Goal: Information Seeking & Learning: Check status

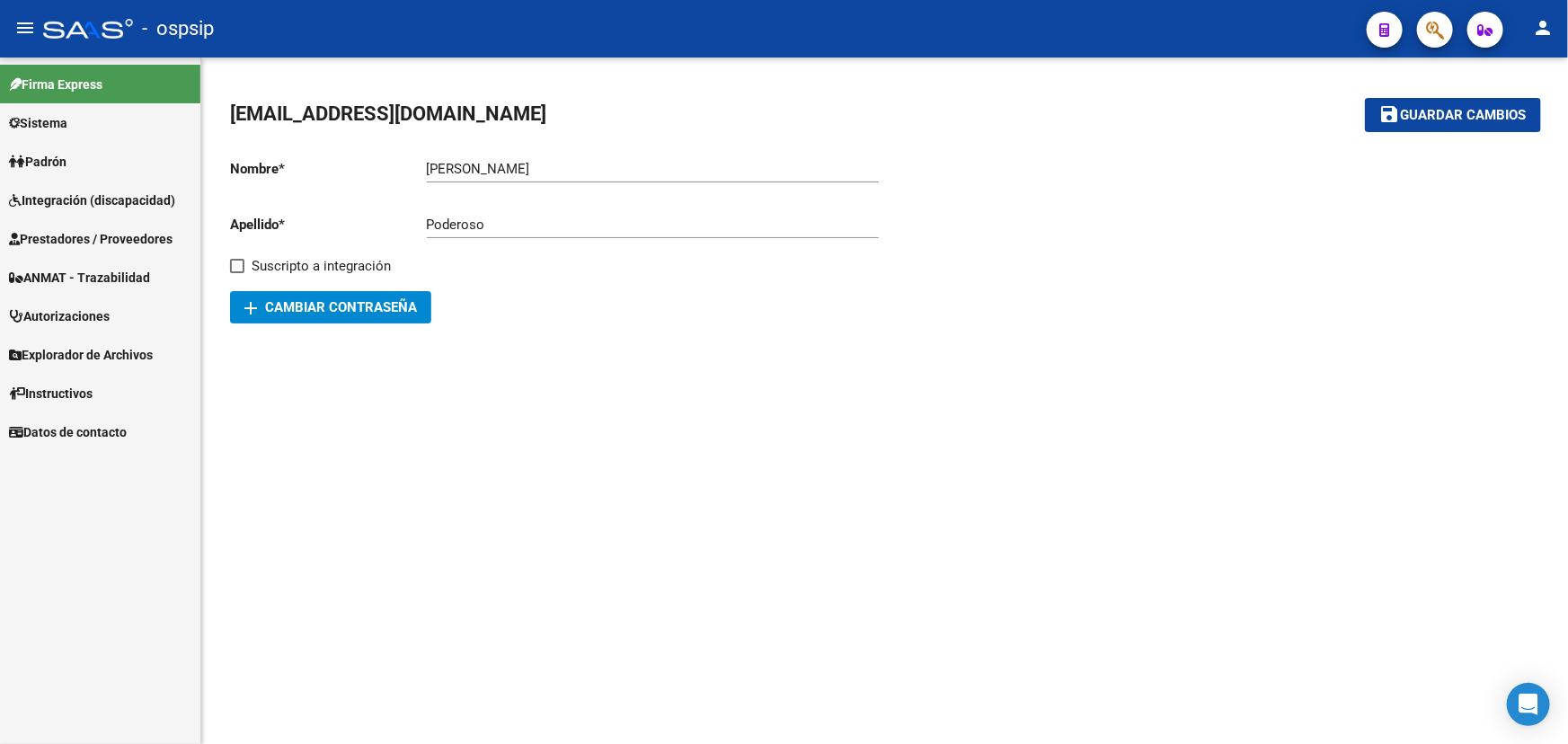
click at [77, 237] on span "Prestadores / Proveedores" at bounding box center [90, 239] width 164 height 20
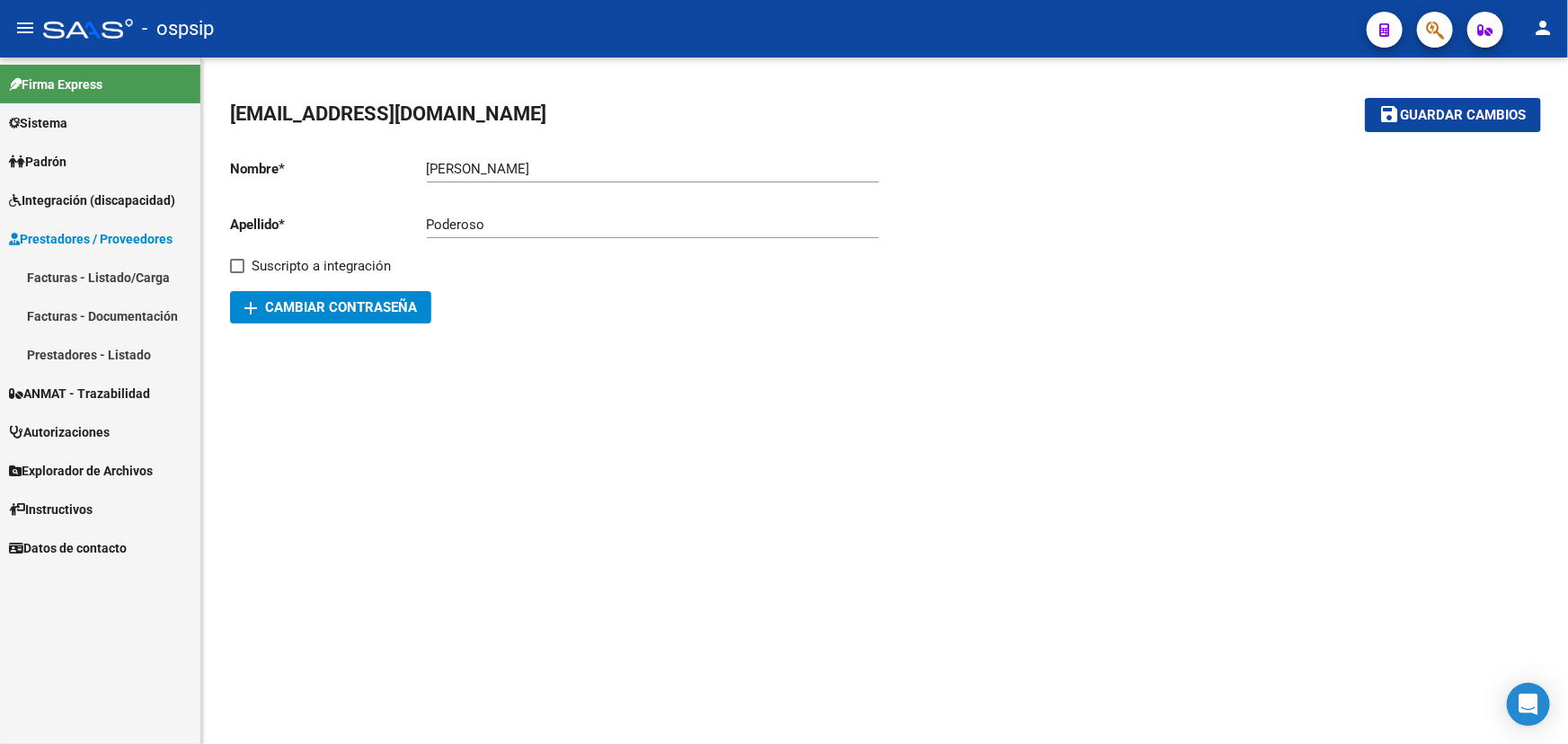
click at [74, 278] on link "Facturas - Listado/Carga" at bounding box center [100, 277] width 201 height 39
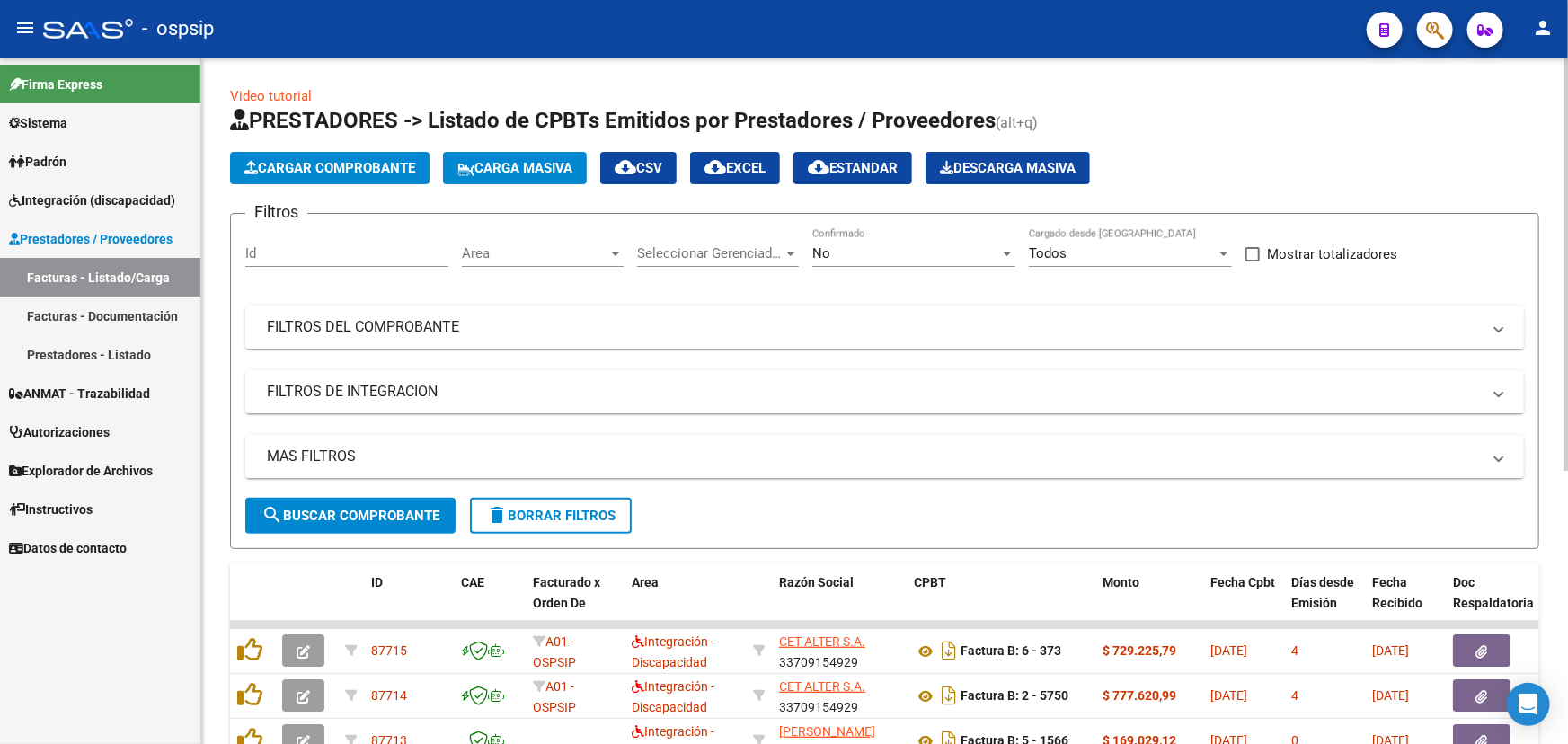
click at [843, 317] on mat-panel-title "FILTROS DEL COMPROBANTE" at bounding box center [874, 327] width 1213 height 20
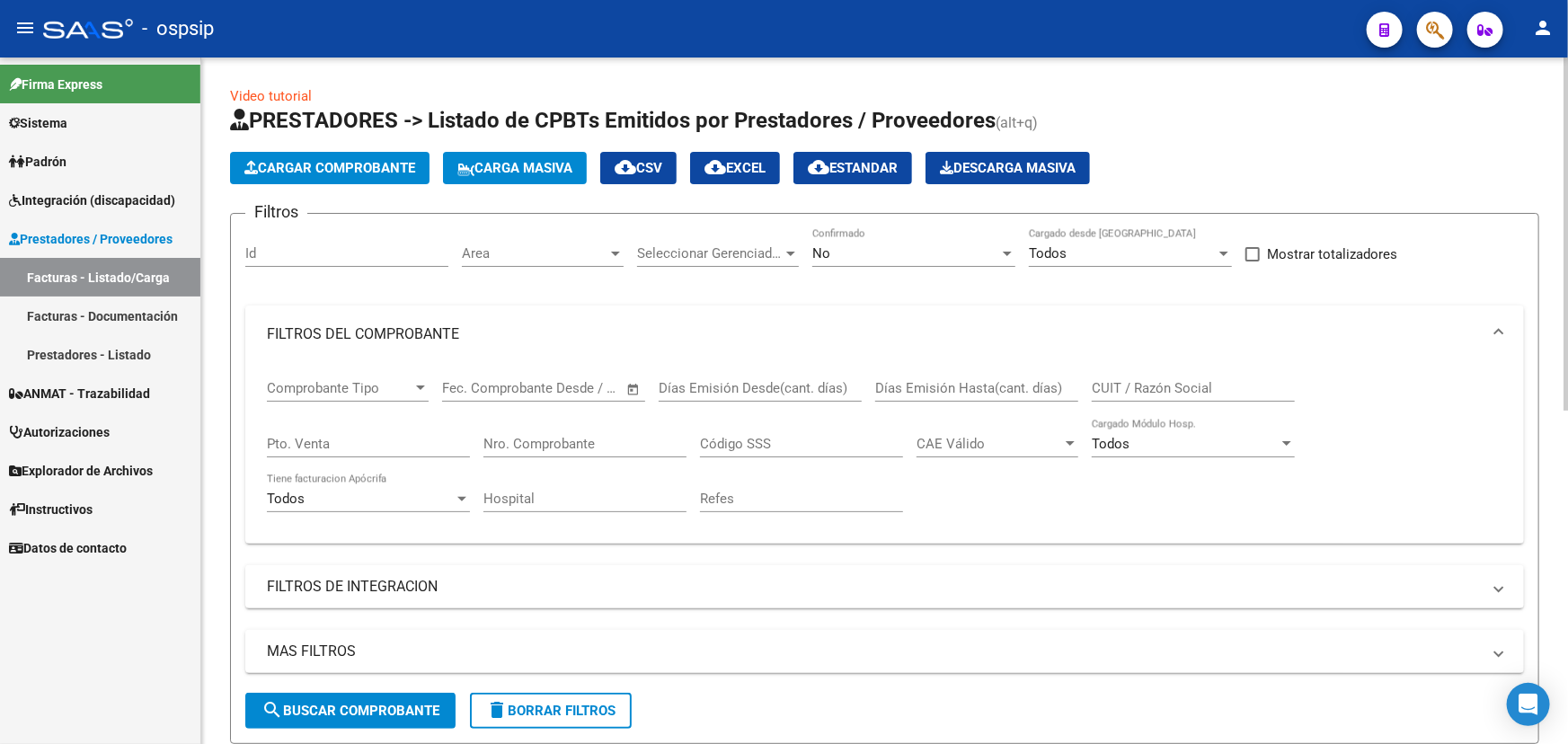
click at [575, 439] on input "Nro. Comprobante" at bounding box center [585, 444] width 203 height 16
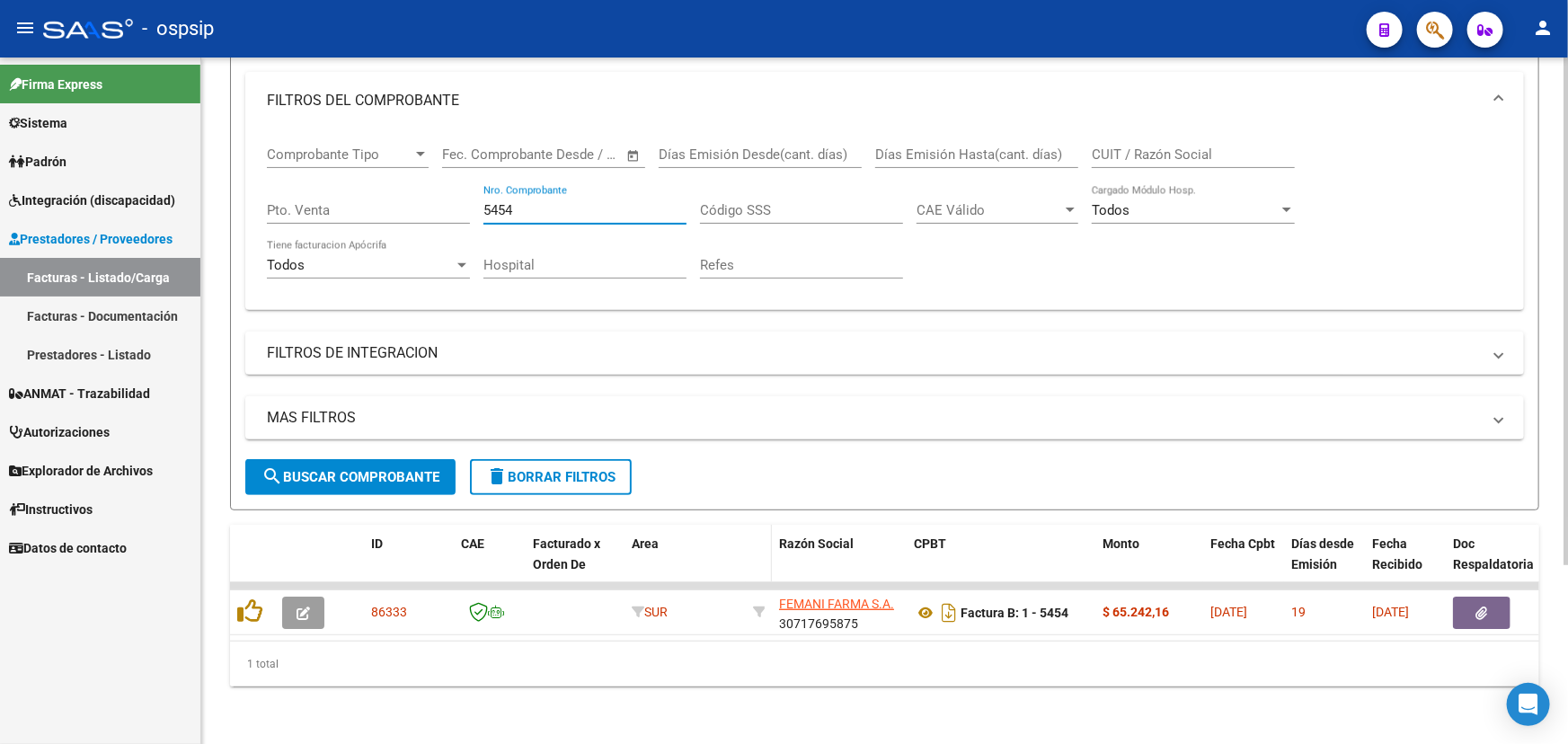
scroll to position [242, 0]
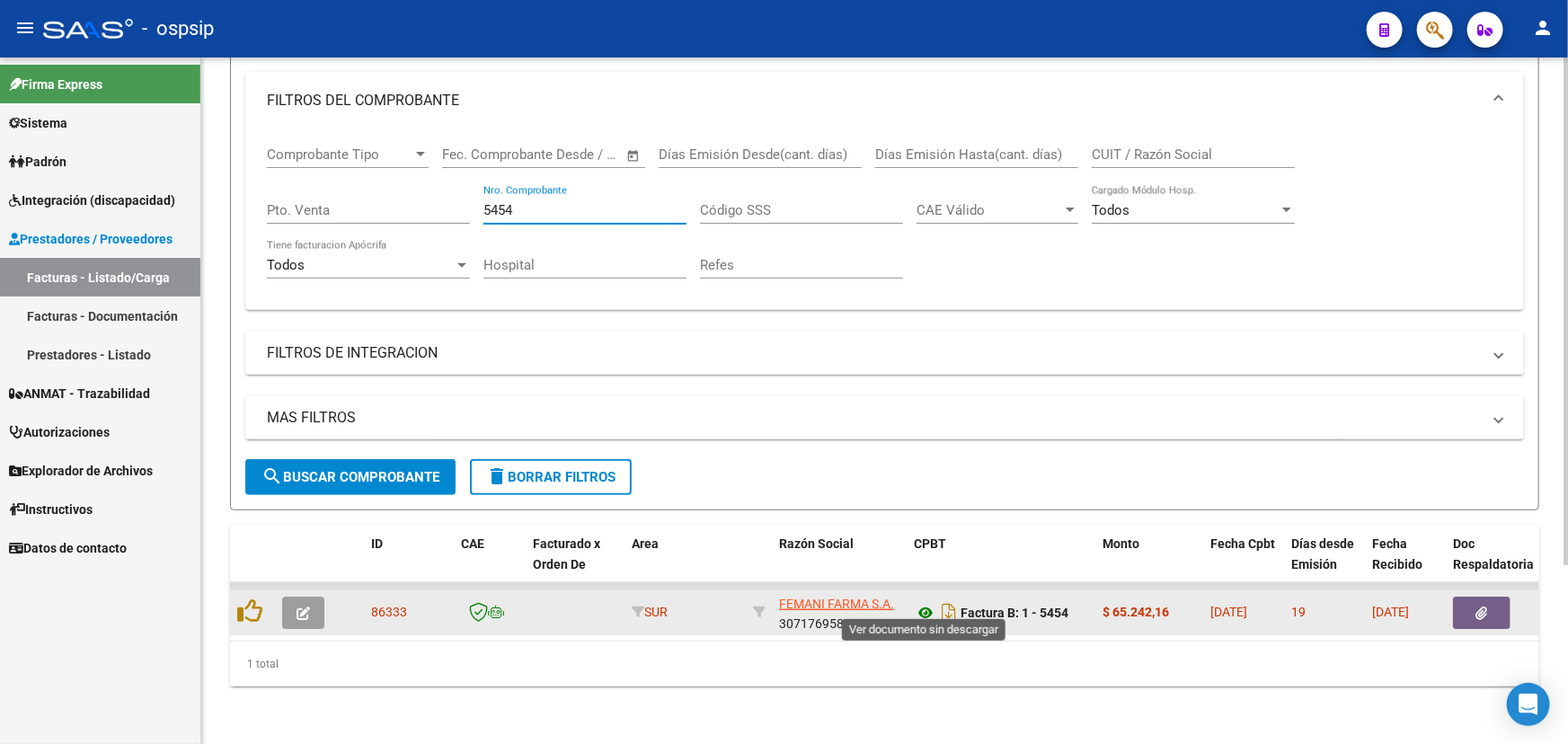
type input "5454"
click at [928, 602] on icon at bounding box center [926, 613] width 24 height 22
click at [306, 607] on icon "button" at bounding box center [304, 614] width 14 height 14
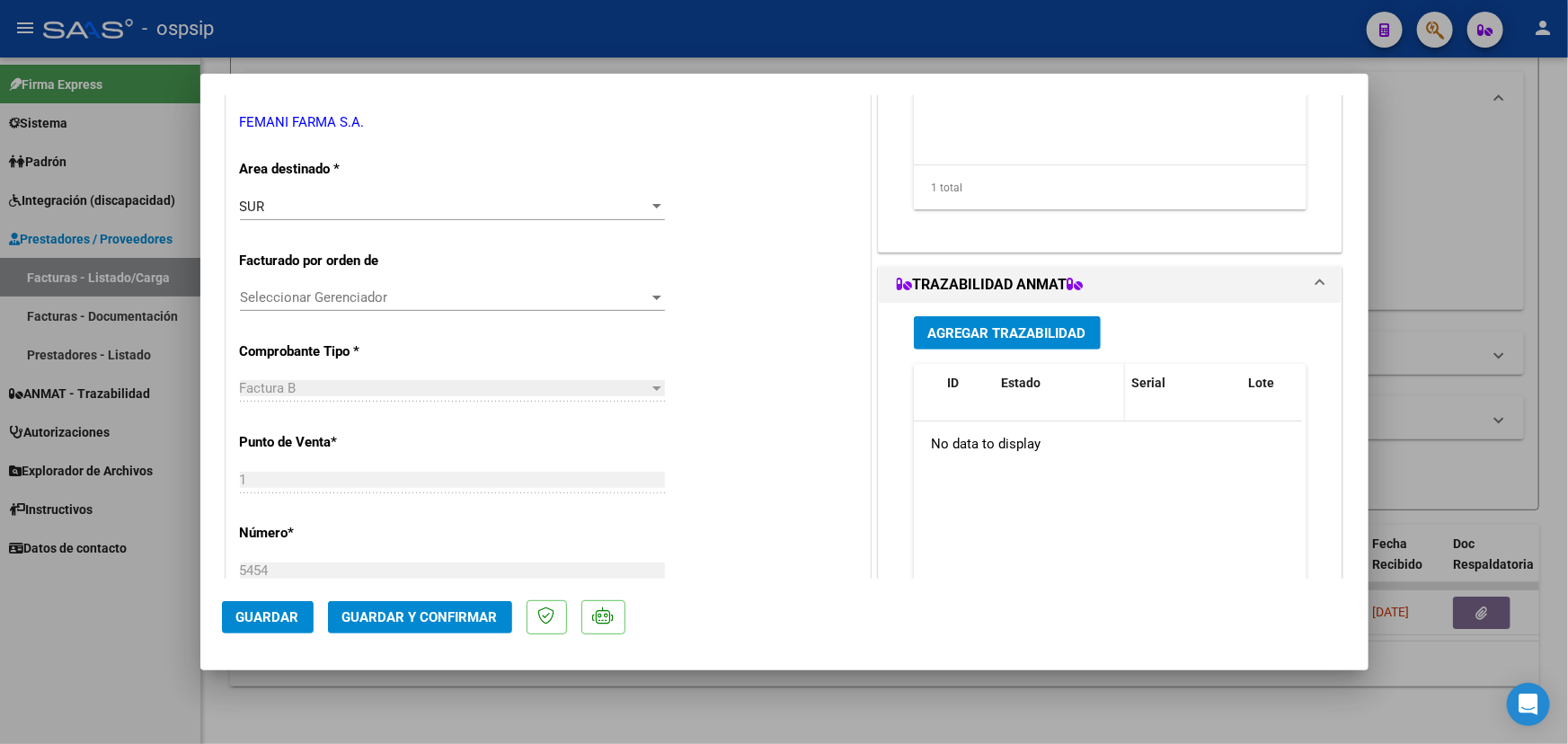
scroll to position [326, 0]
click at [1024, 333] on span "Agregar Trazabilidad" at bounding box center [1007, 335] width 158 height 16
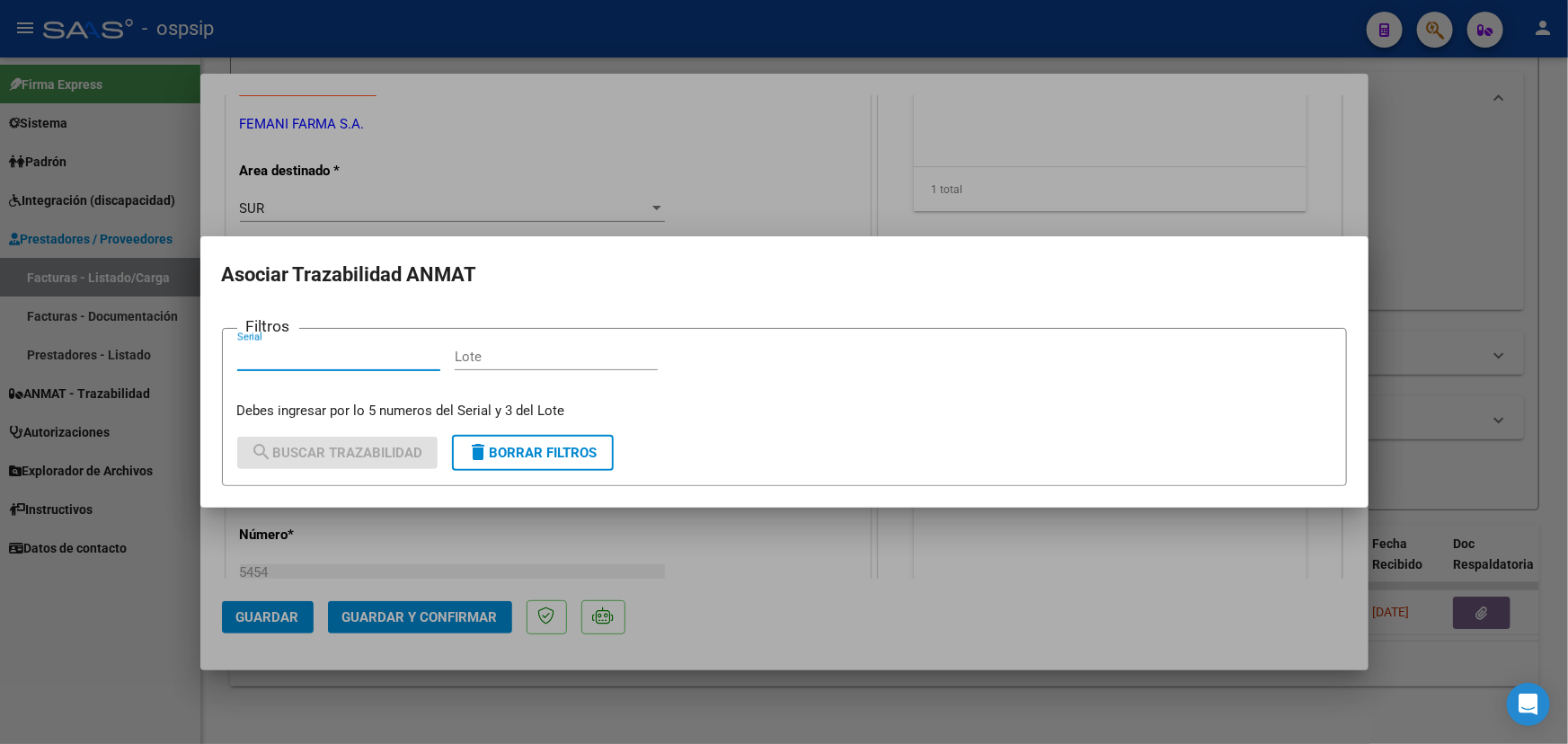
paste input "5800271950"
type input "5800271950"
paste input "M301A"
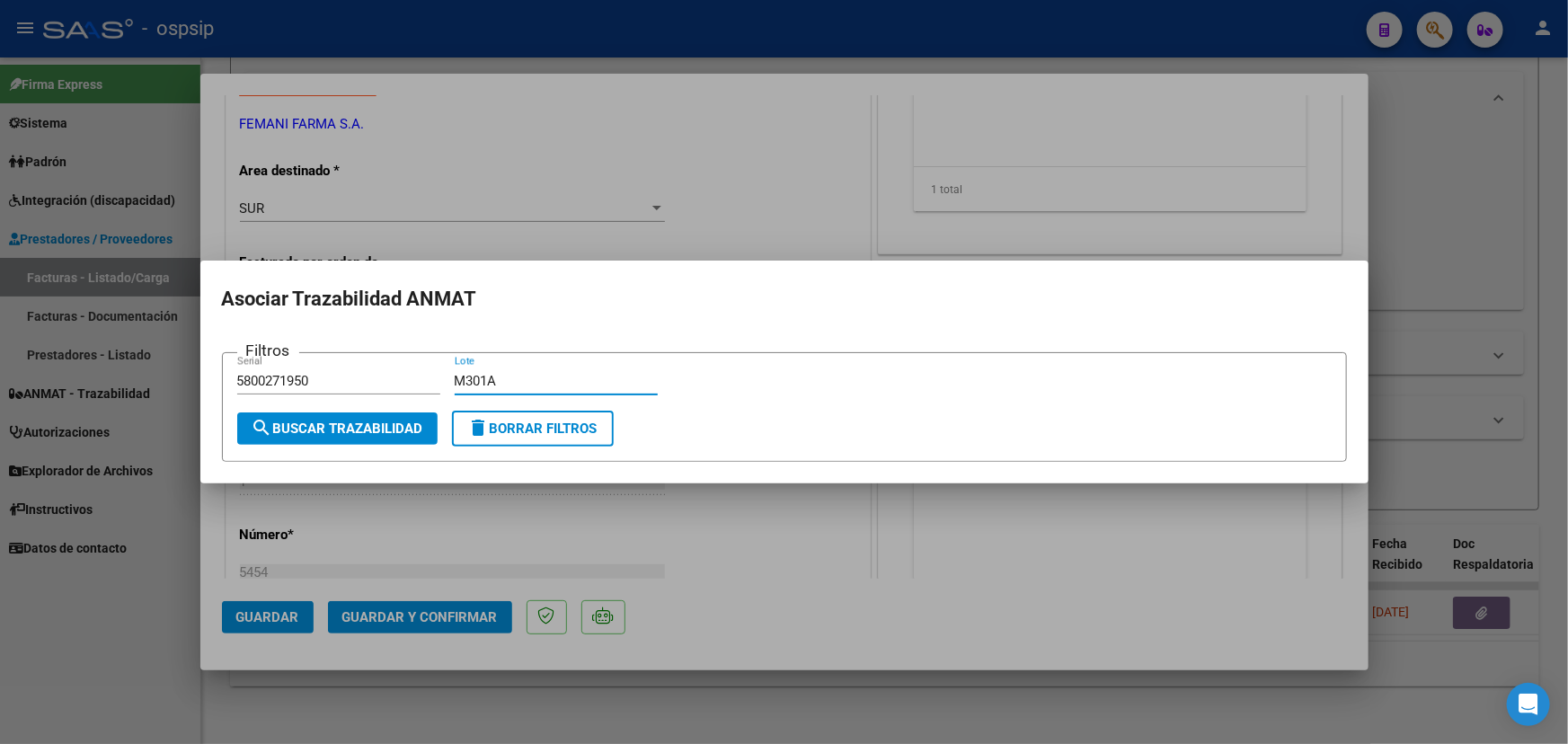
type input "M301A"
click at [394, 425] on span "search Buscar Trazabilidad" at bounding box center [337, 428] width 172 height 16
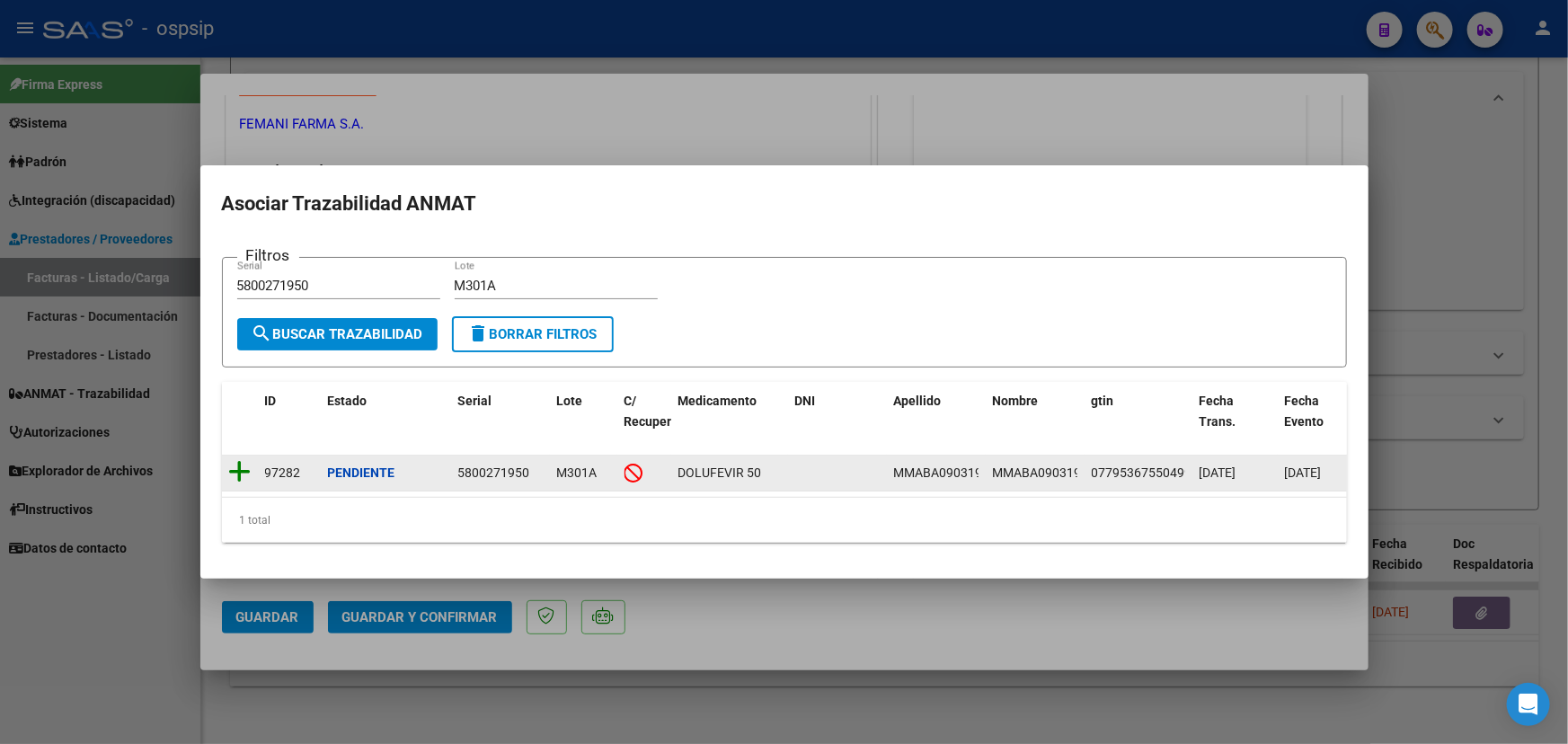
click at [242, 463] on icon at bounding box center [240, 471] width 23 height 25
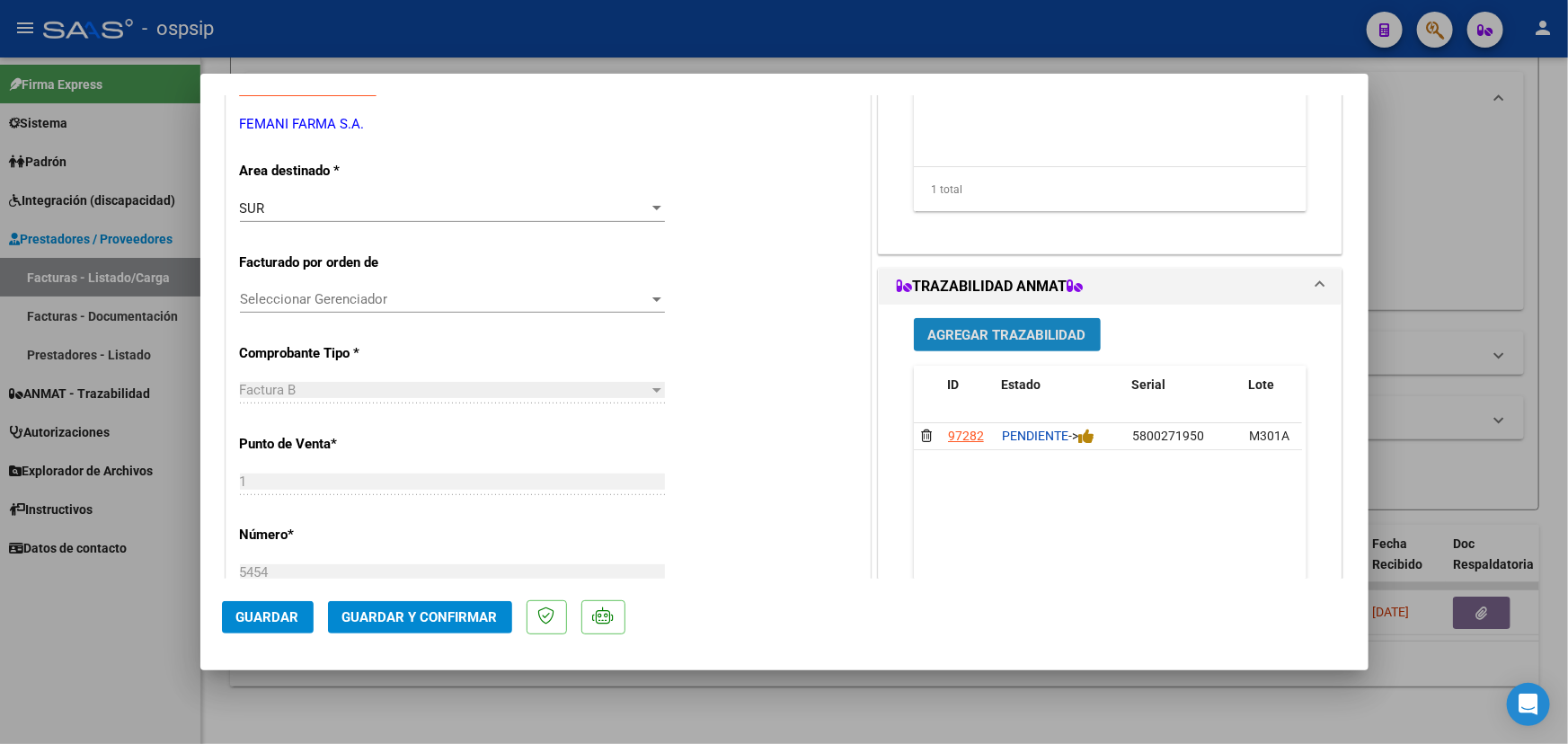
click at [971, 330] on span "Agregar Trazabilidad" at bounding box center [1007, 335] width 158 height 16
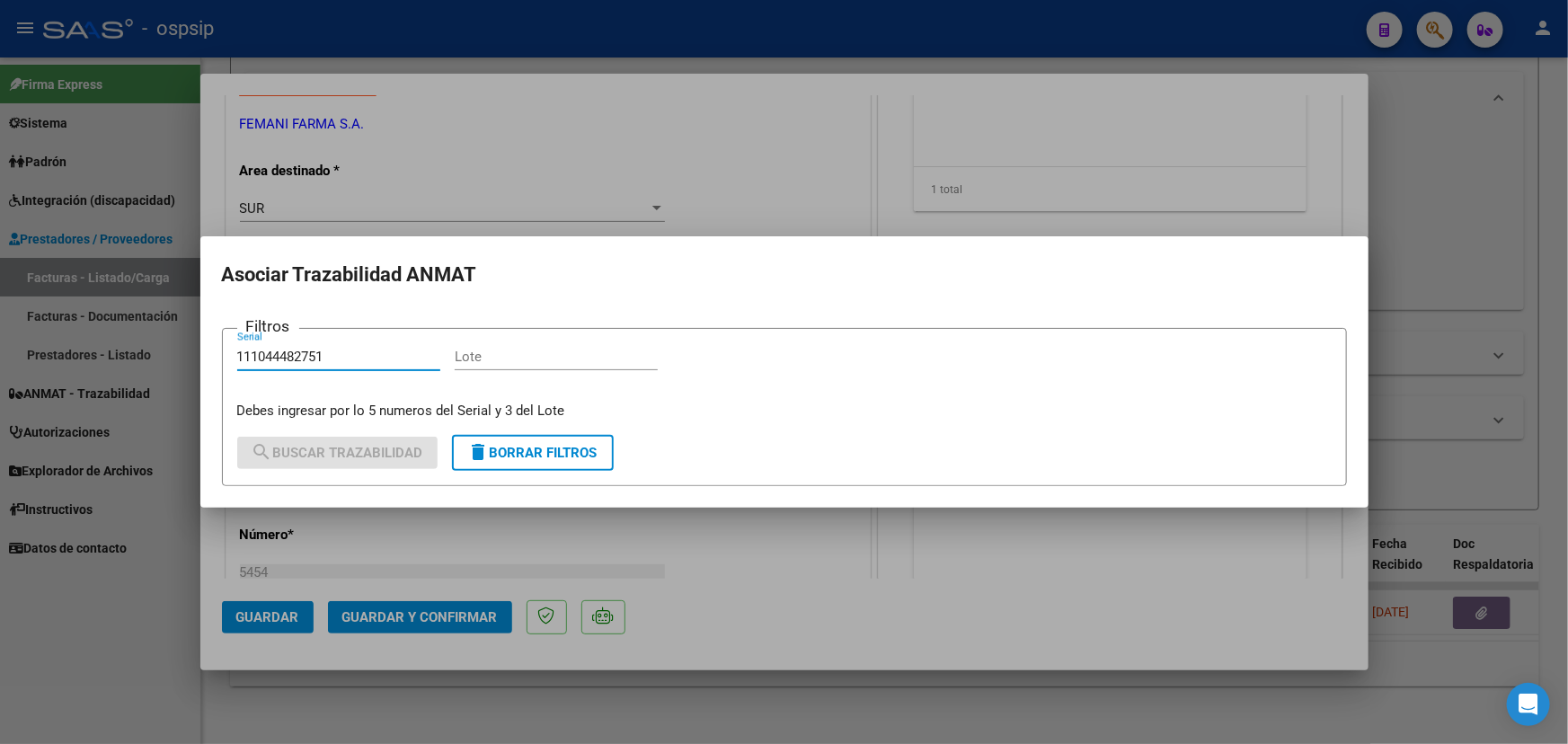
type input "111044482751"
paste input "EAED7A"
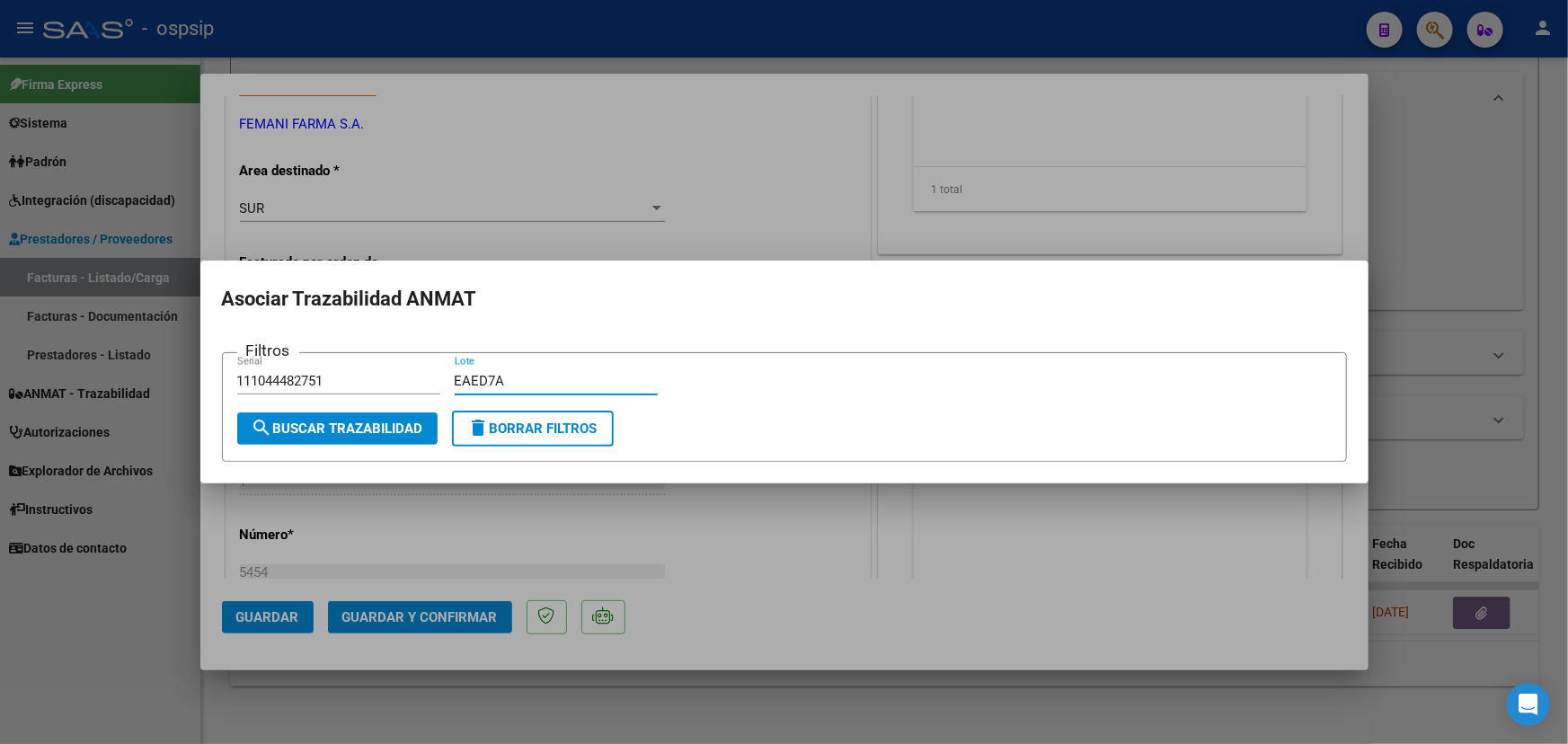
type input "EAED7A"
click at [370, 438] on button "search Buscar Trazabilidad" at bounding box center [338, 428] width 201 height 33
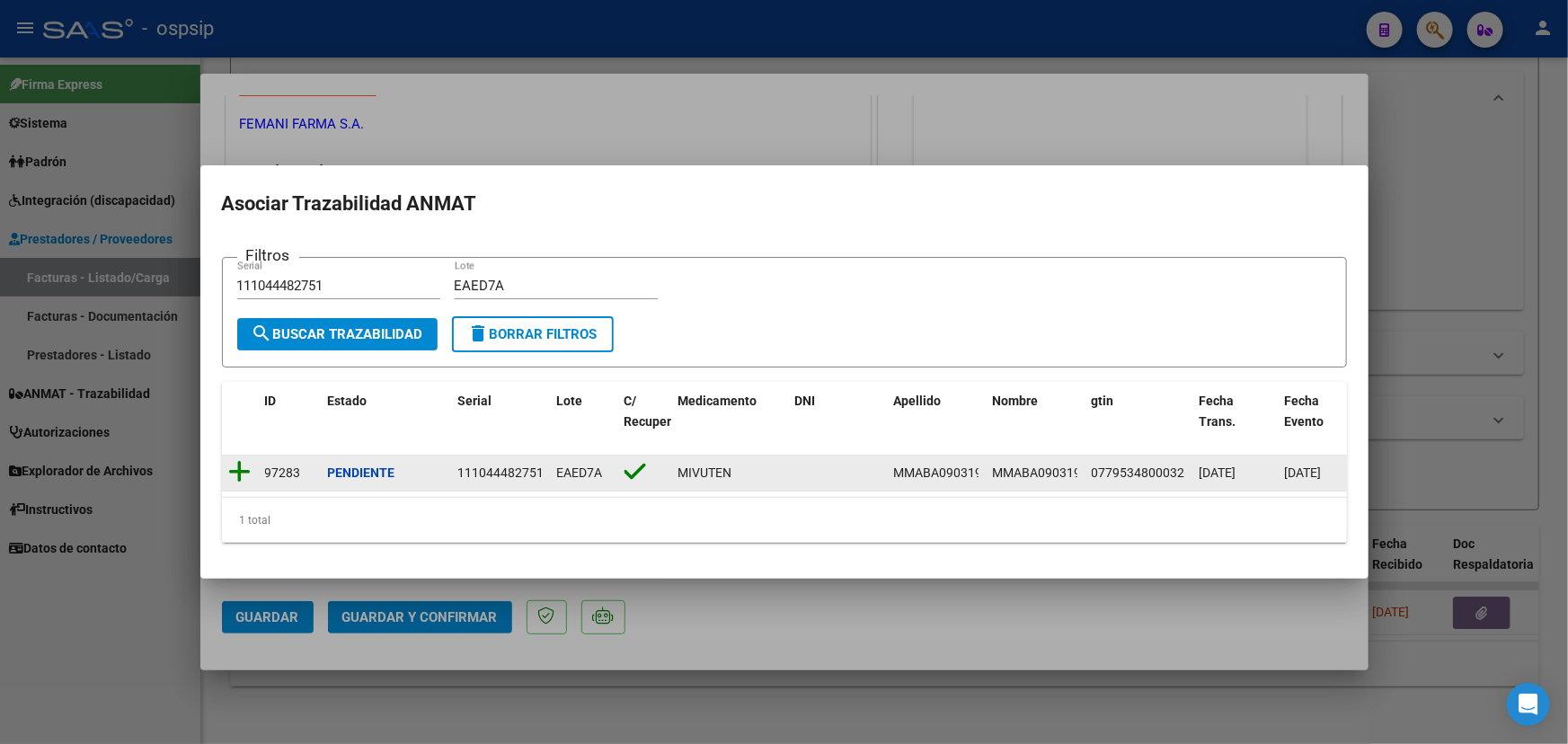
click at [240, 467] on icon at bounding box center [240, 471] width 23 height 25
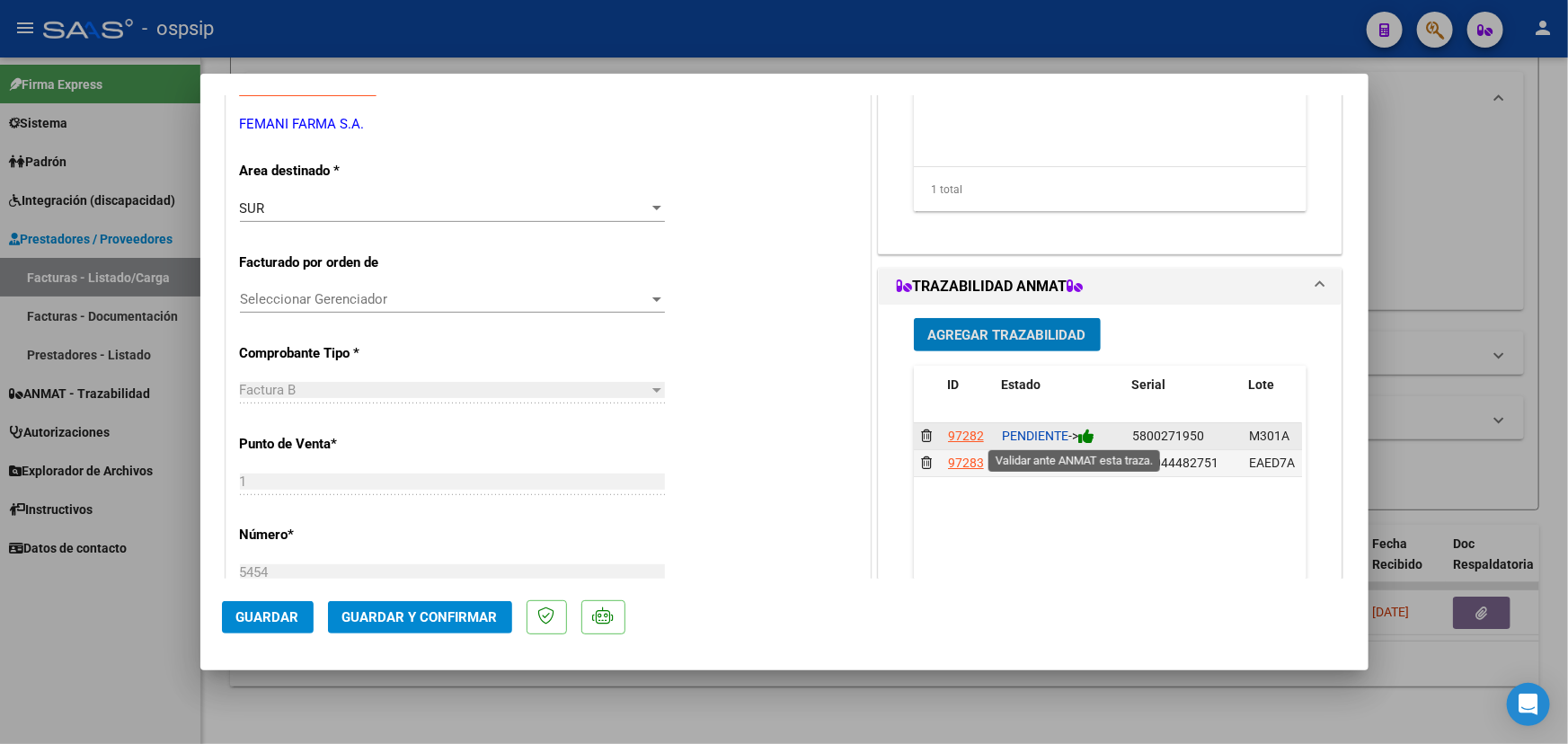
click at [1087, 436] on icon at bounding box center [1086, 436] width 16 height 17
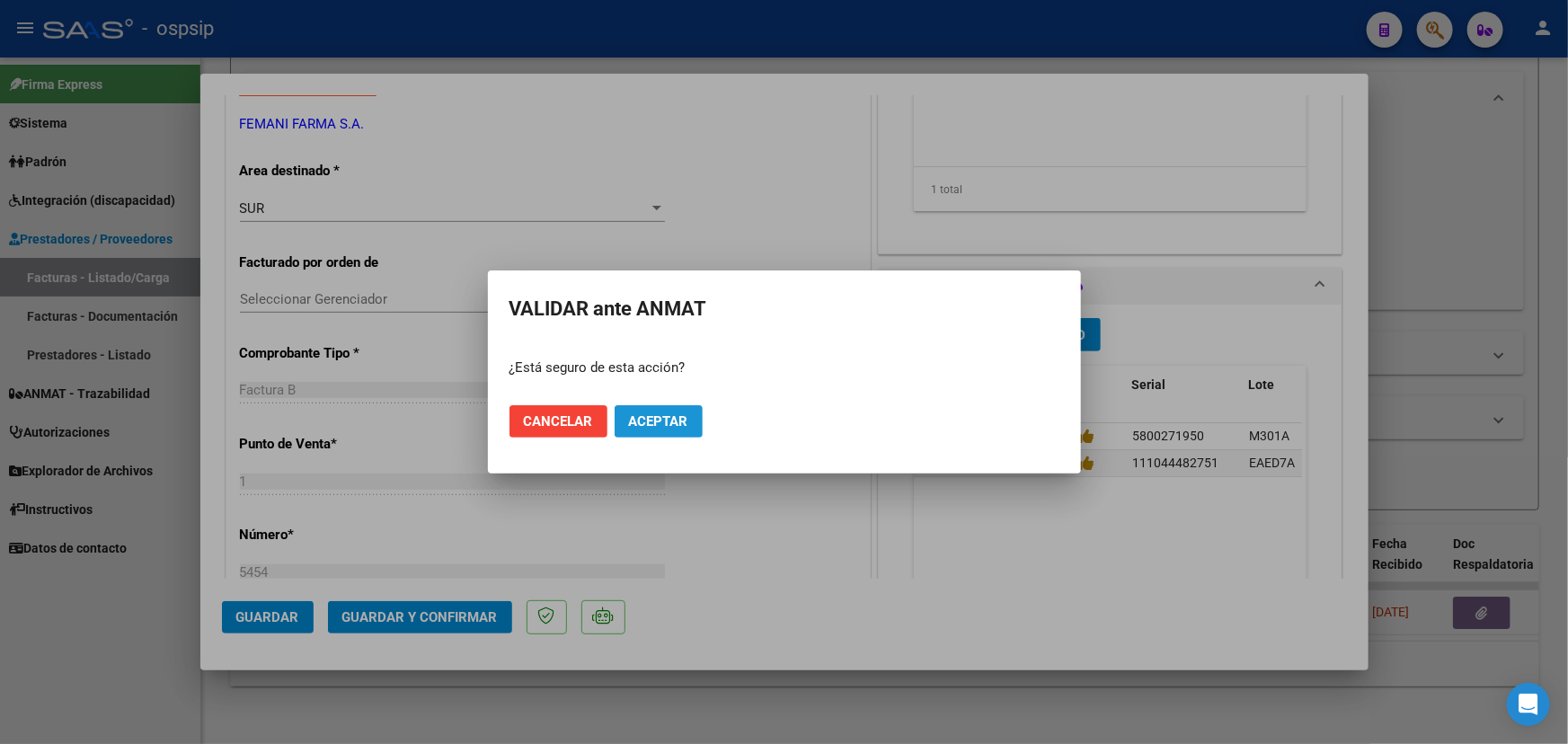
click at [672, 421] on span "Aceptar" at bounding box center [658, 421] width 60 height 16
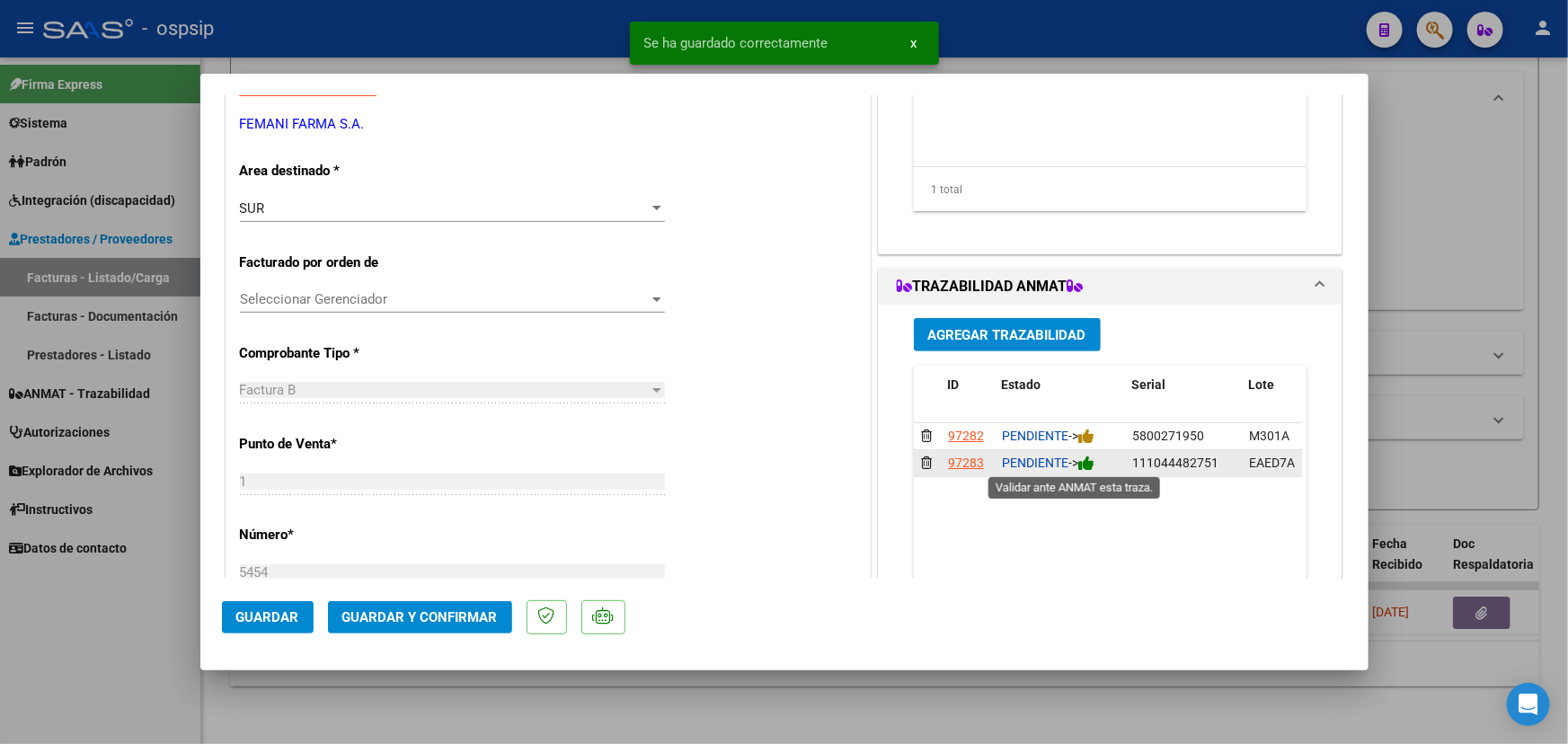
click at [1090, 465] on icon at bounding box center [1086, 463] width 16 height 17
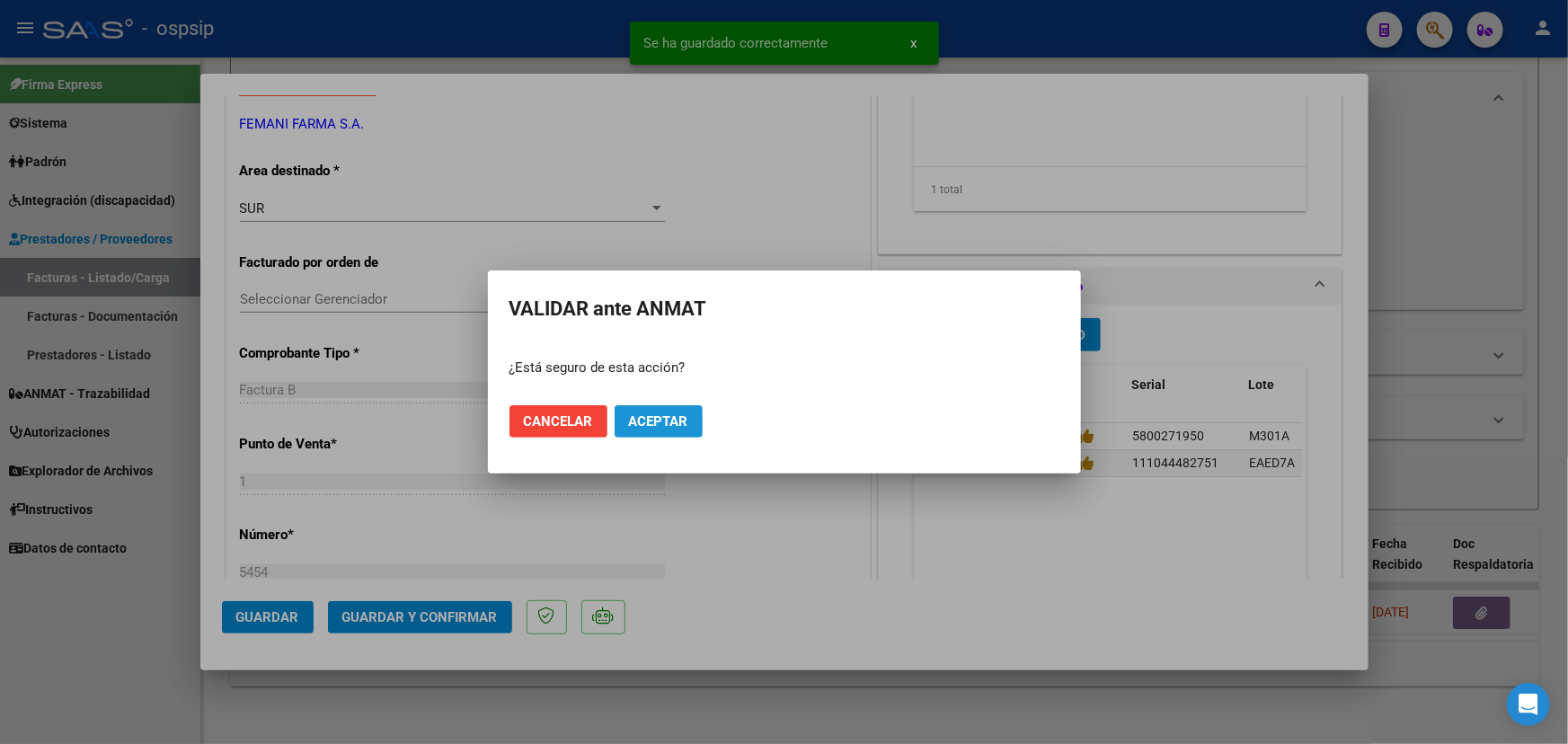
click at [684, 413] on span "Aceptar" at bounding box center [658, 421] width 60 height 16
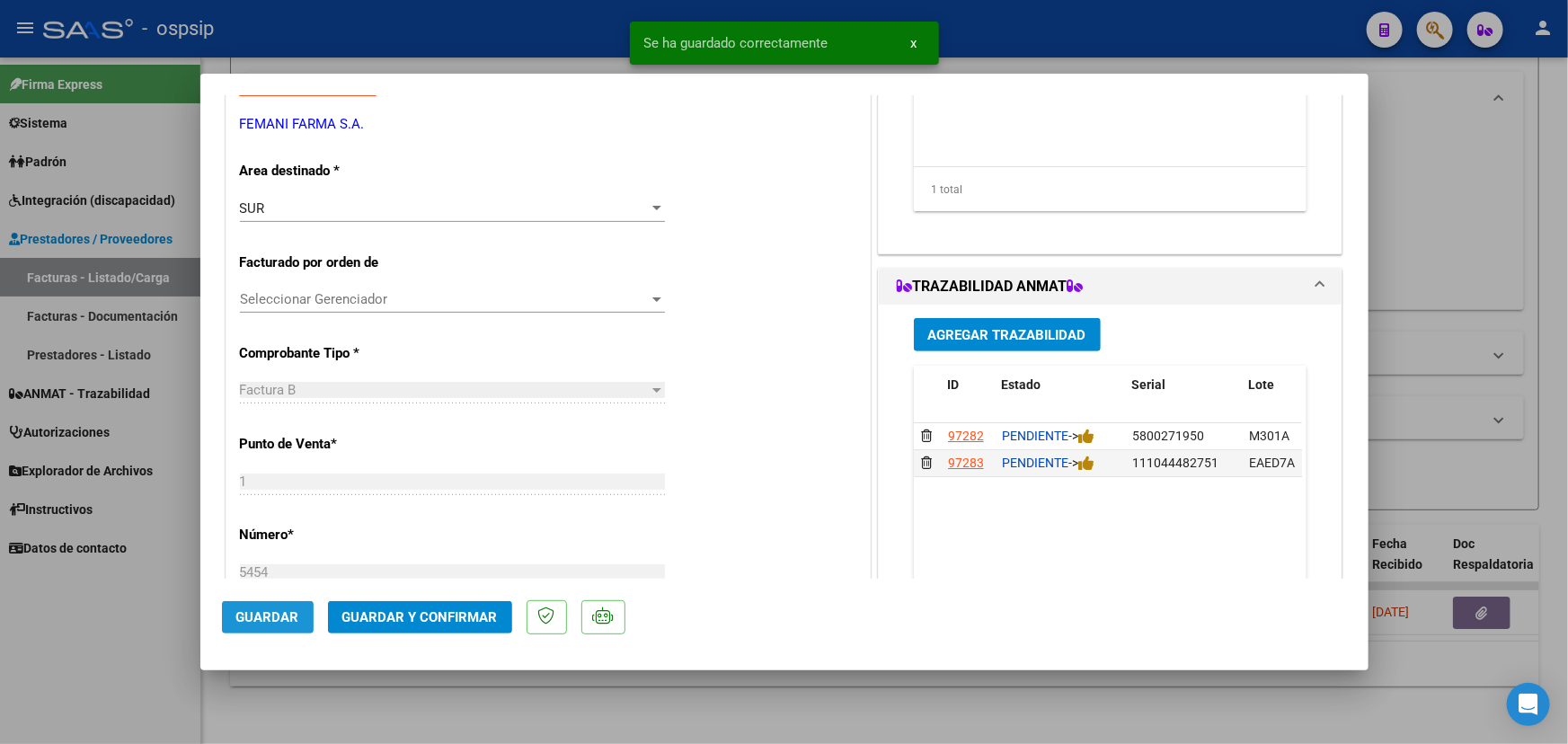
click at [277, 612] on span "Guardar" at bounding box center [267, 617] width 63 height 16
type input "$ 0,00"
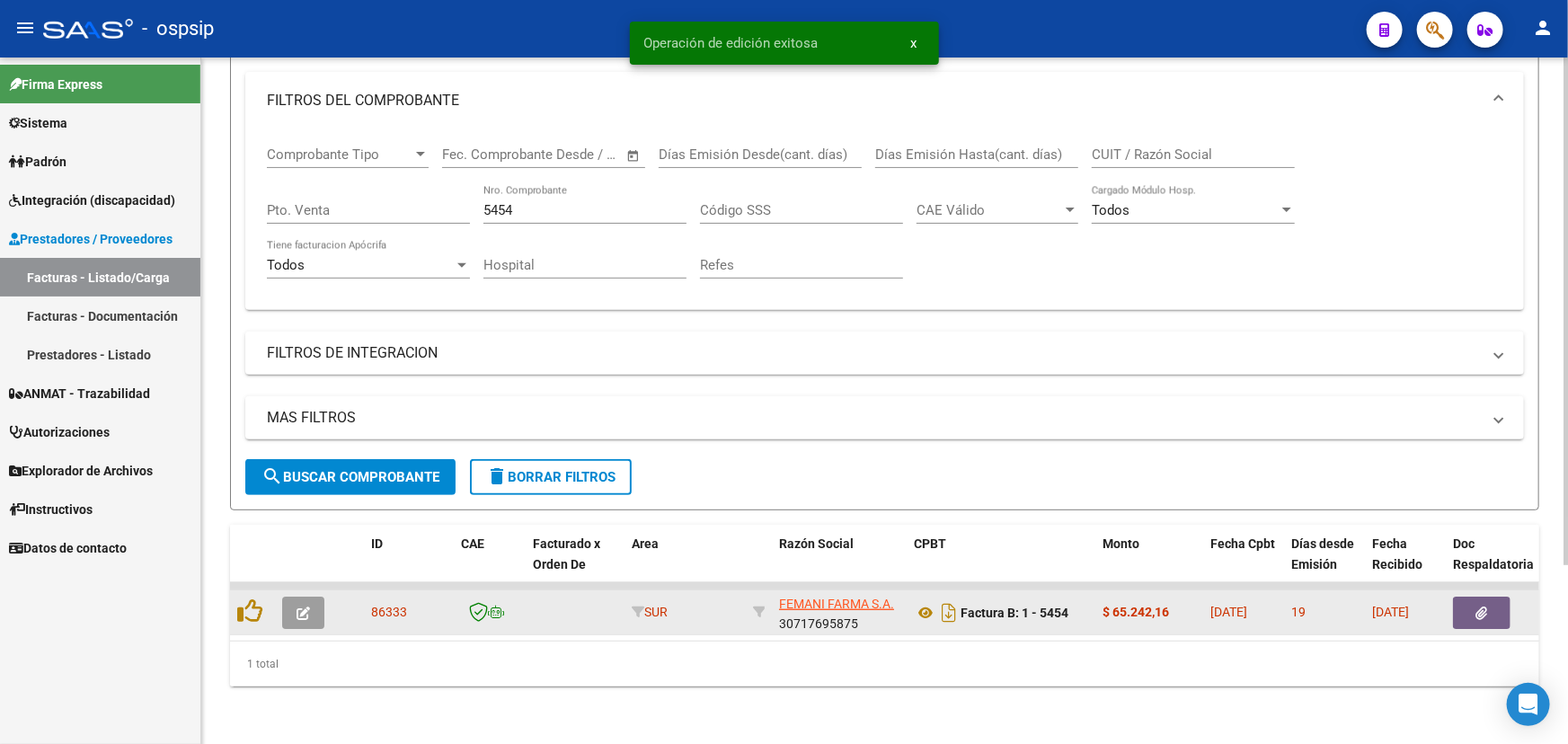
click at [301, 607] on icon "button" at bounding box center [304, 614] width 14 height 14
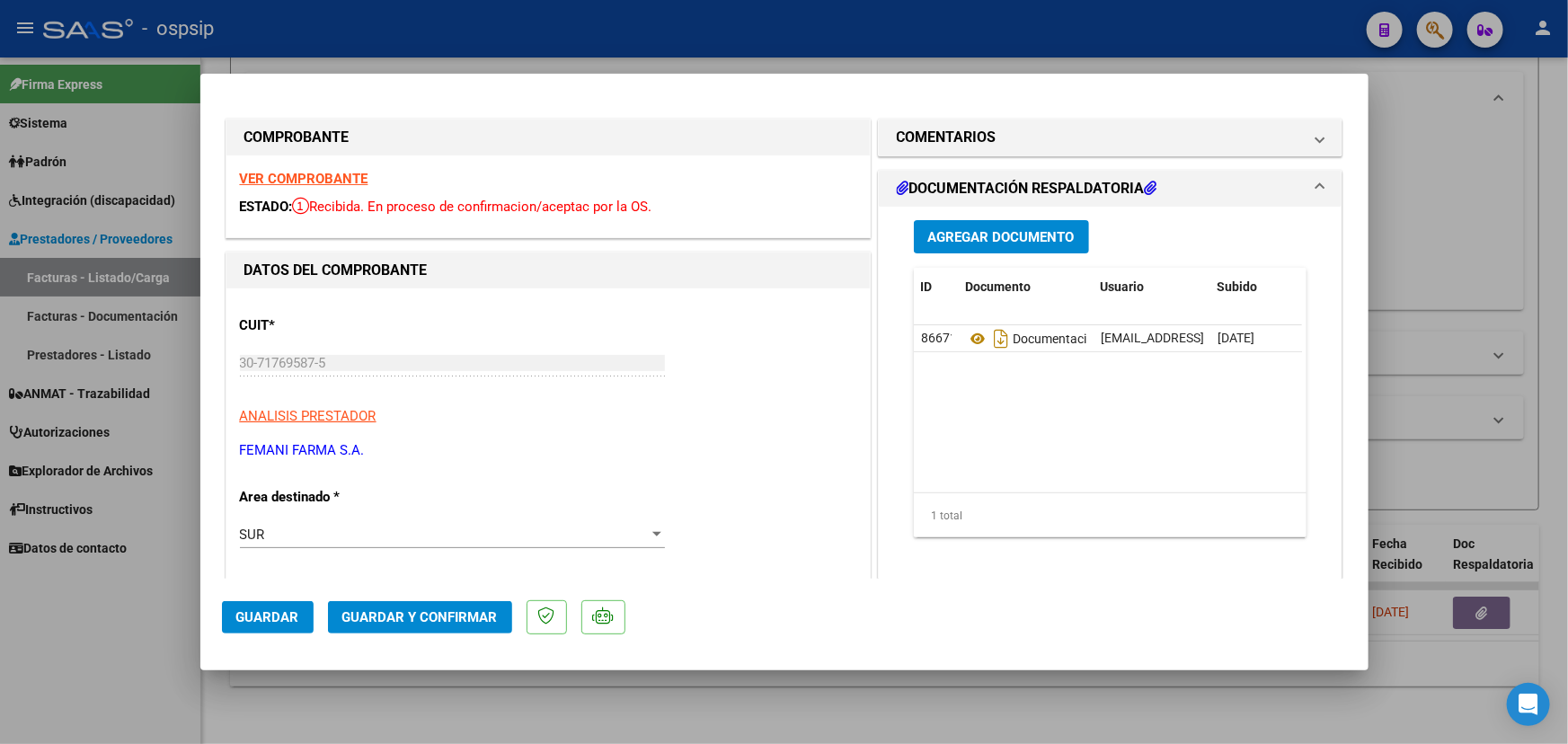
type input "$ 0,00"
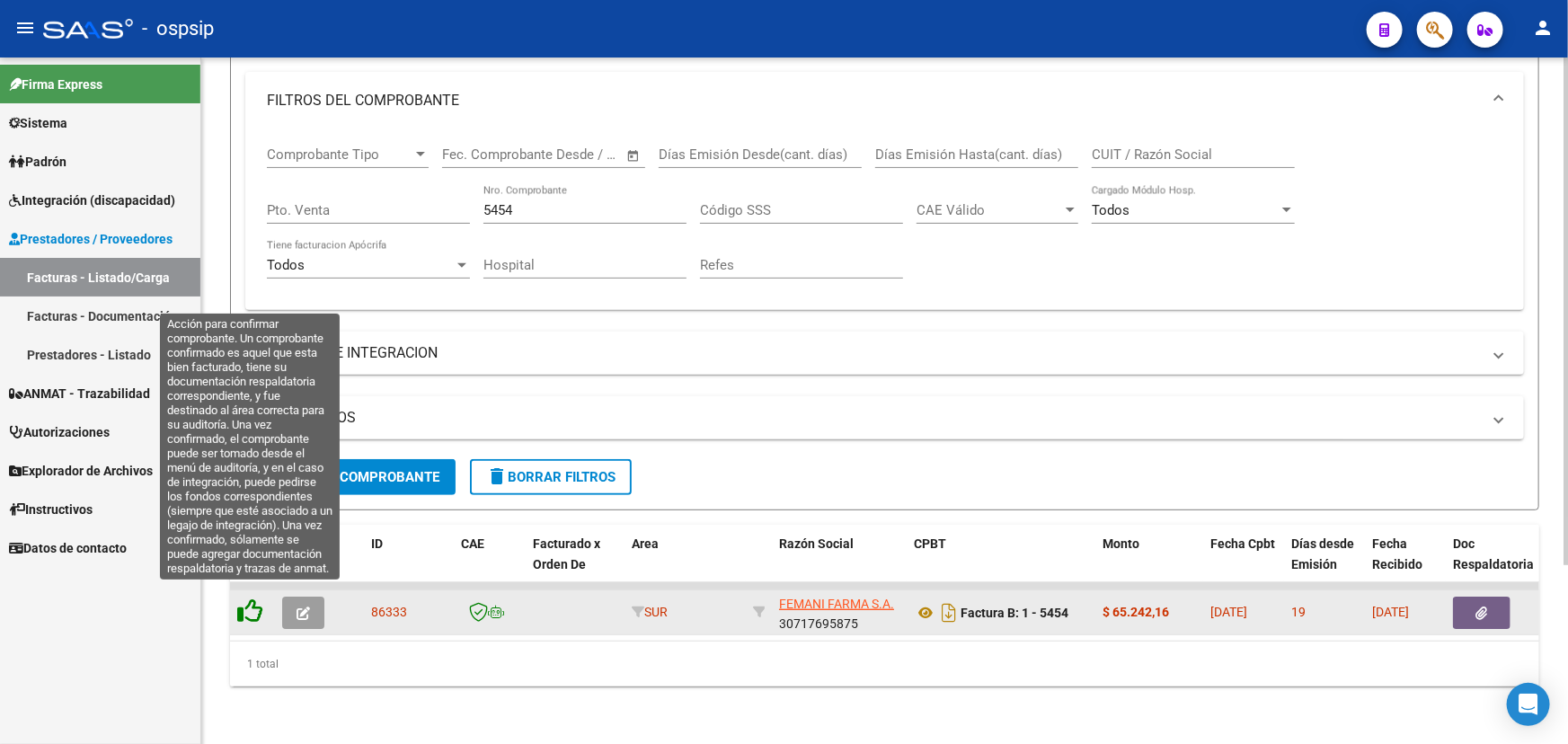
click at [250, 600] on icon at bounding box center [249, 611] width 25 height 25
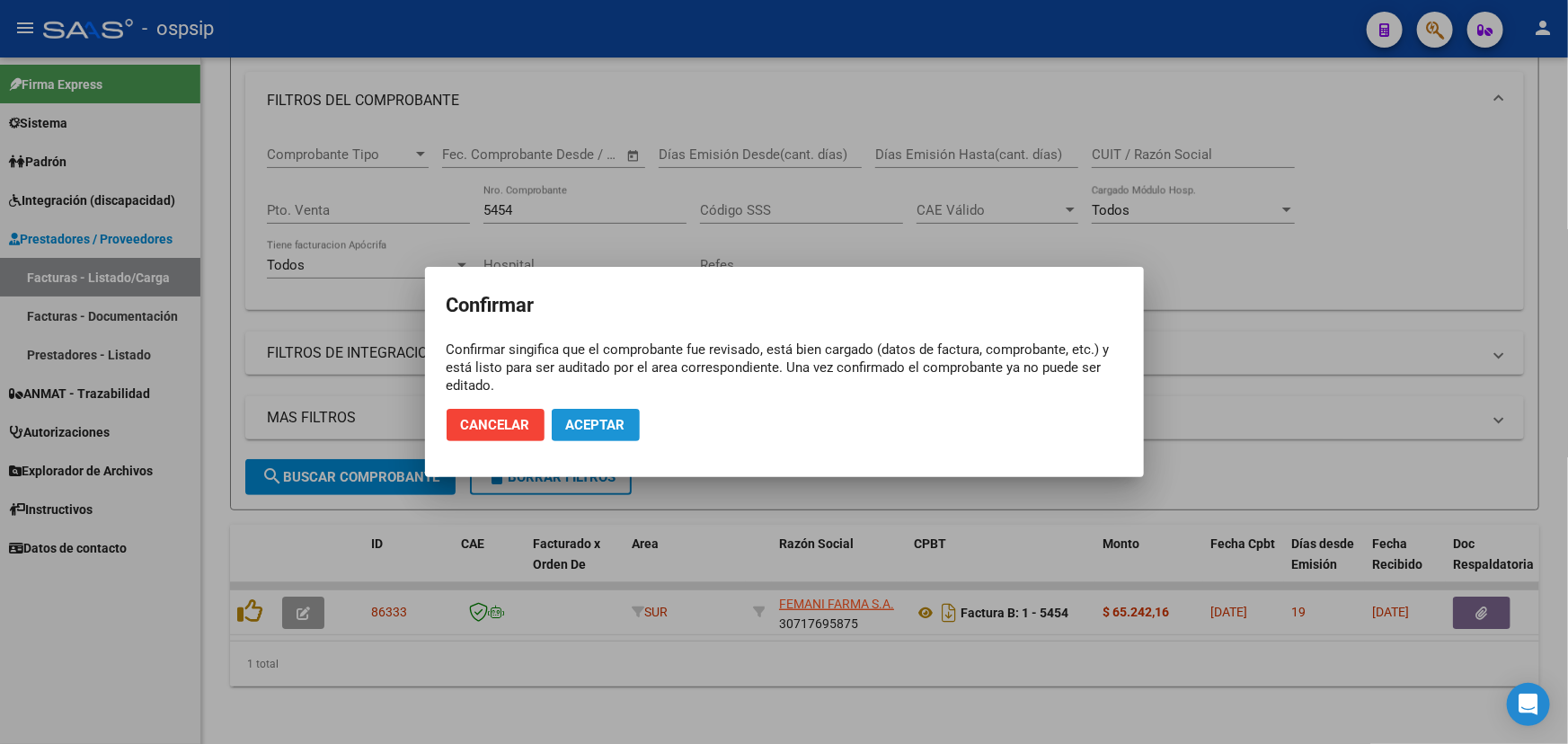
click at [611, 424] on span "Aceptar" at bounding box center [596, 425] width 60 height 16
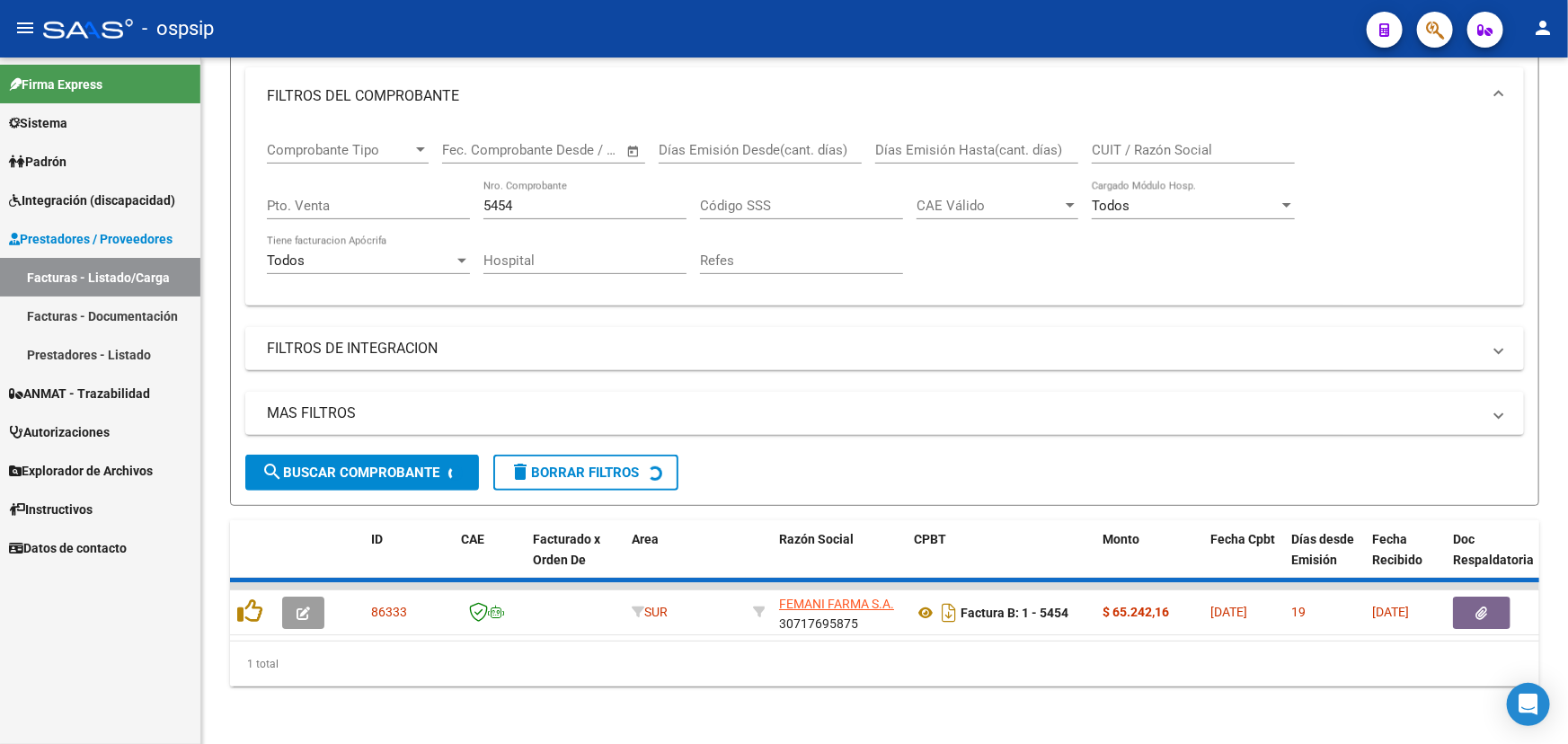
scroll to position [217, 0]
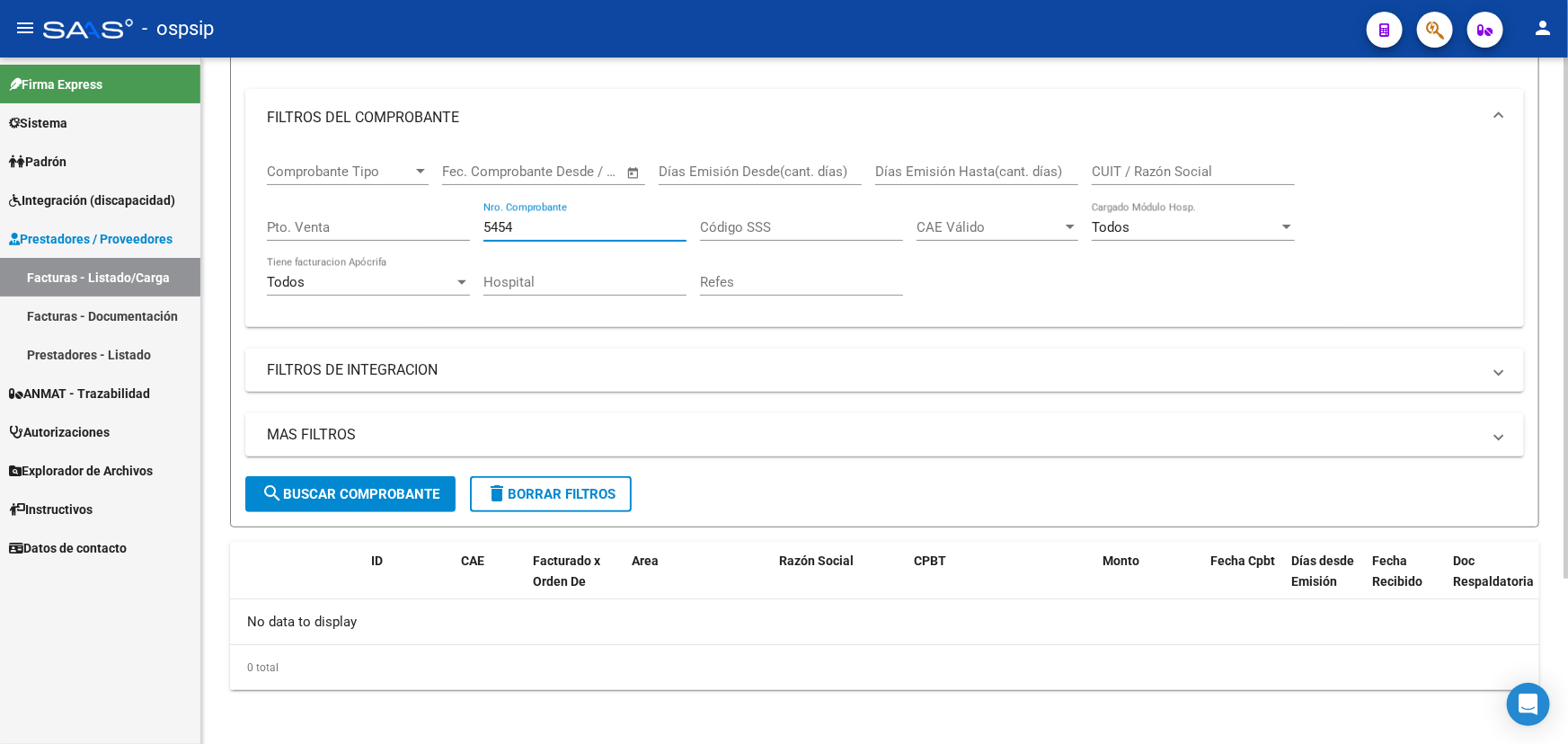
click at [499, 220] on input "5454" at bounding box center [585, 227] width 203 height 16
click at [1167, 164] on input "CUIT / Razón Social" at bounding box center [1193, 172] width 203 height 16
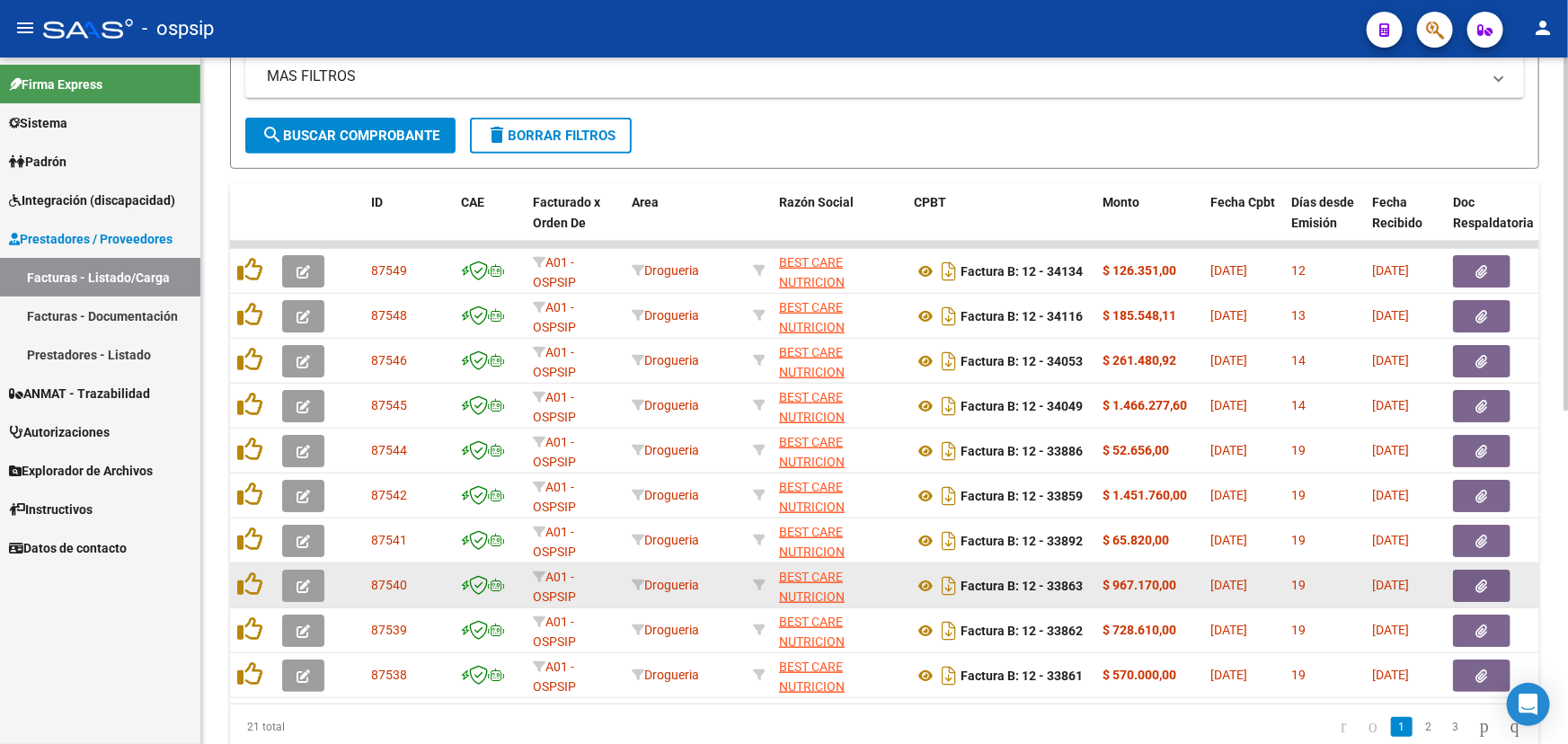
scroll to position [647, 0]
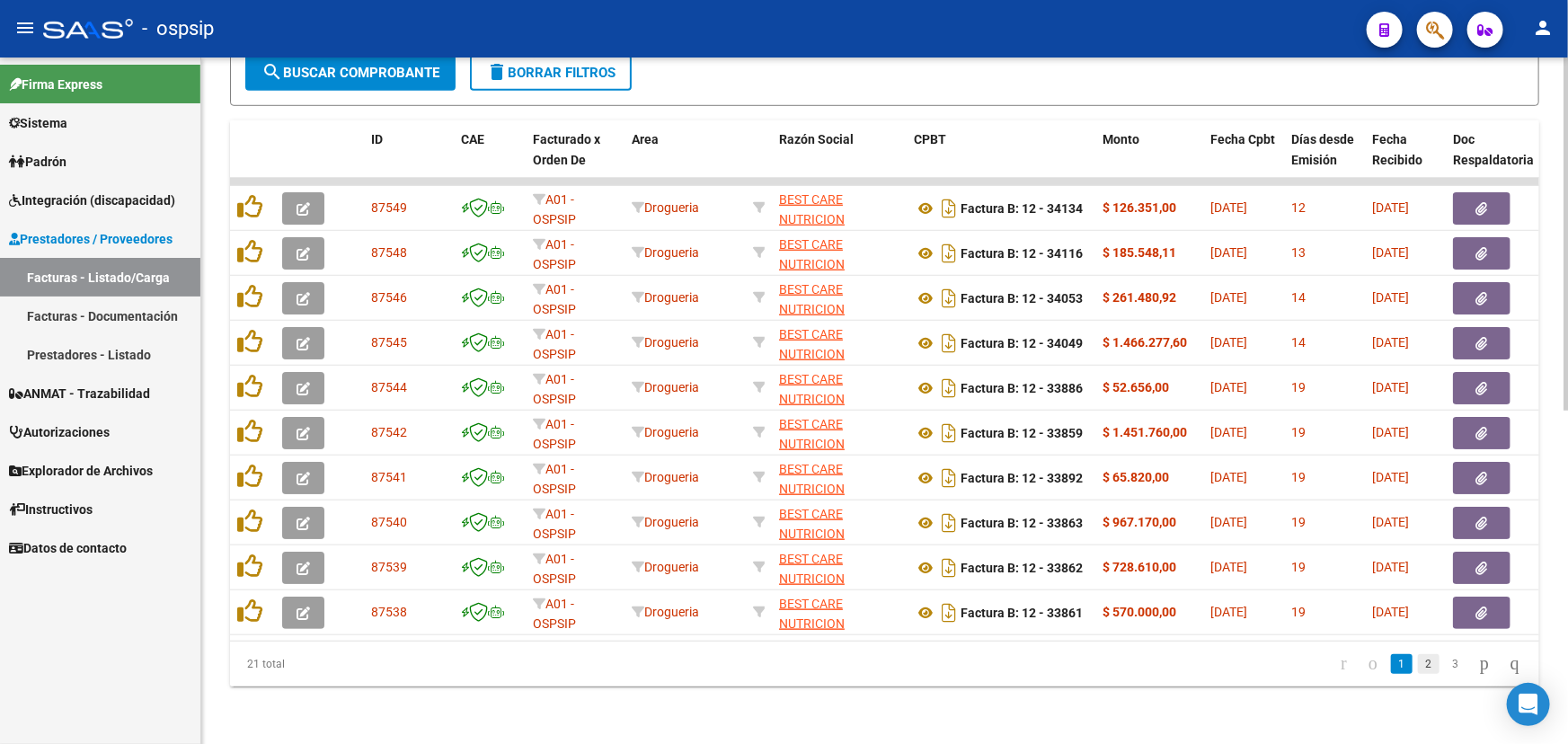
type input "BEST CARE"
click at [1418, 664] on link "2" at bounding box center [1429, 665] width 22 height 20
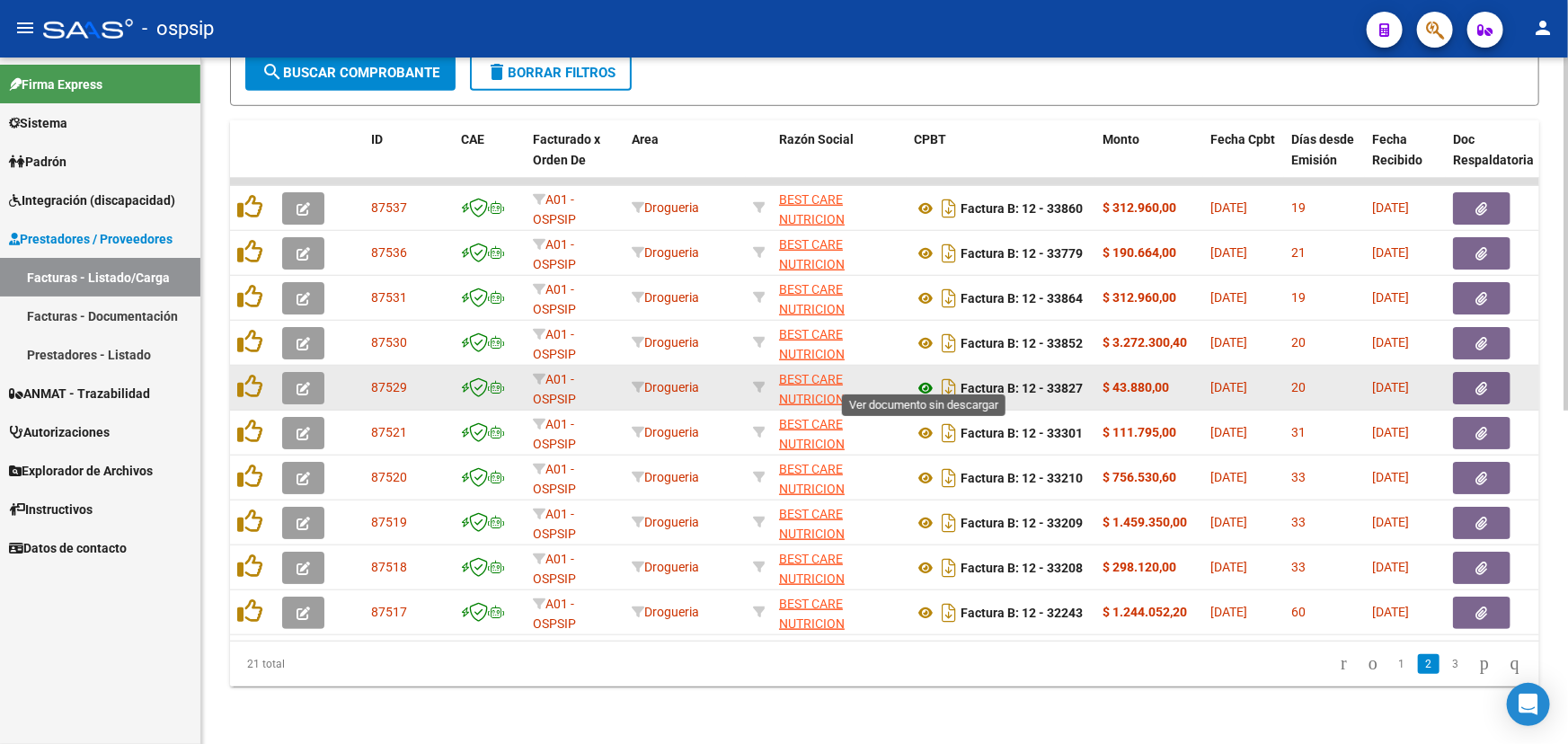
click at [924, 377] on icon at bounding box center [926, 388] width 24 height 22
click at [1492, 372] on button "button" at bounding box center [1482, 388] width 58 height 33
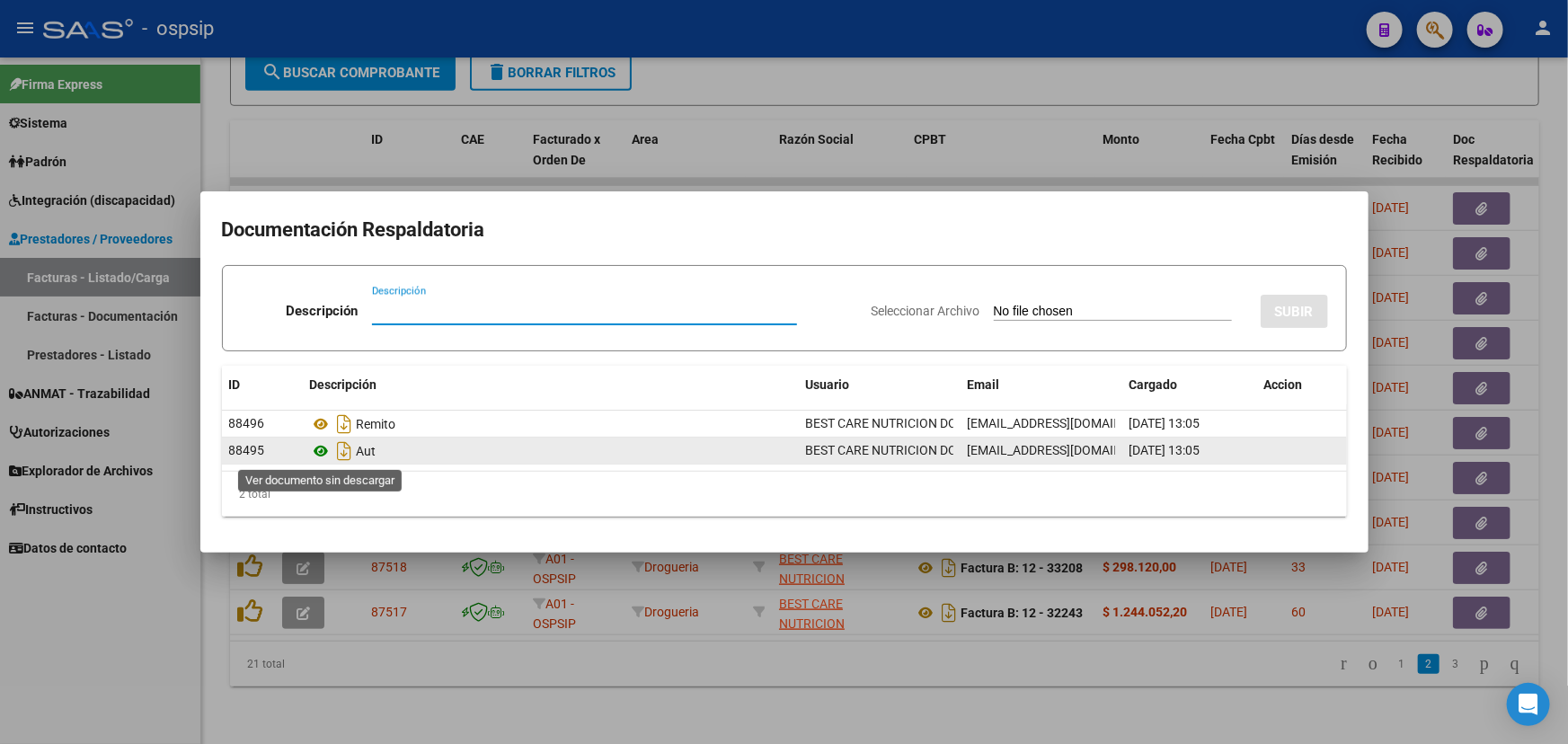
click at [326, 451] on icon at bounding box center [322, 451] width 24 height 22
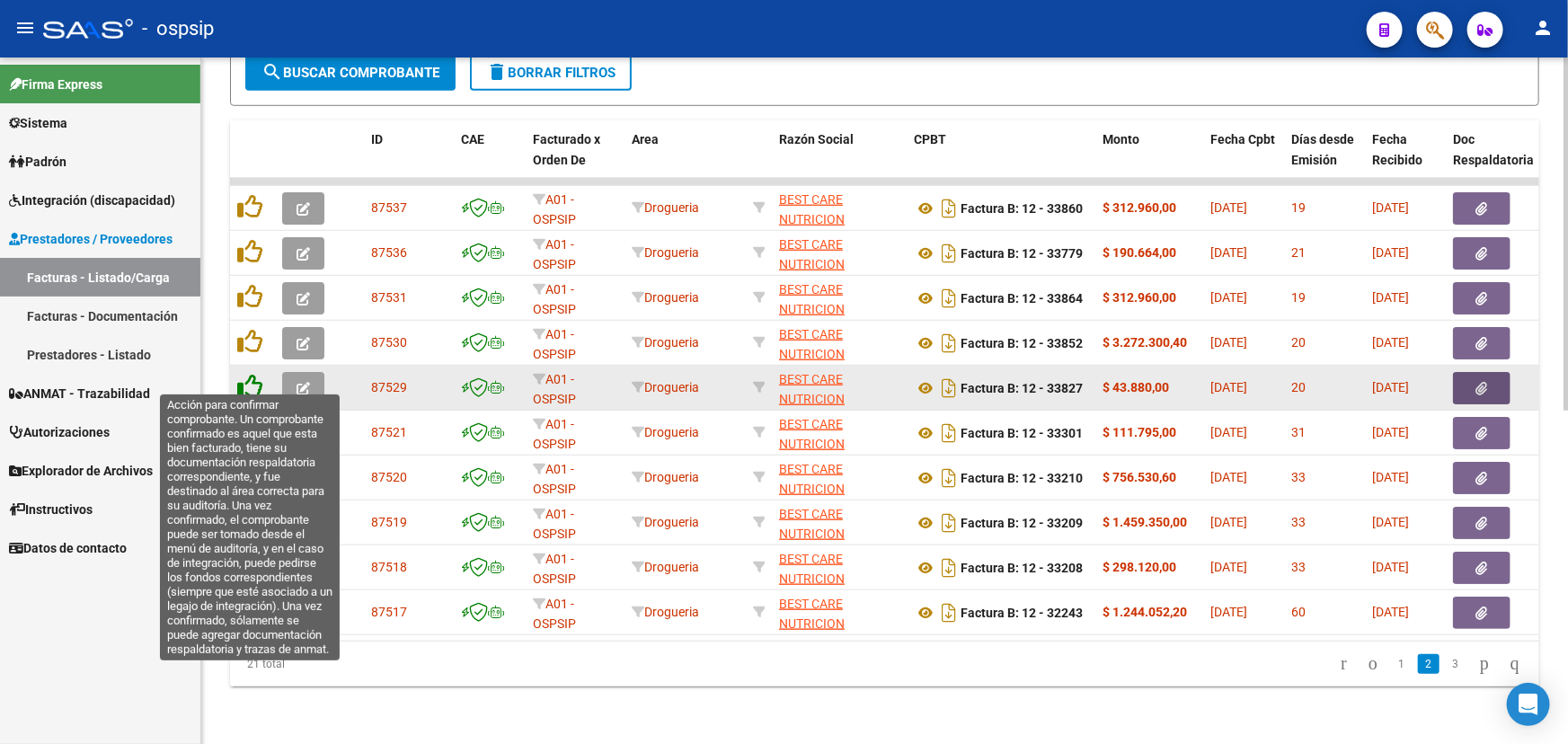
click at [252, 377] on icon at bounding box center [249, 385] width 25 height 25
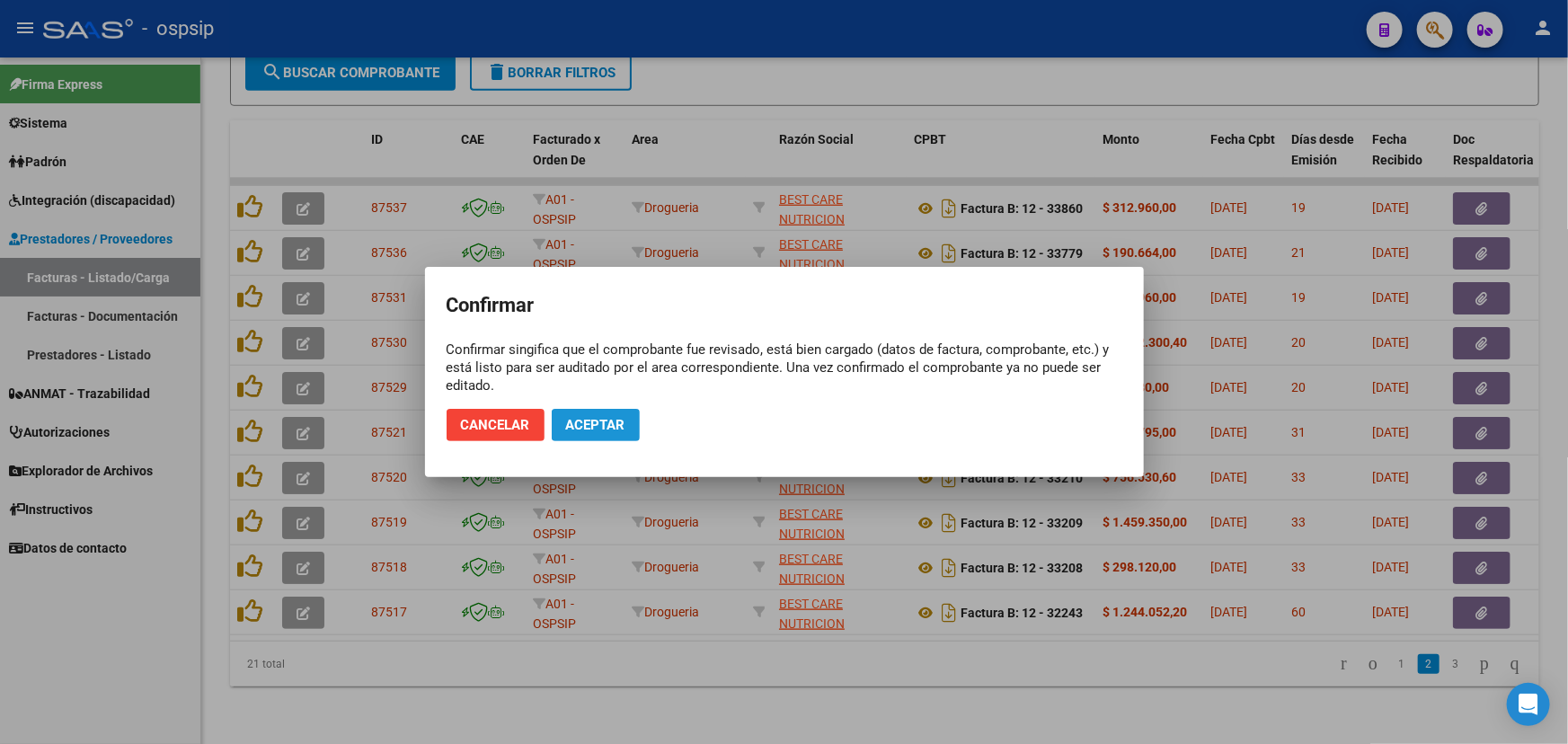
click at [611, 421] on span "Aceptar" at bounding box center [596, 425] width 60 height 16
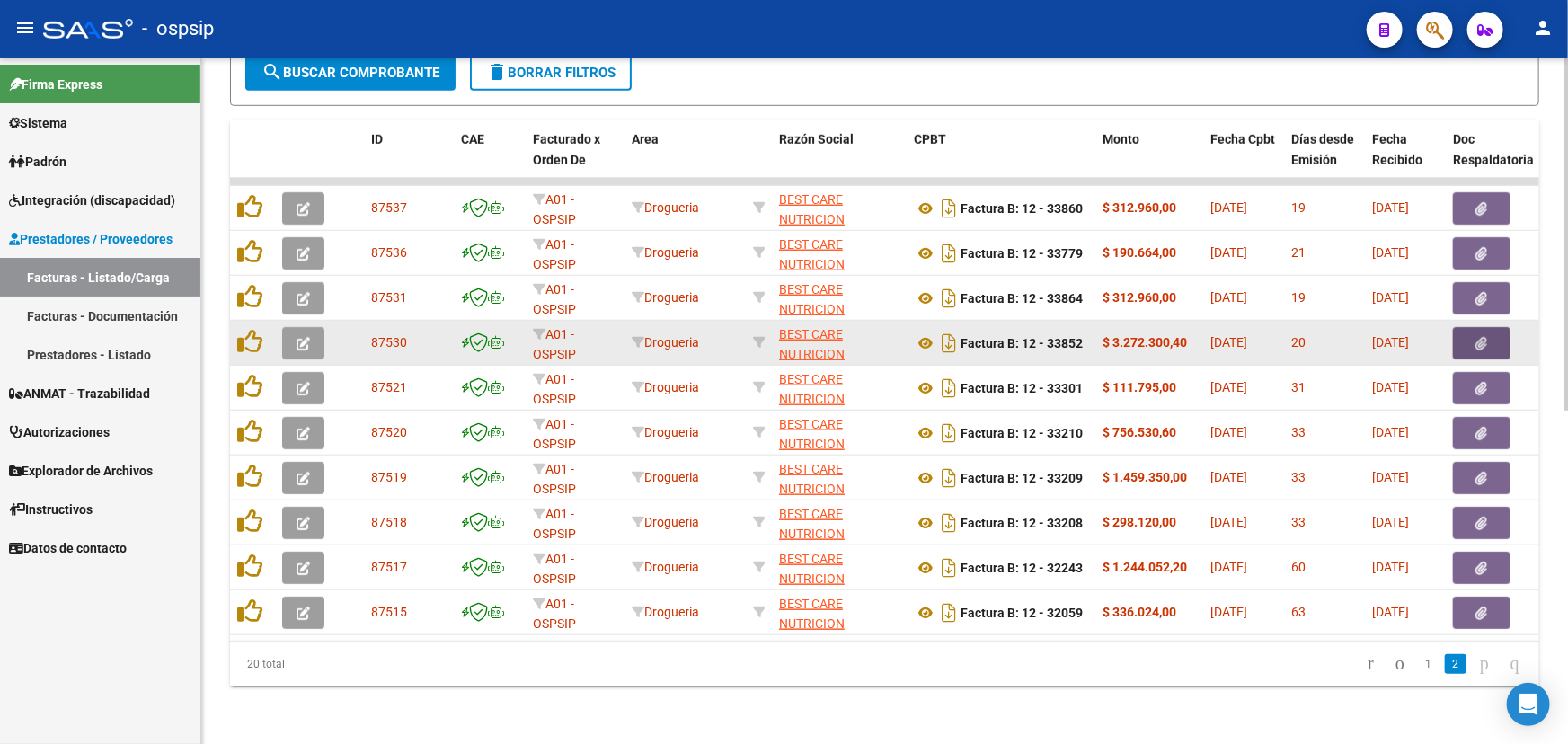
click at [1488, 328] on button "button" at bounding box center [1482, 343] width 58 height 33
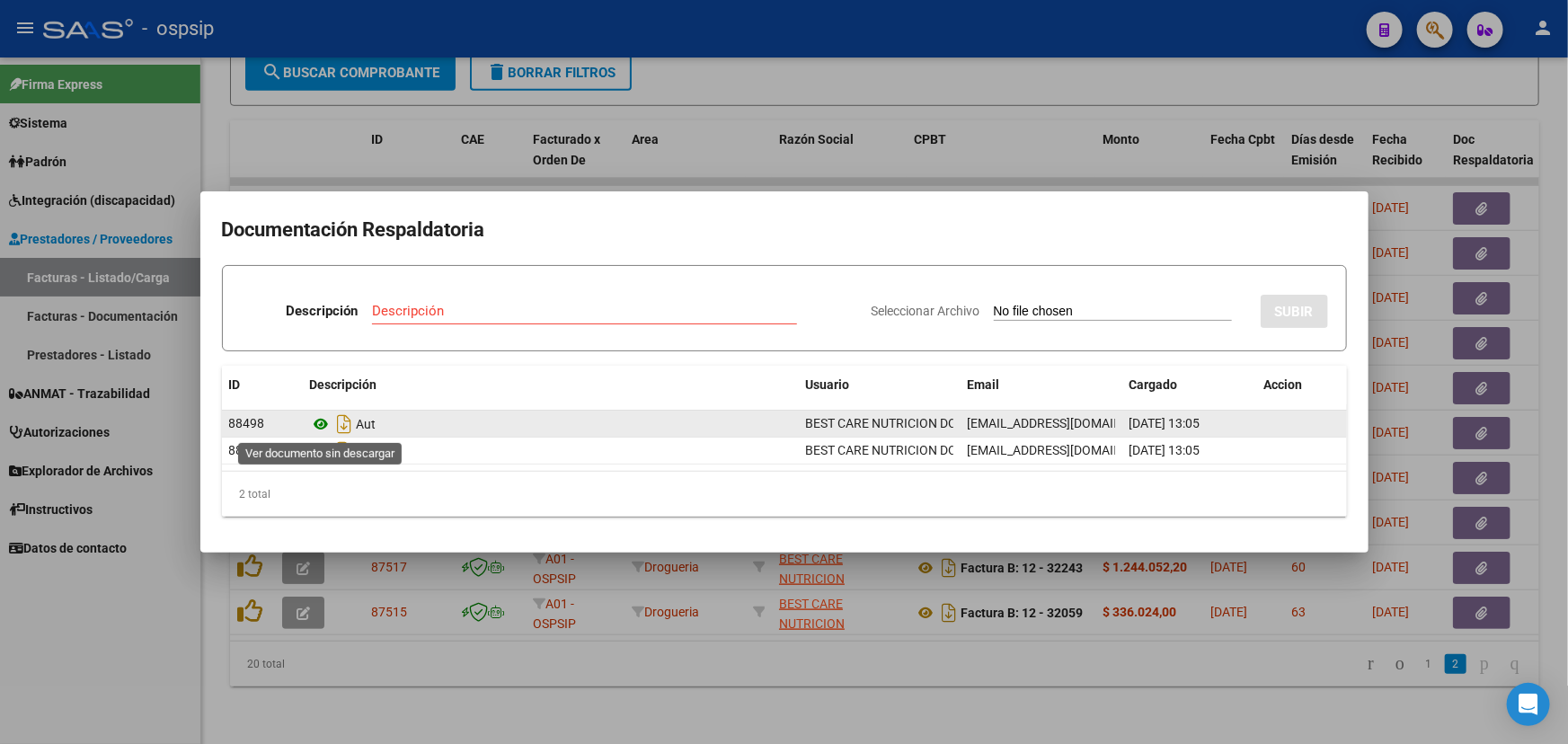
click at [321, 424] on icon at bounding box center [322, 424] width 24 height 22
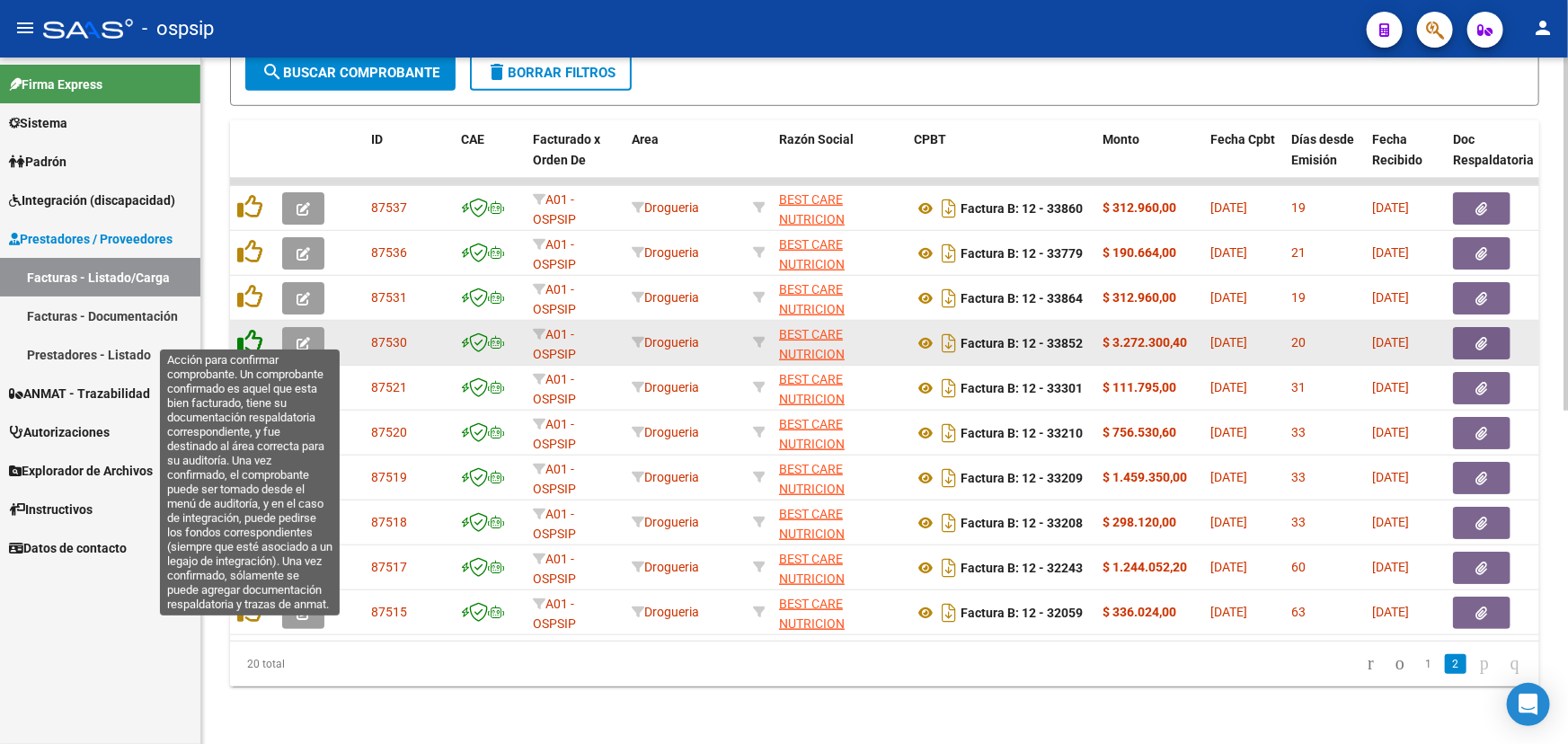
click at [247, 331] on icon at bounding box center [249, 341] width 25 height 25
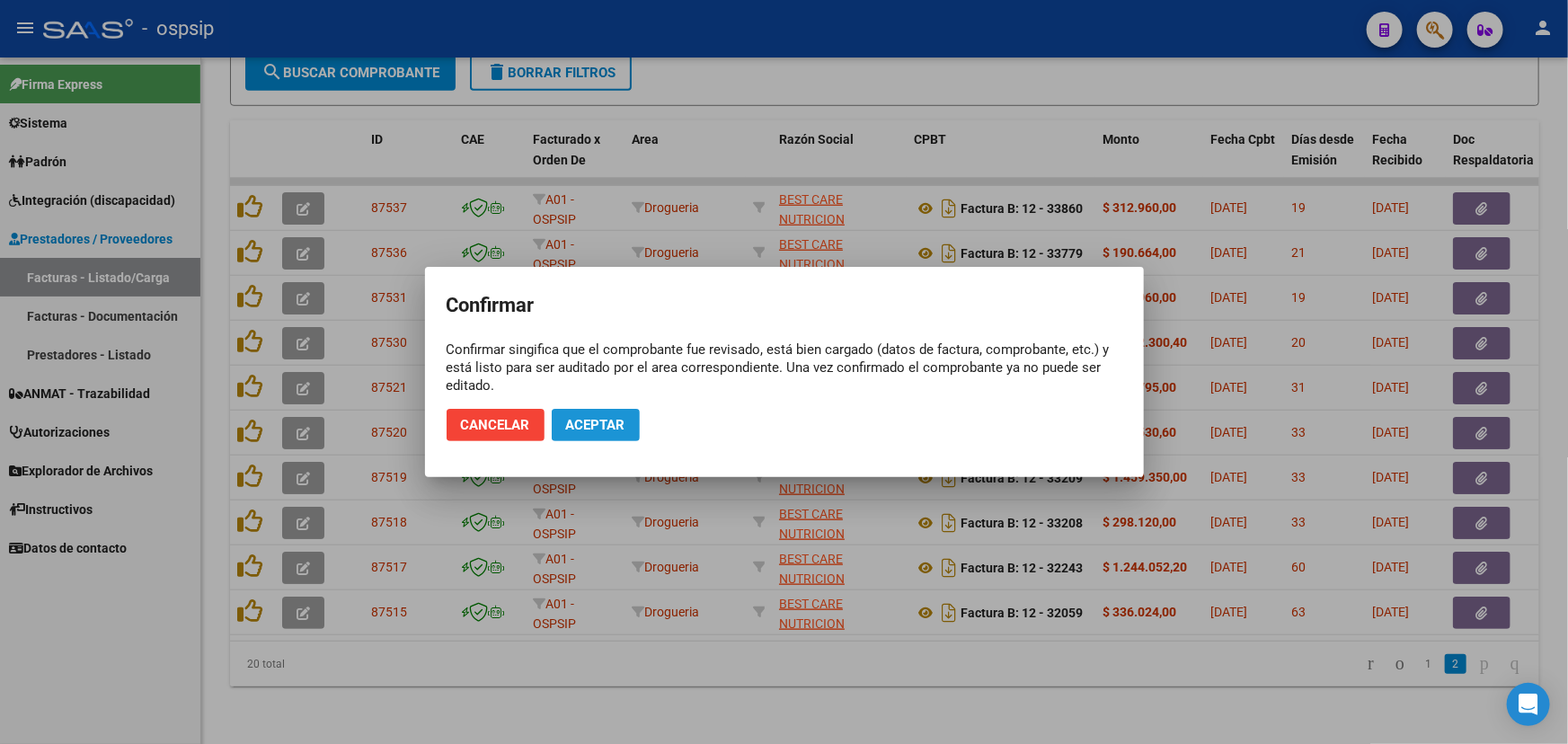
click at [584, 419] on span "Aceptar" at bounding box center [596, 425] width 60 height 16
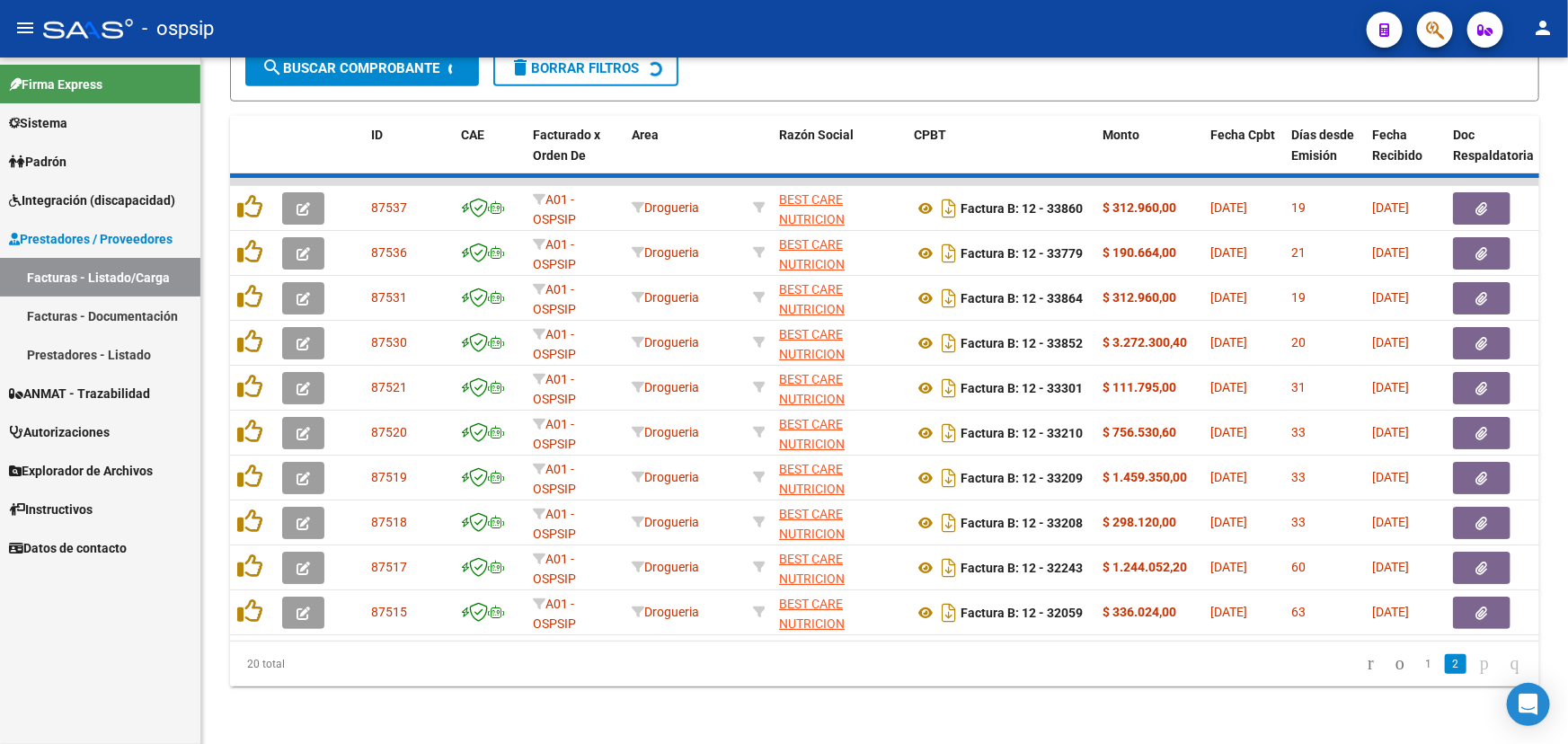
scroll to position [602, 0]
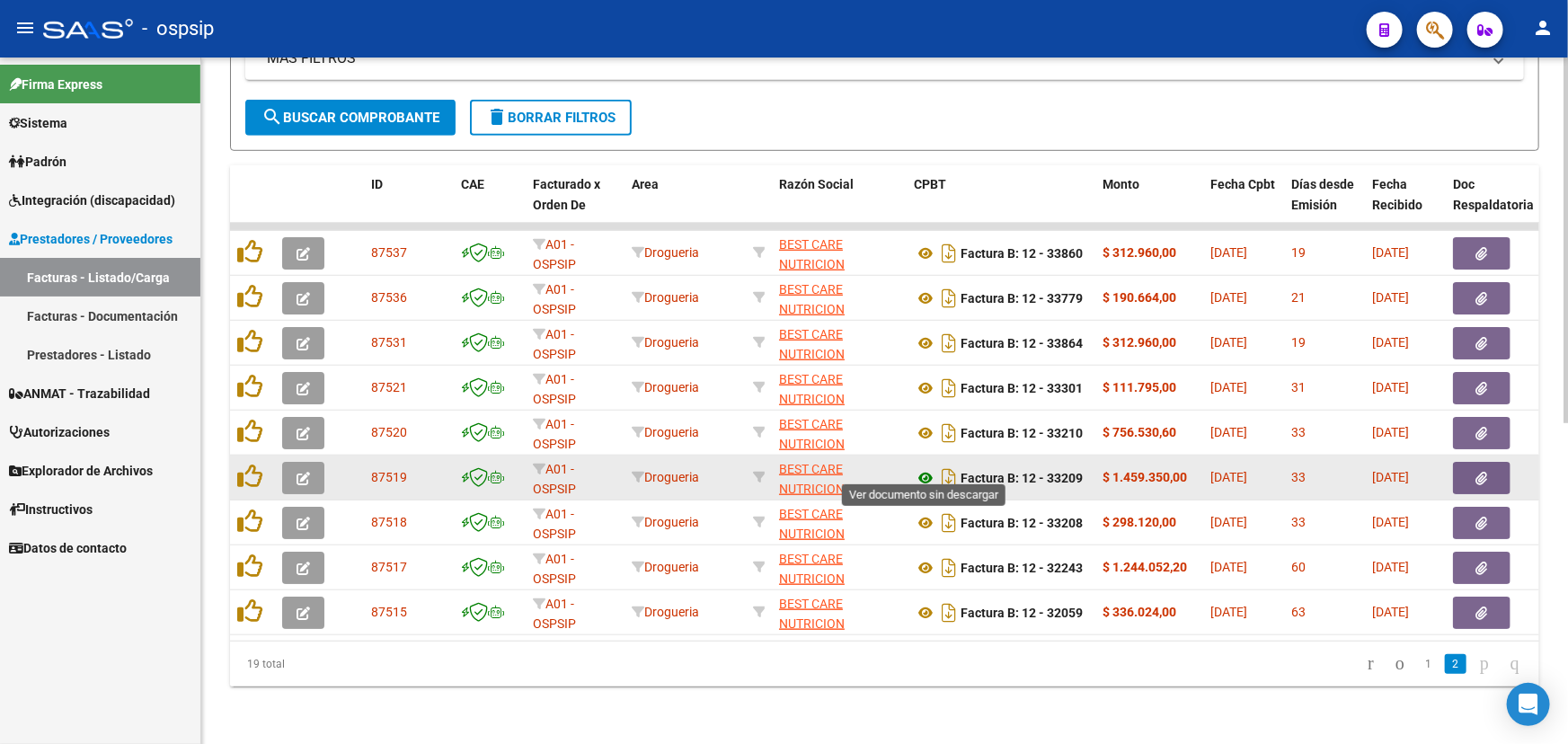
click at [927, 468] on icon at bounding box center [926, 479] width 24 height 22
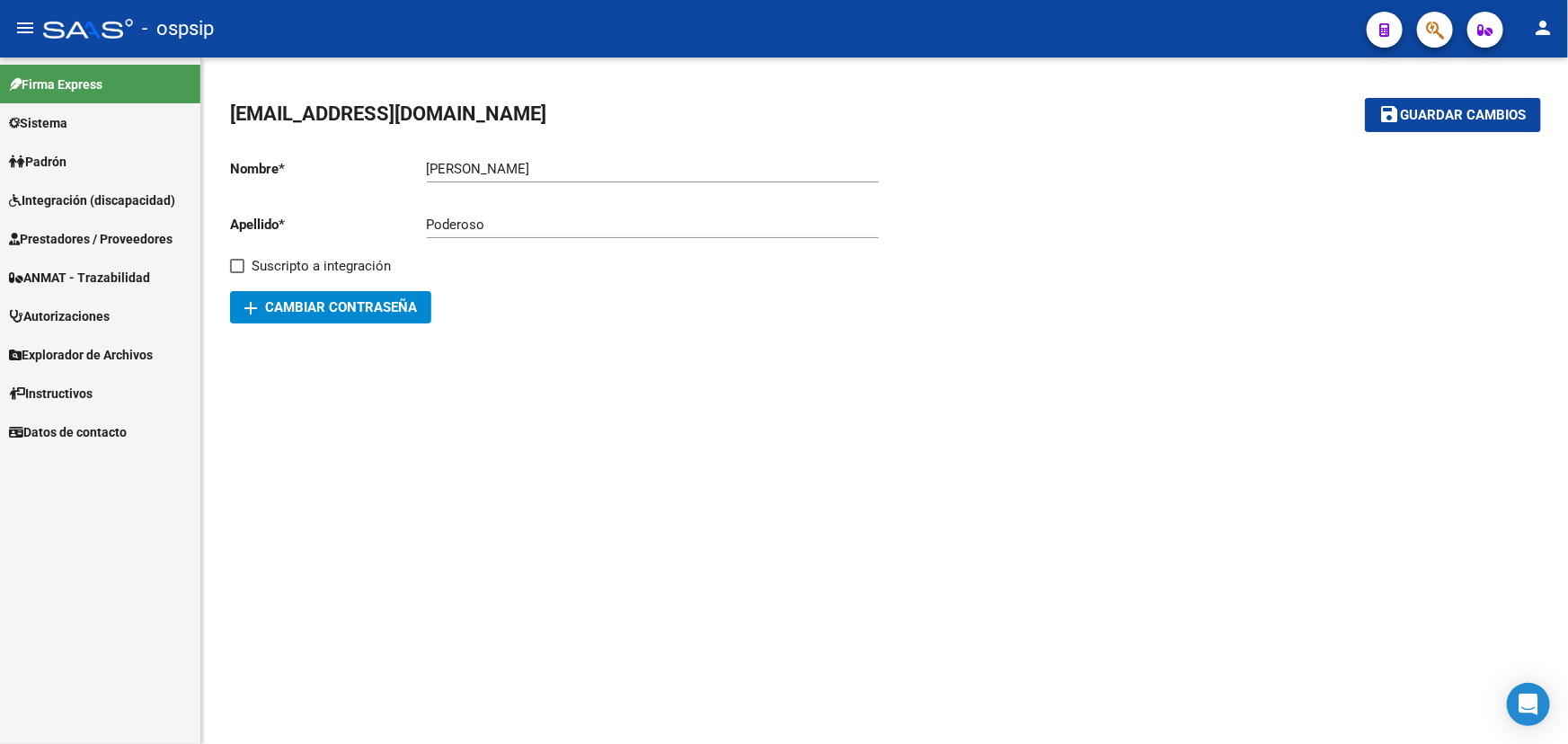
click at [105, 276] on span "ANMAT - Trazabilidad" at bounding box center [79, 278] width 141 height 20
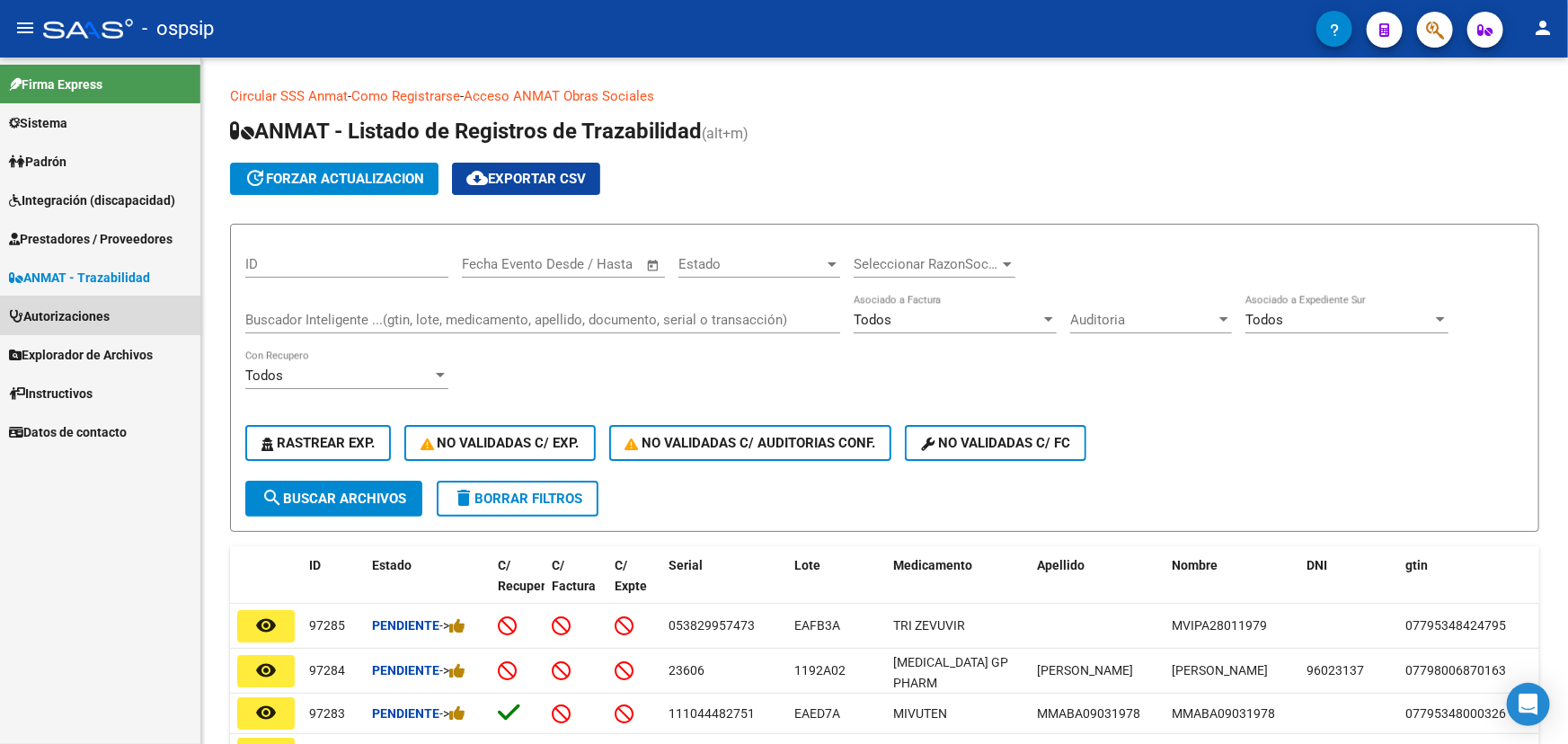
click at [105, 309] on span "Autorizaciones" at bounding box center [59, 317] width 100 height 20
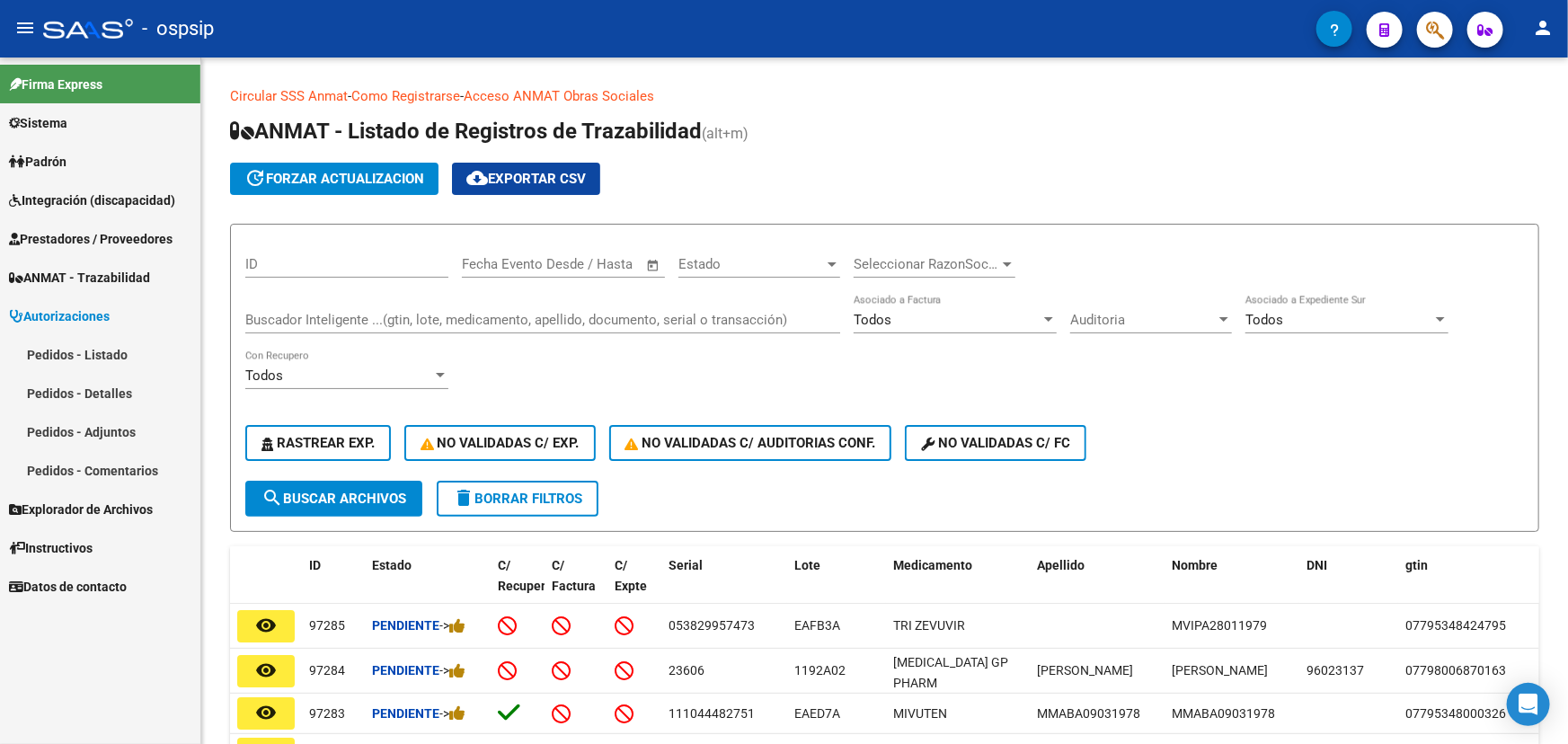
click at [65, 355] on link "Pedidos - Listado" at bounding box center [100, 354] width 201 height 39
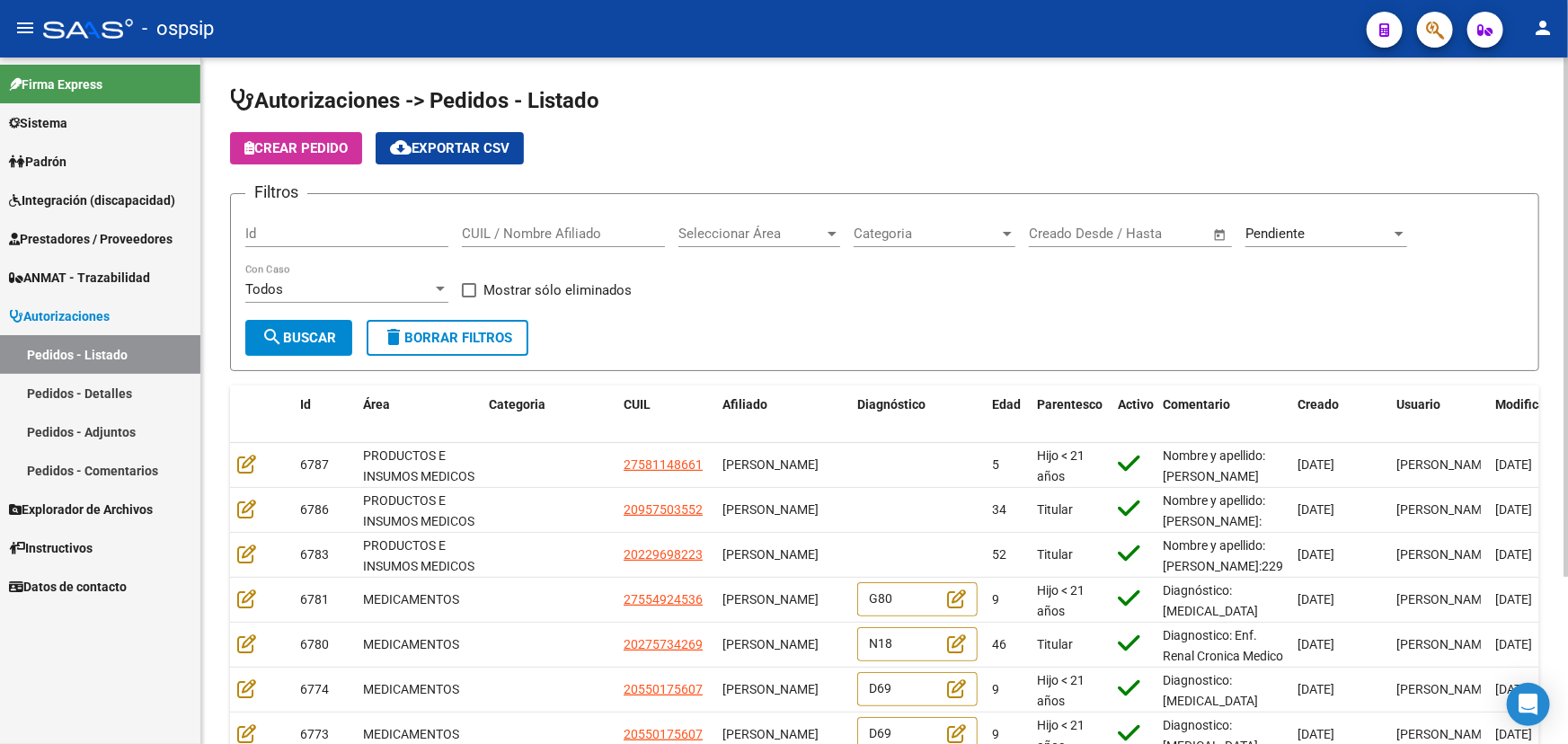
click at [272, 233] on input "Id" at bounding box center [347, 233] width 203 height 16
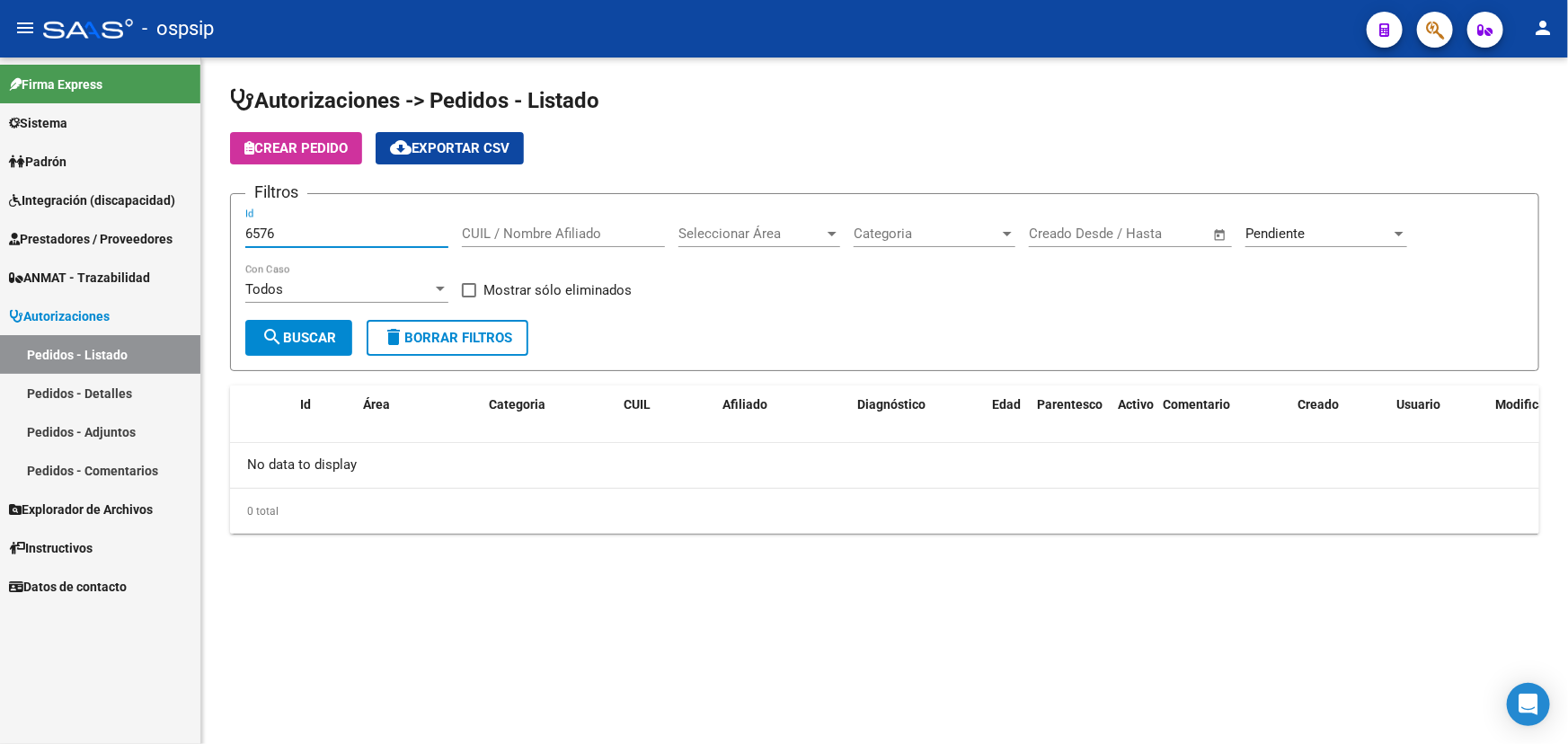
type input "6576"
click at [1327, 228] on div "Pendiente" at bounding box center [1318, 233] width 146 height 16
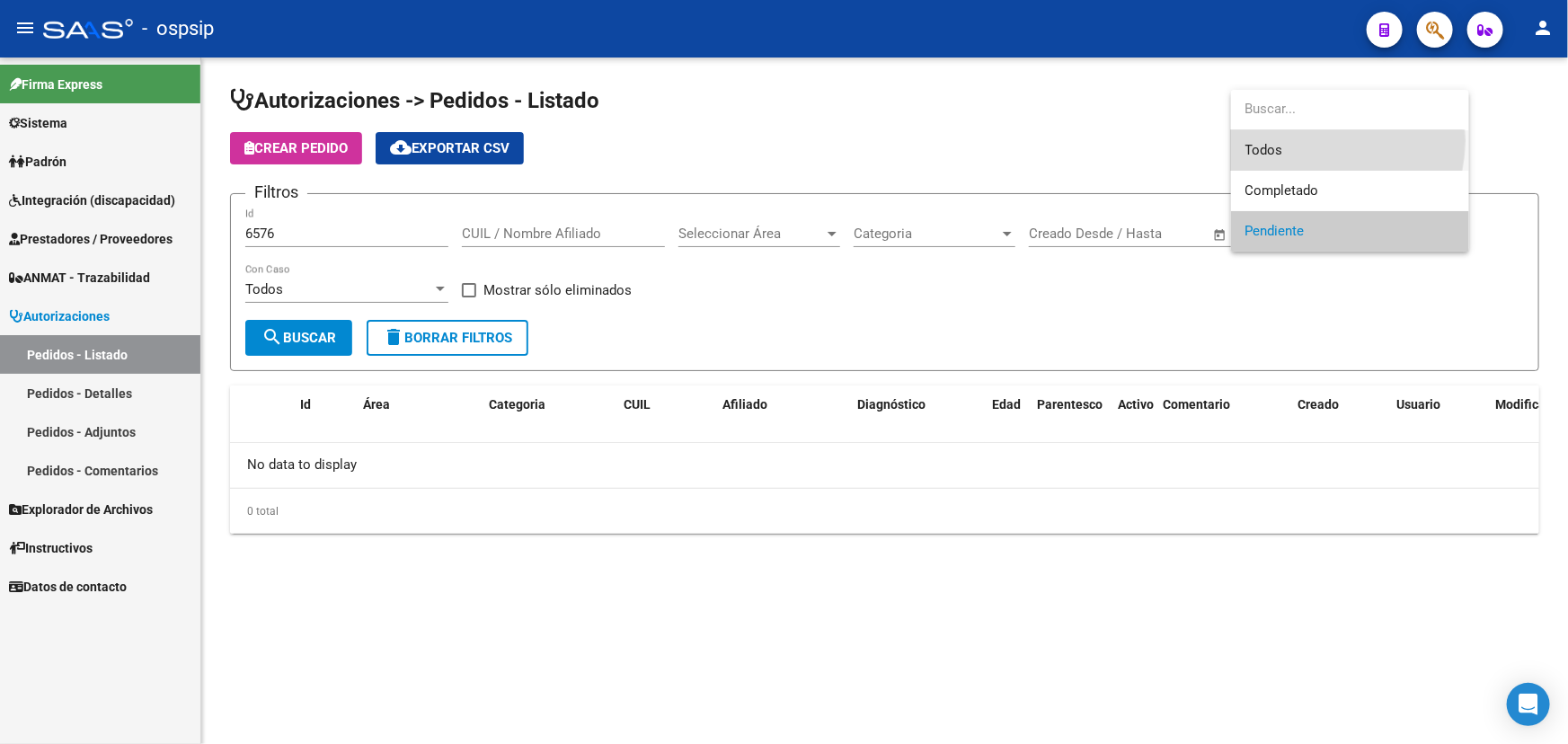
click at [1300, 140] on span "Todos" at bounding box center [1350, 150] width 210 height 41
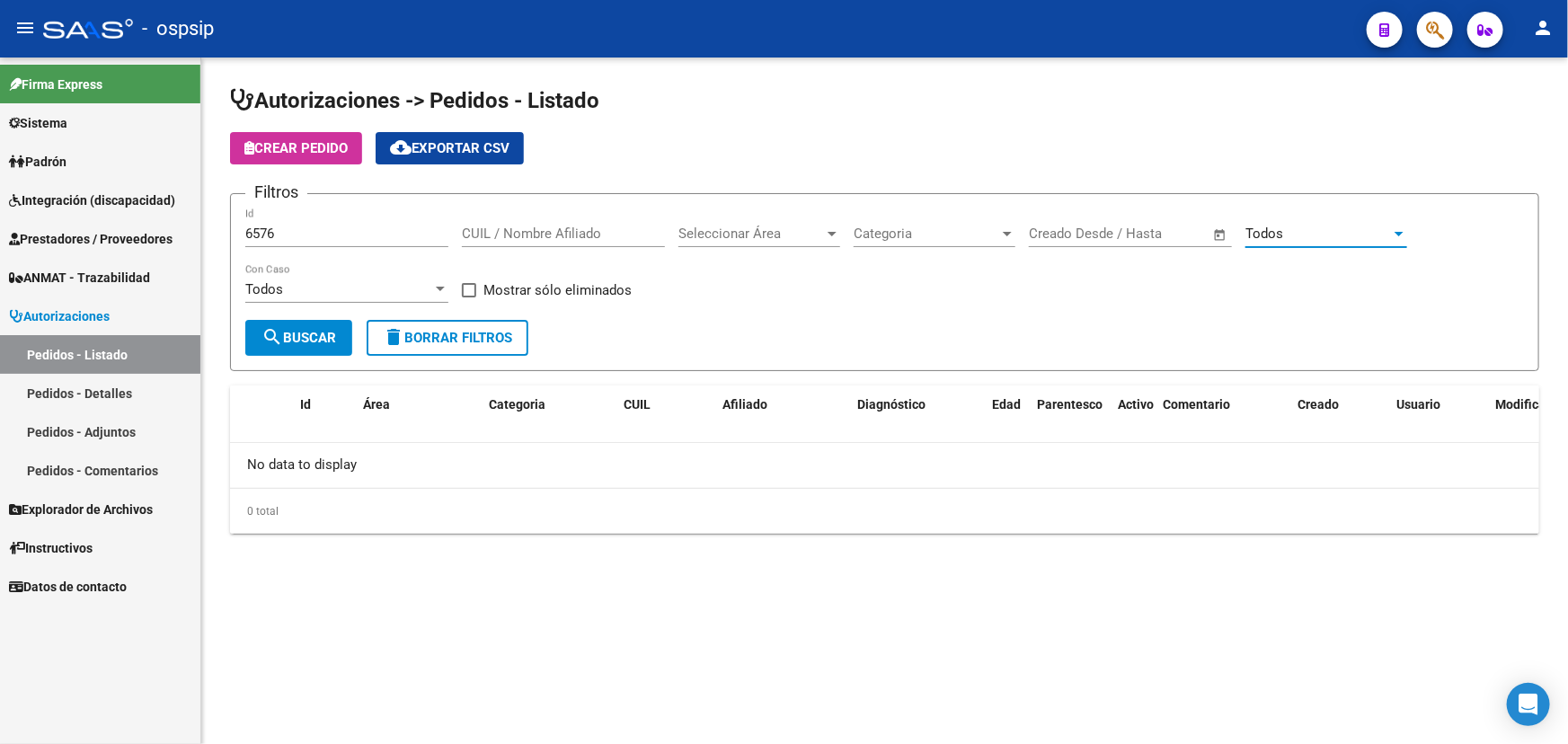
click at [292, 330] on span "search Buscar" at bounding box center [298, 338] width 74 height 16
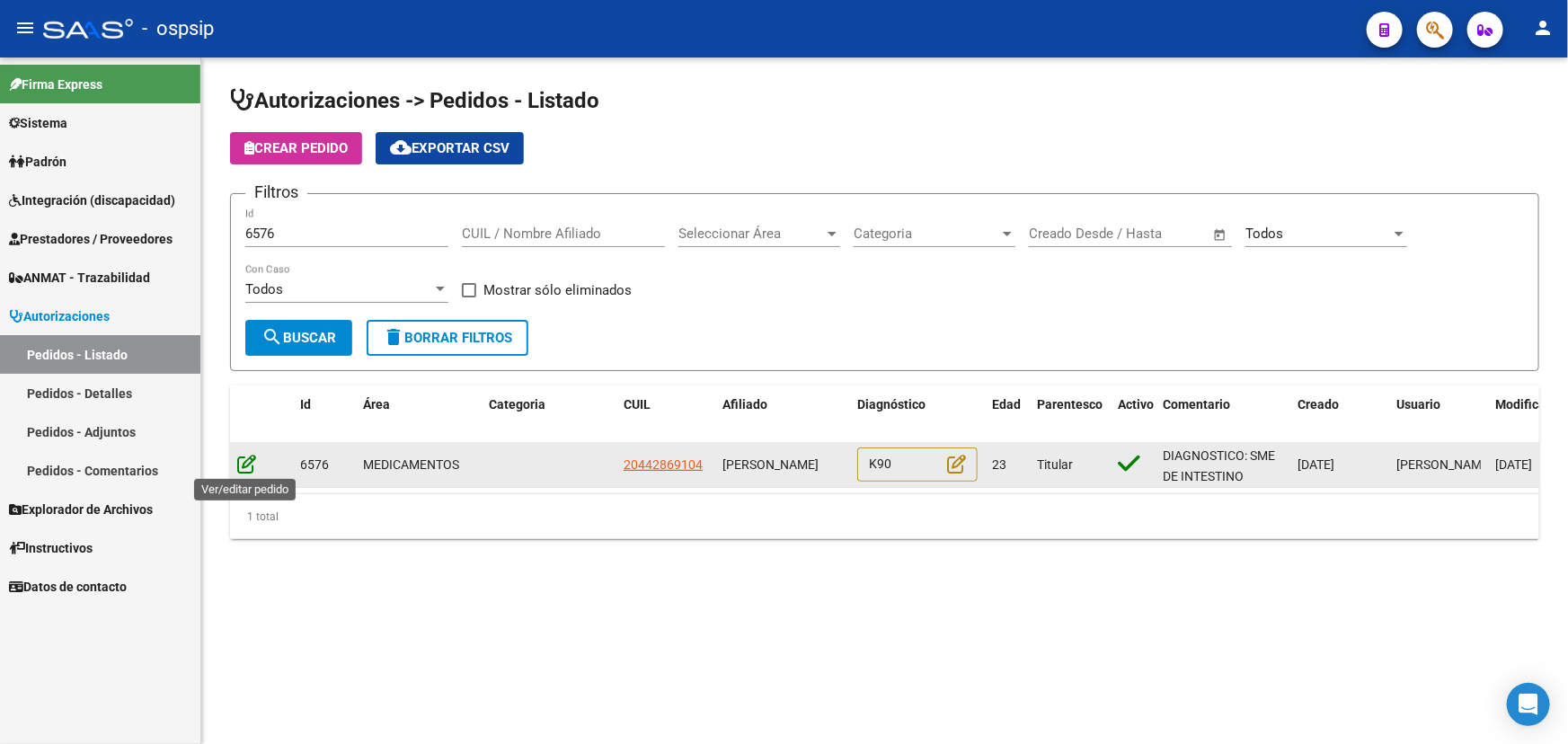
click at [248, 458] on icon at bounding box center [246, 464] width 19 height 20
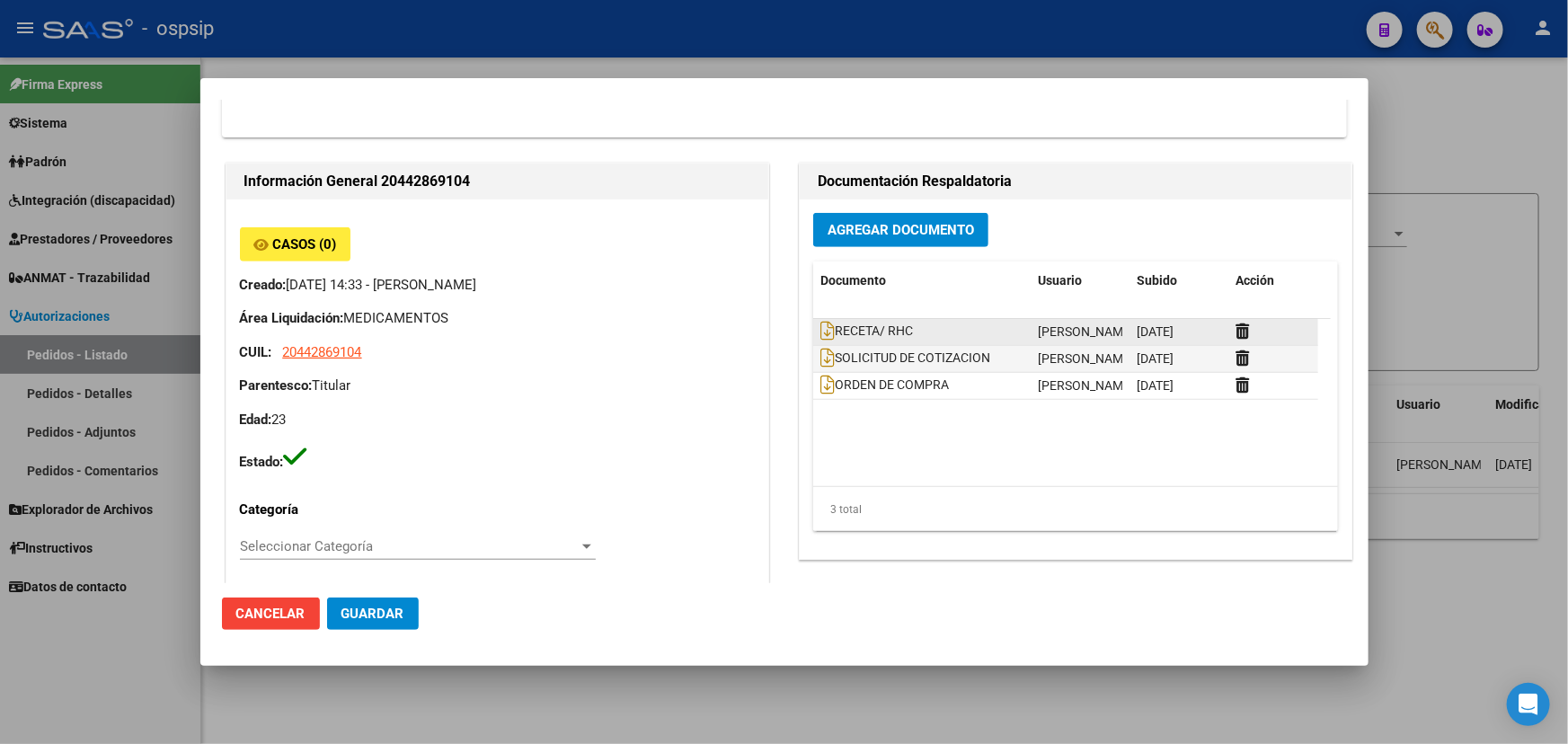
scroll to position [533, 0]
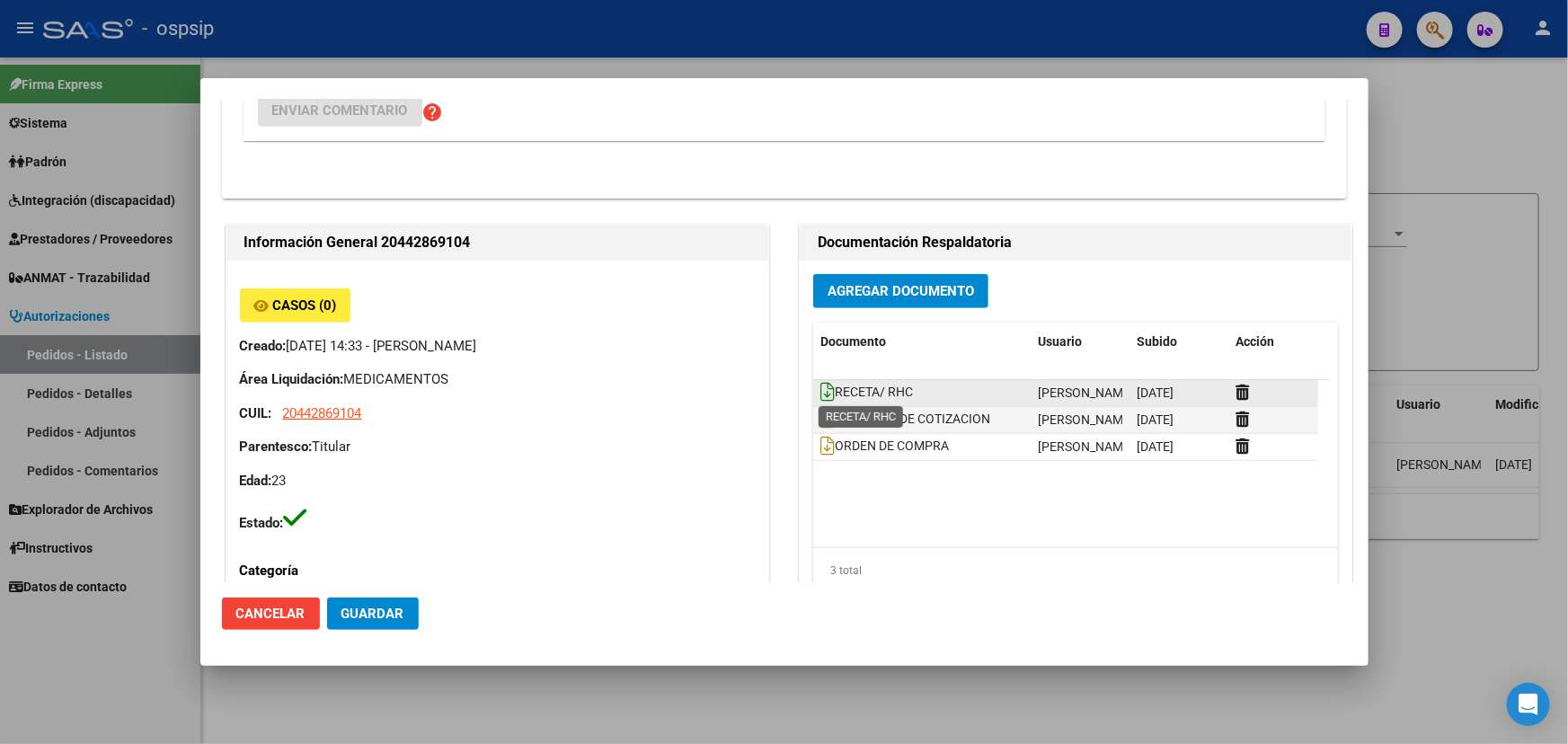
click at [820, 385] on icon at bounding box center [827, 392] width 14 height 20
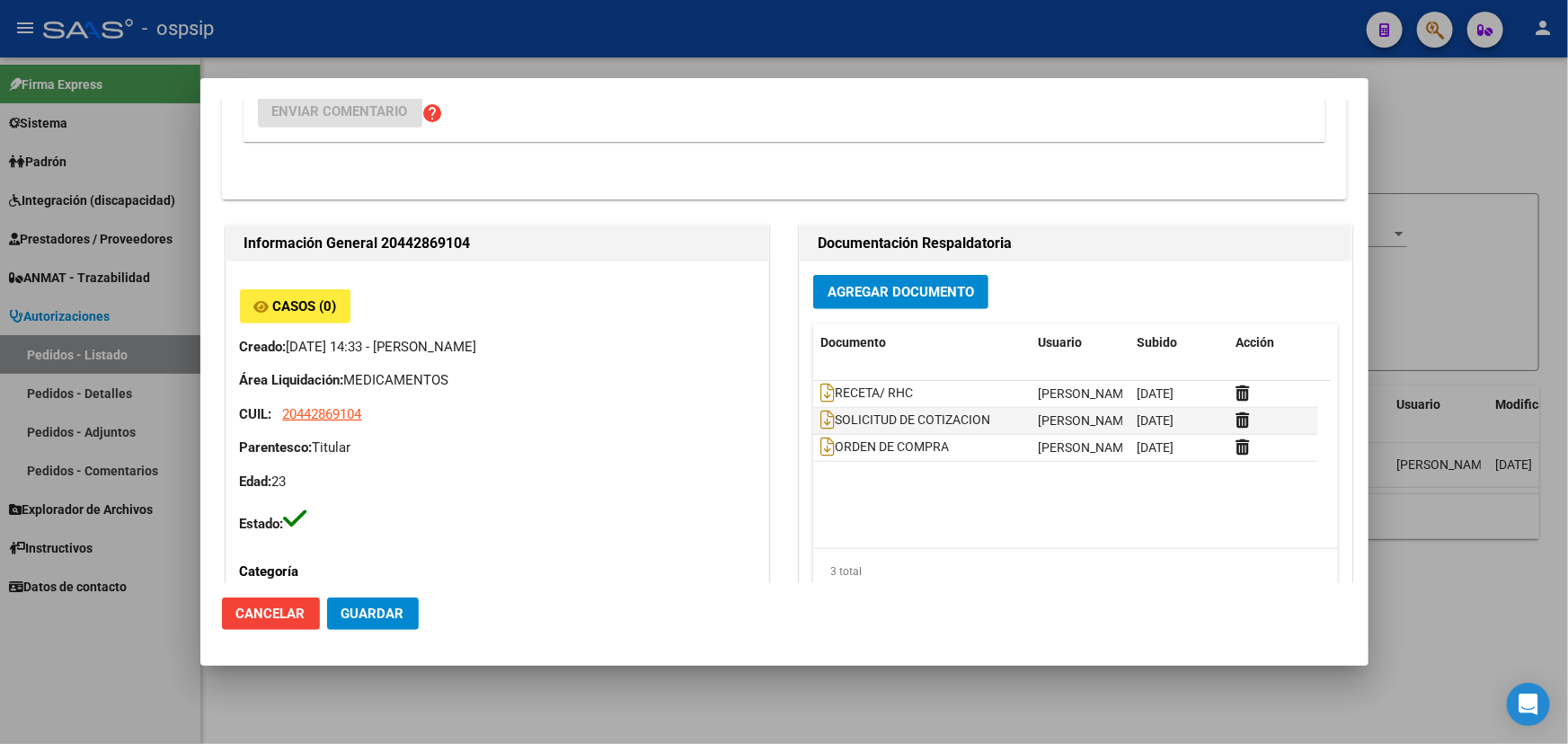
scroll to position [571, 0]
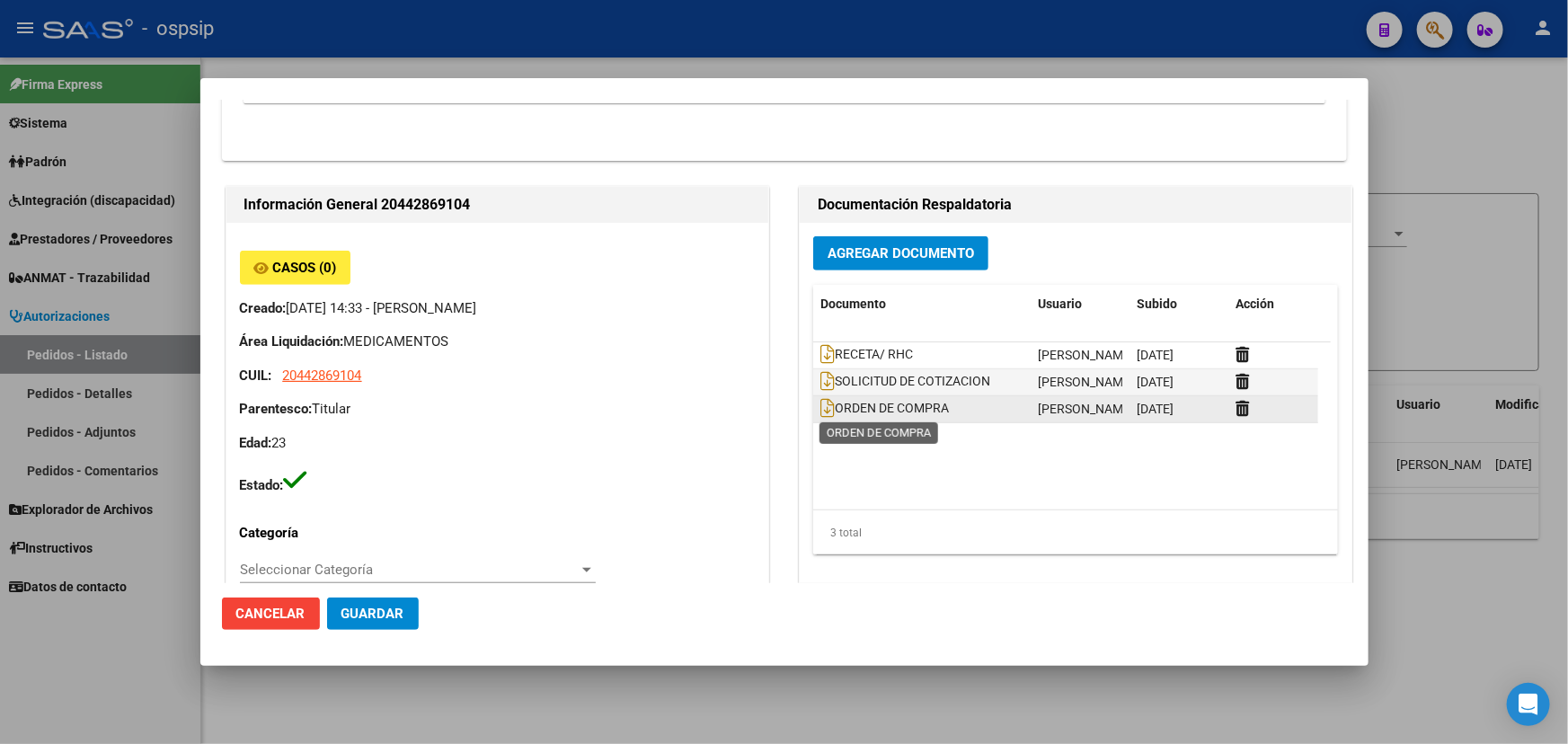
click at [827, 410] on span "ORDEN DE COMPRA" at bounding box center [884, 408] width 128 height 14
click at [822, 411] on icon at bounding box center [827, 408] width 14 height 20
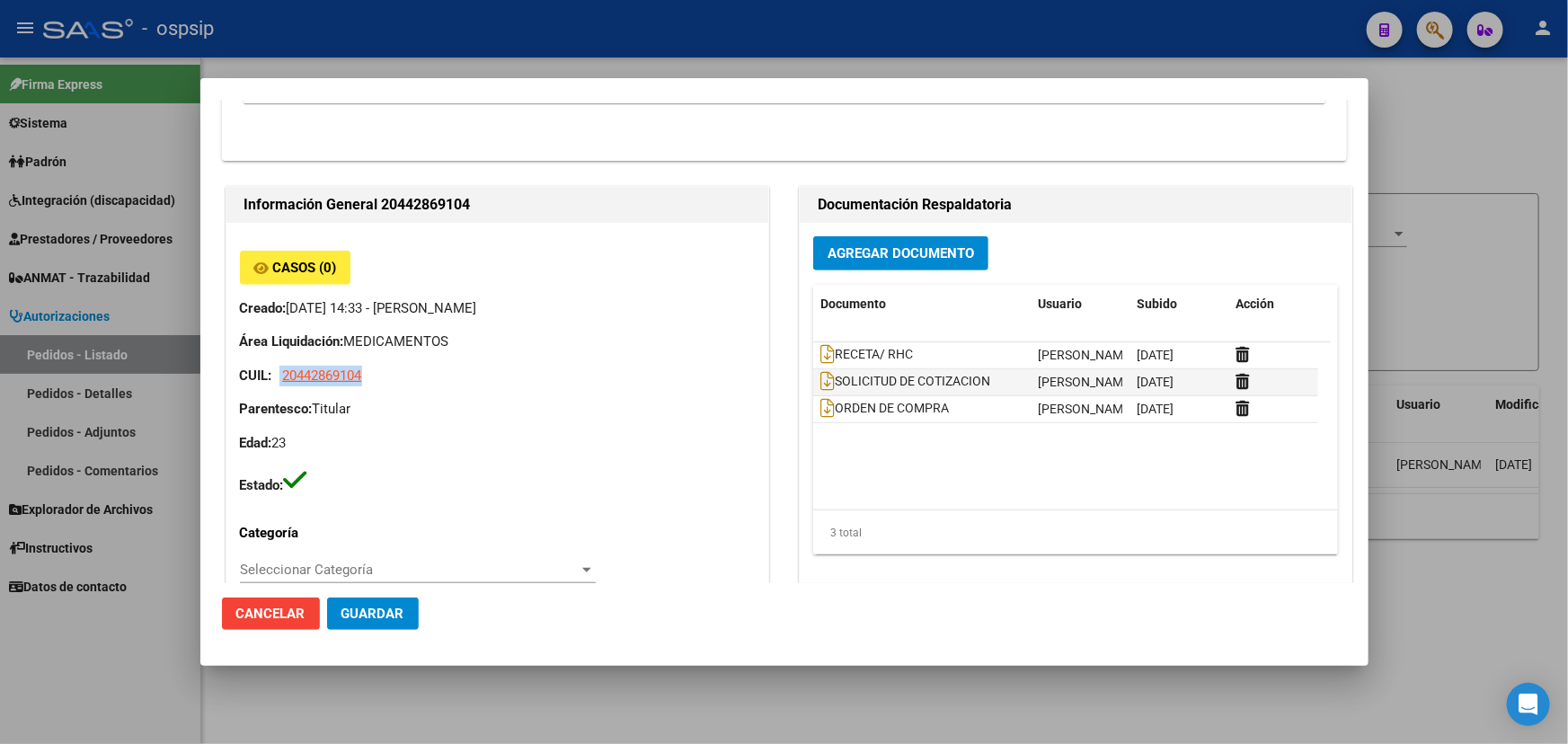
drag, startPoint x: 278, startPoint y: 373, endPoint x: 383, endPoint y: 373, distance: 105.0
click at [383, 373] on p "CUIL: 20442869104" at bounding box center [498, 375] width 514 height 21
copy p "20442869104"
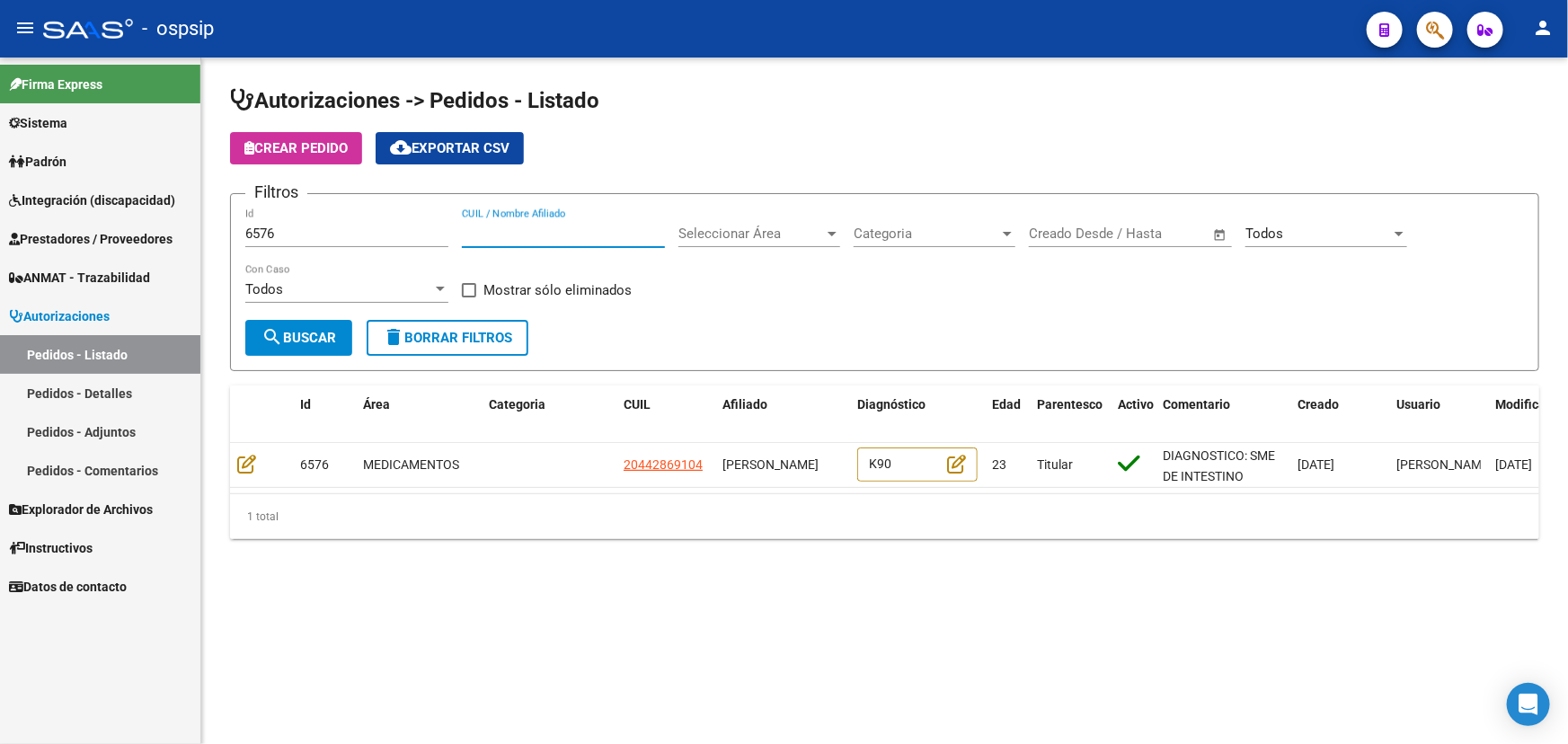
click at [532, 229] on input "CUIL / Nombre Afiliado" at bounding box center [563, 233] width 203 height 16
paste input "20442869104"
type input "20442869104"
drag, startPoint x: 297, startPoint y: 226, endPoint x: 217, endPoint y: 230, distance: 80.1
click at [217, 230] on div "Autorizaciones -> Pedidos - Listado Crear Pedido cloud_download Exportar CSV Fi…" at bounding box center [885, 327] width 1366 height 539
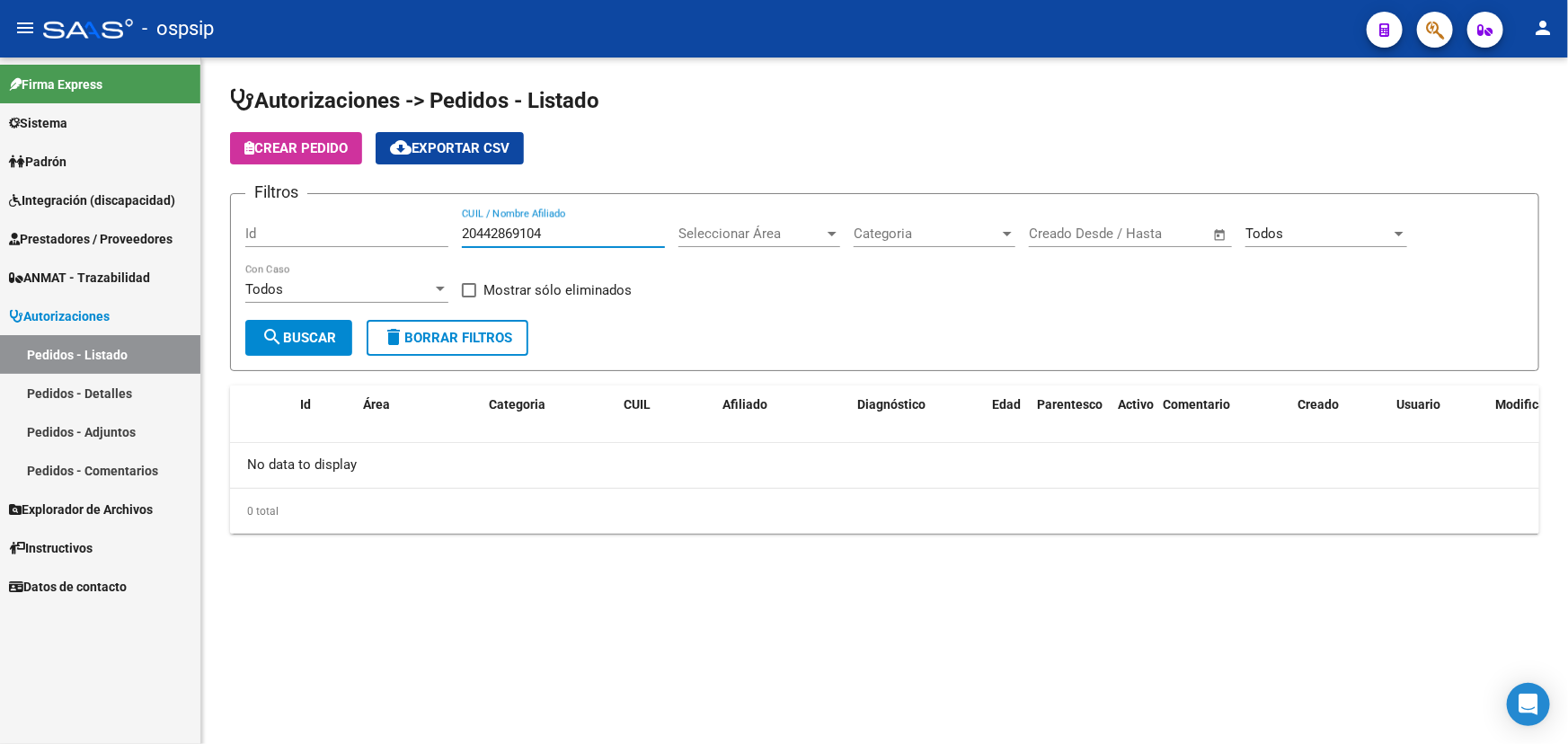
click at [553, 233] on input "20442869104" at bounding box center [563, 233] width 203 height 16
click at [464, 232] on input "20442869104" at bounding box center [563, 233] width 203 height 16
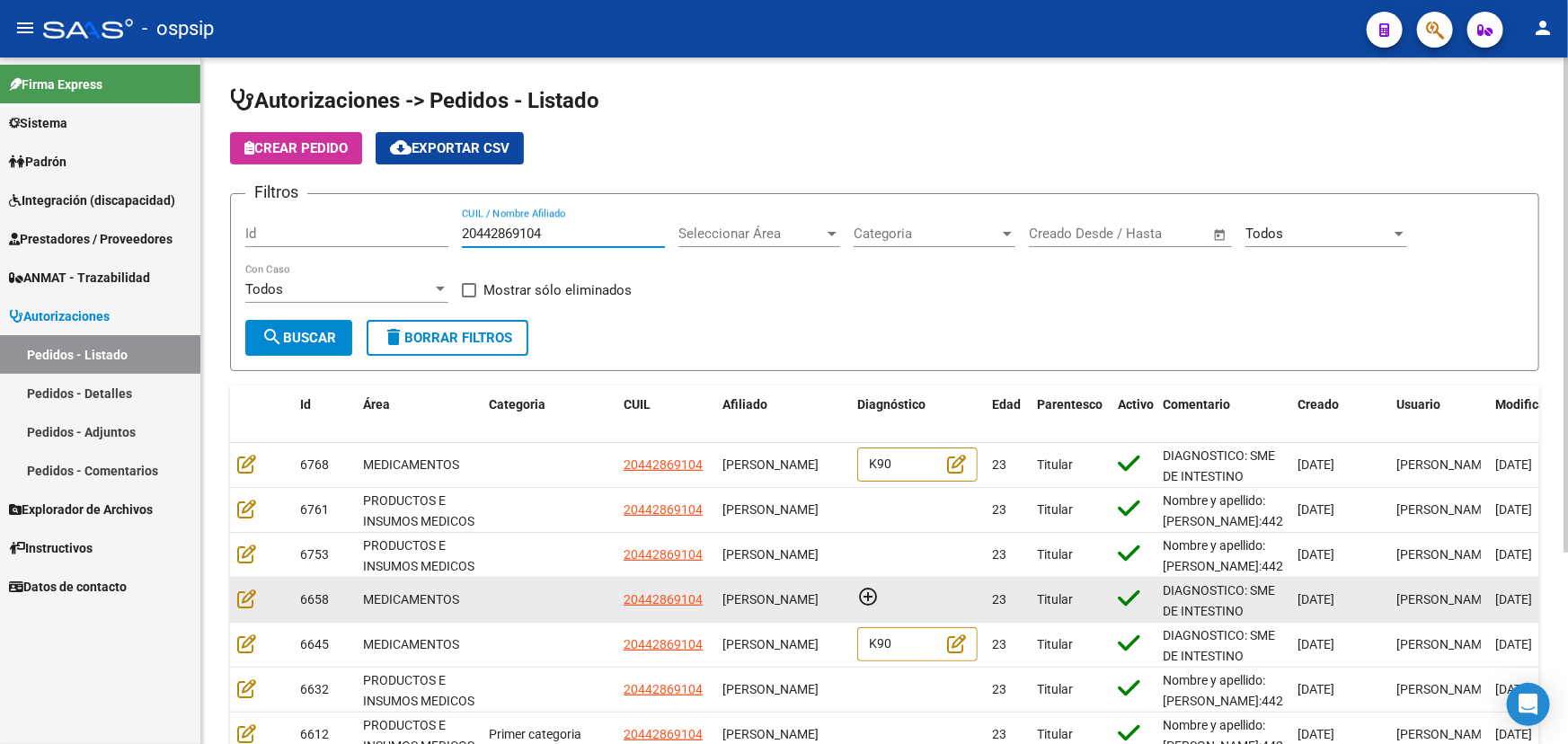
scroll to position [3, 0]
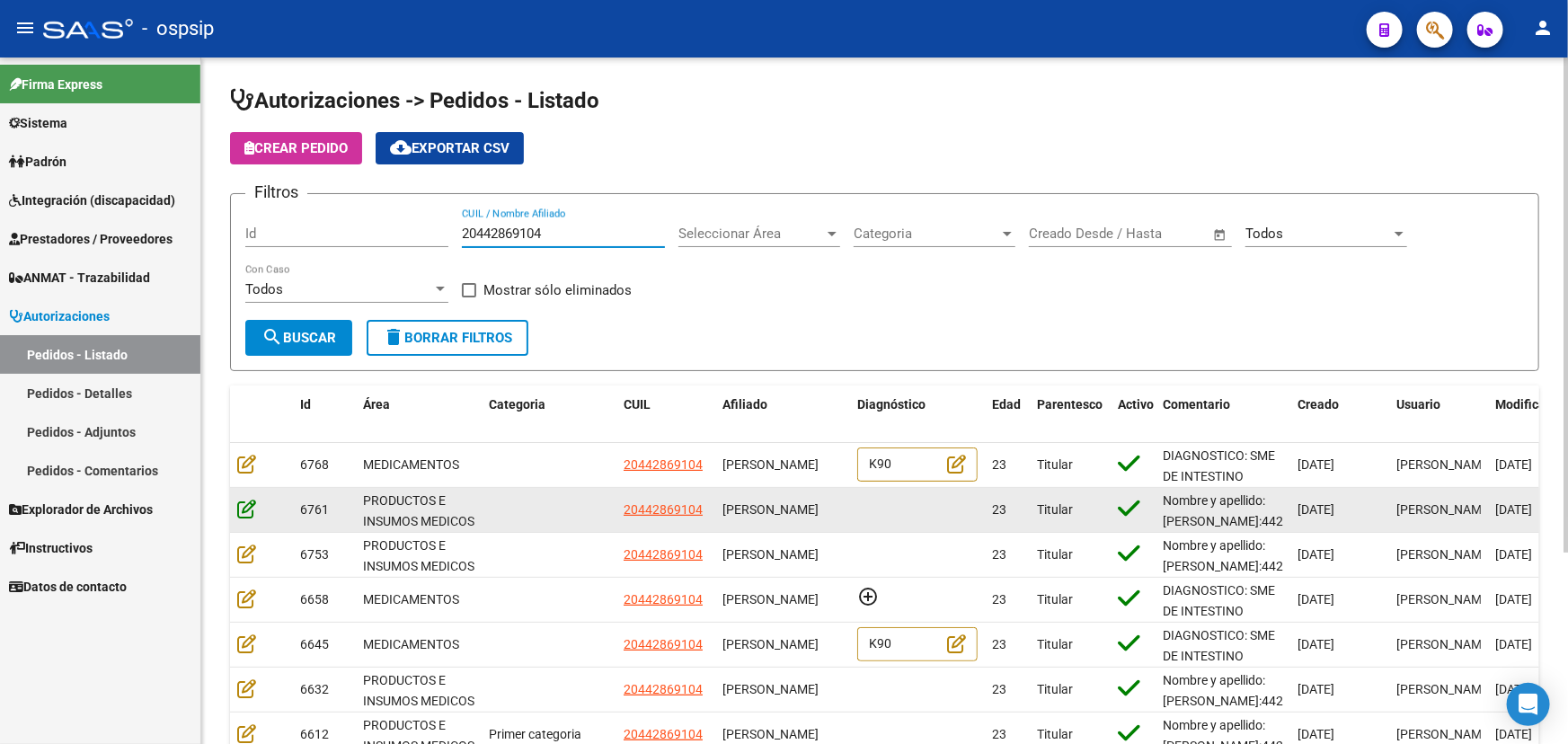
type input "20442869104"
click at [248, 508] on icon at bounding box center [246, 509] width 19 height 20
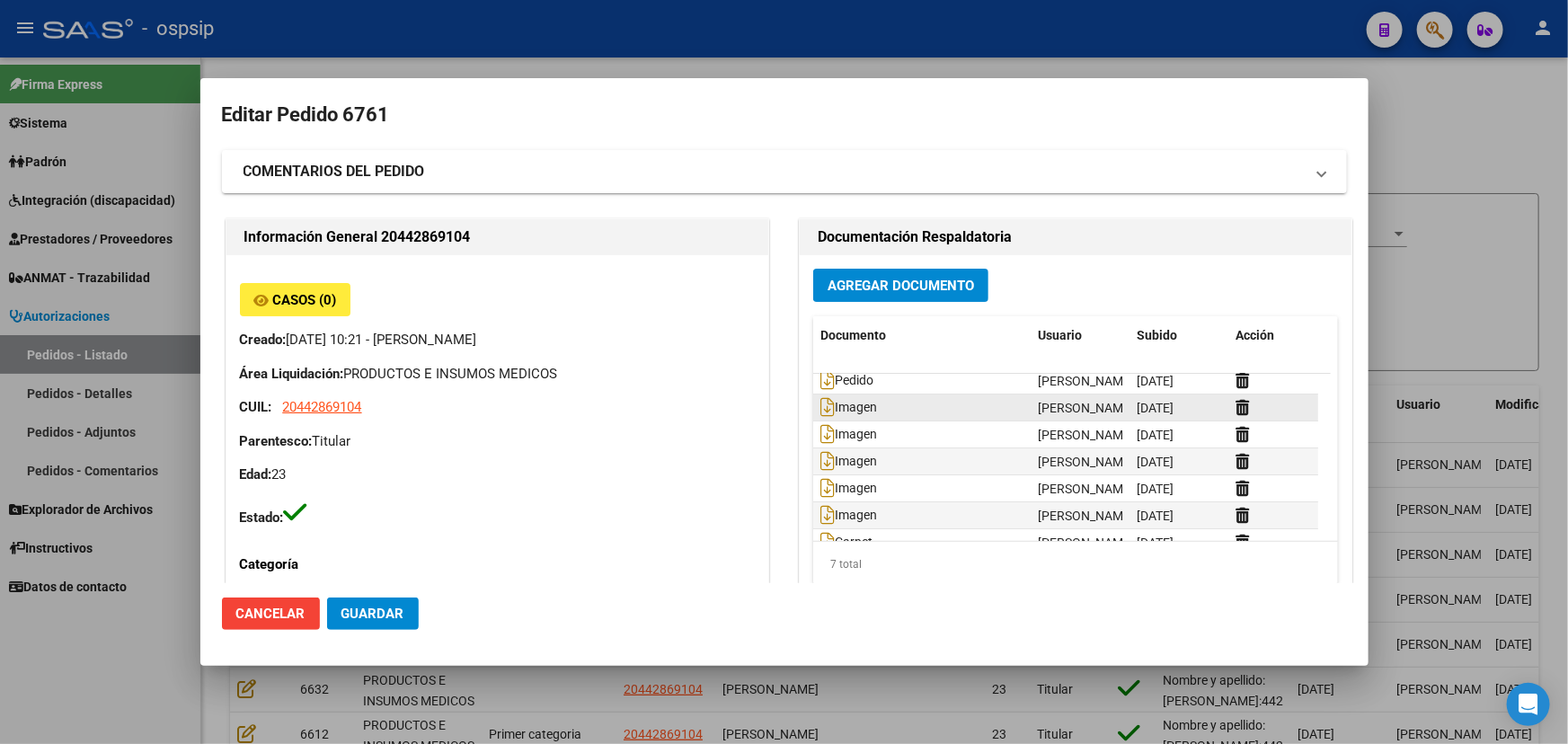
scroll to position [0, 0]
click at [820, 385] on icon at bounding box center [827, 386] width 14 height 20
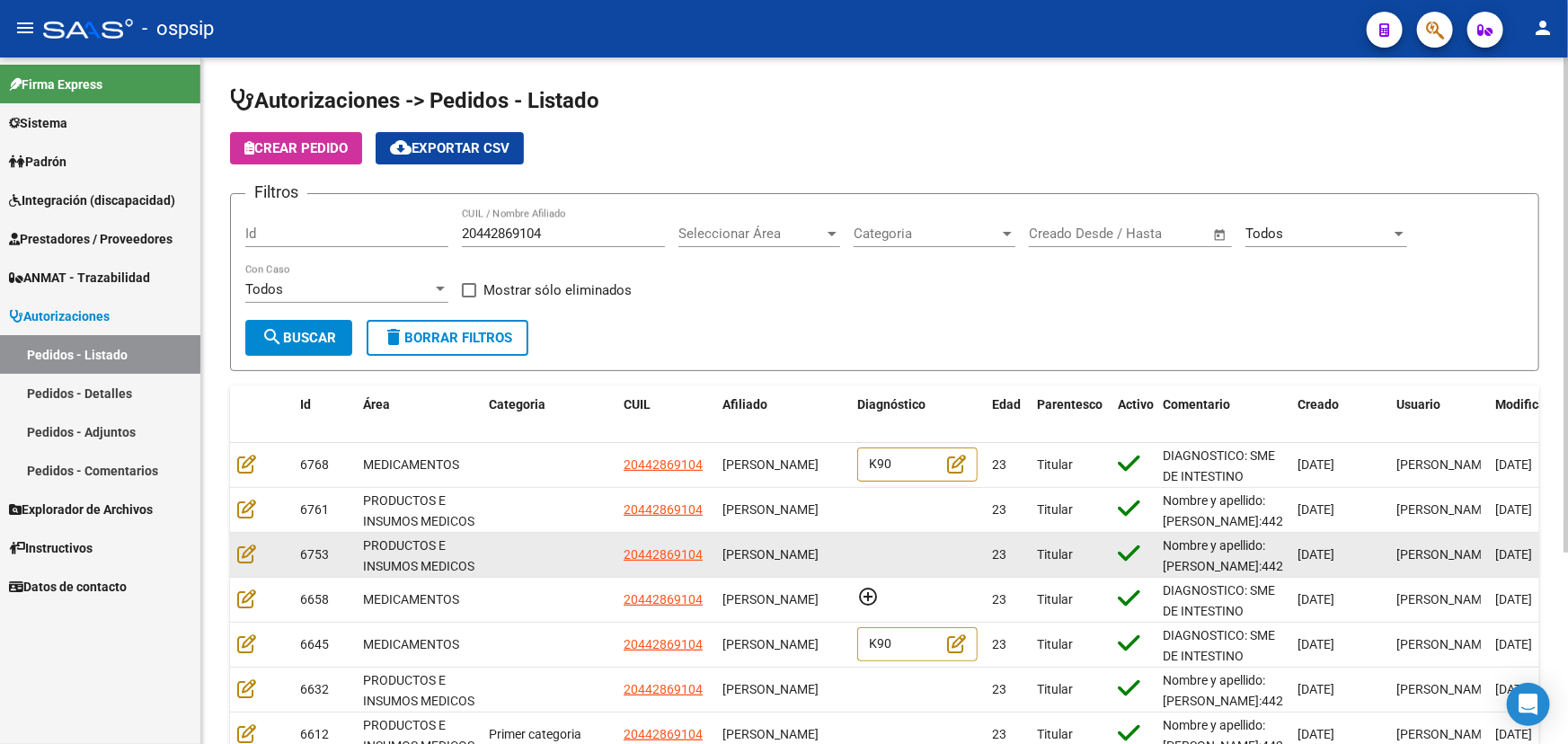
scroll to position [80, 0]
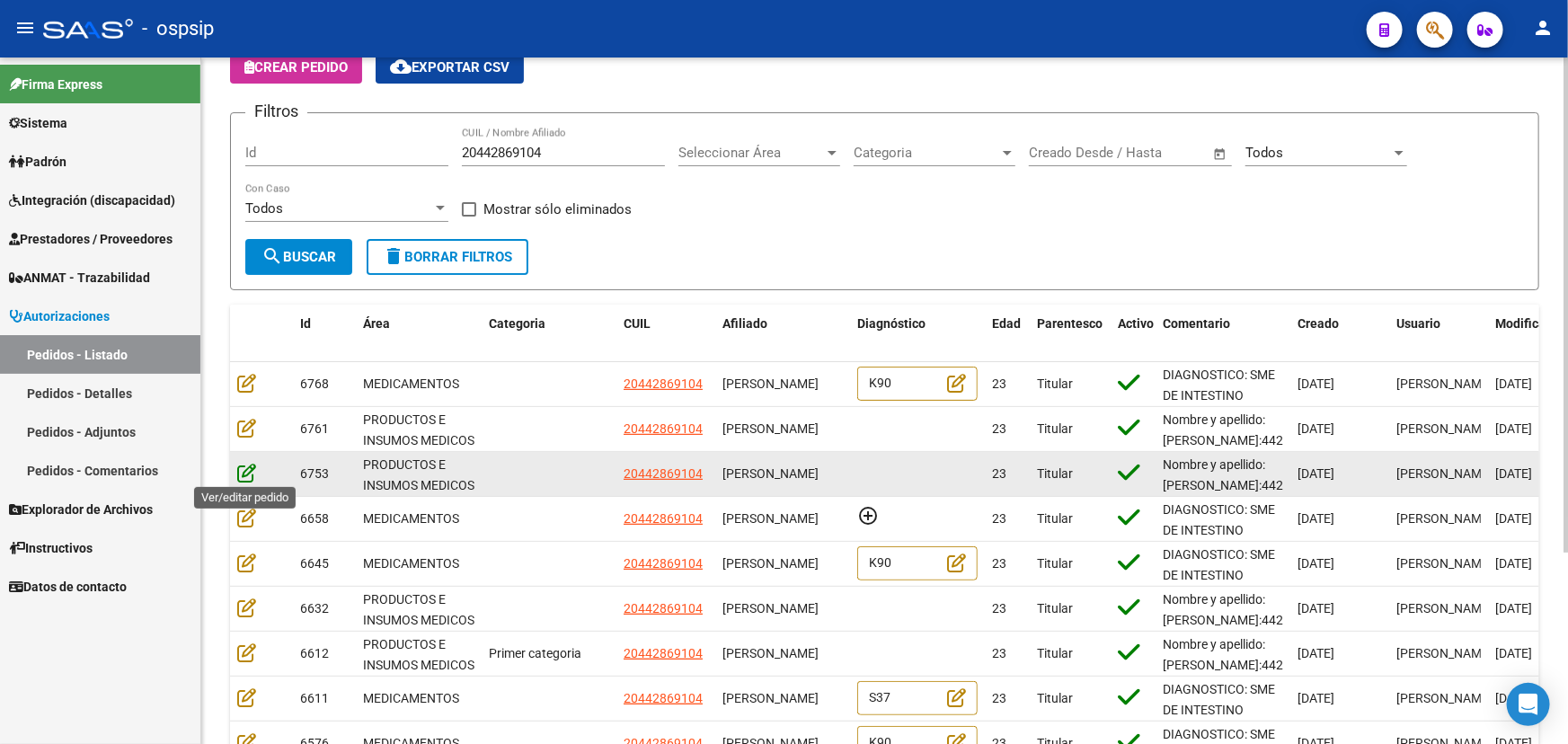
click at [248, 470] on icon at bounding box center [246, 473] width 19 height 20
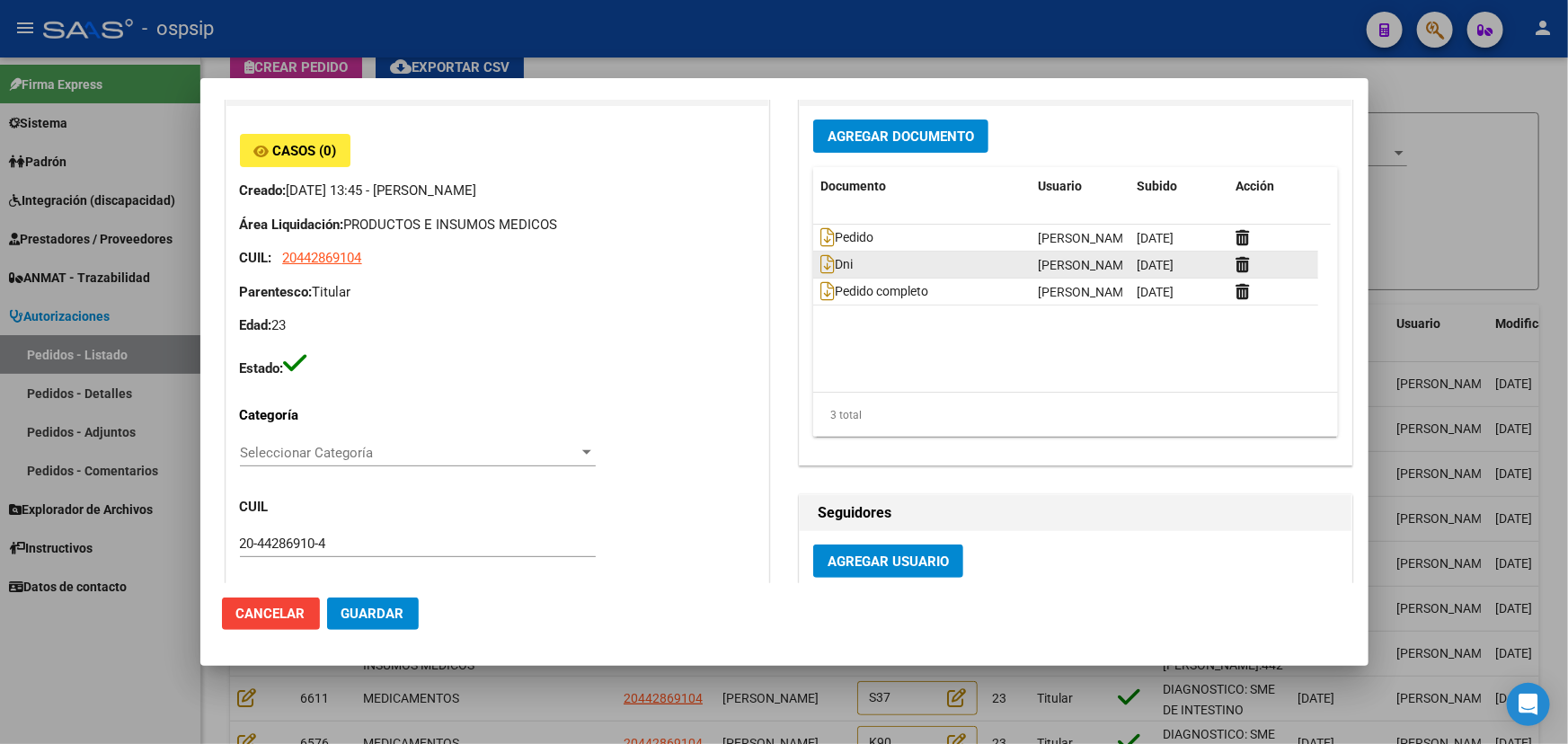
scroll to position [0, 0]
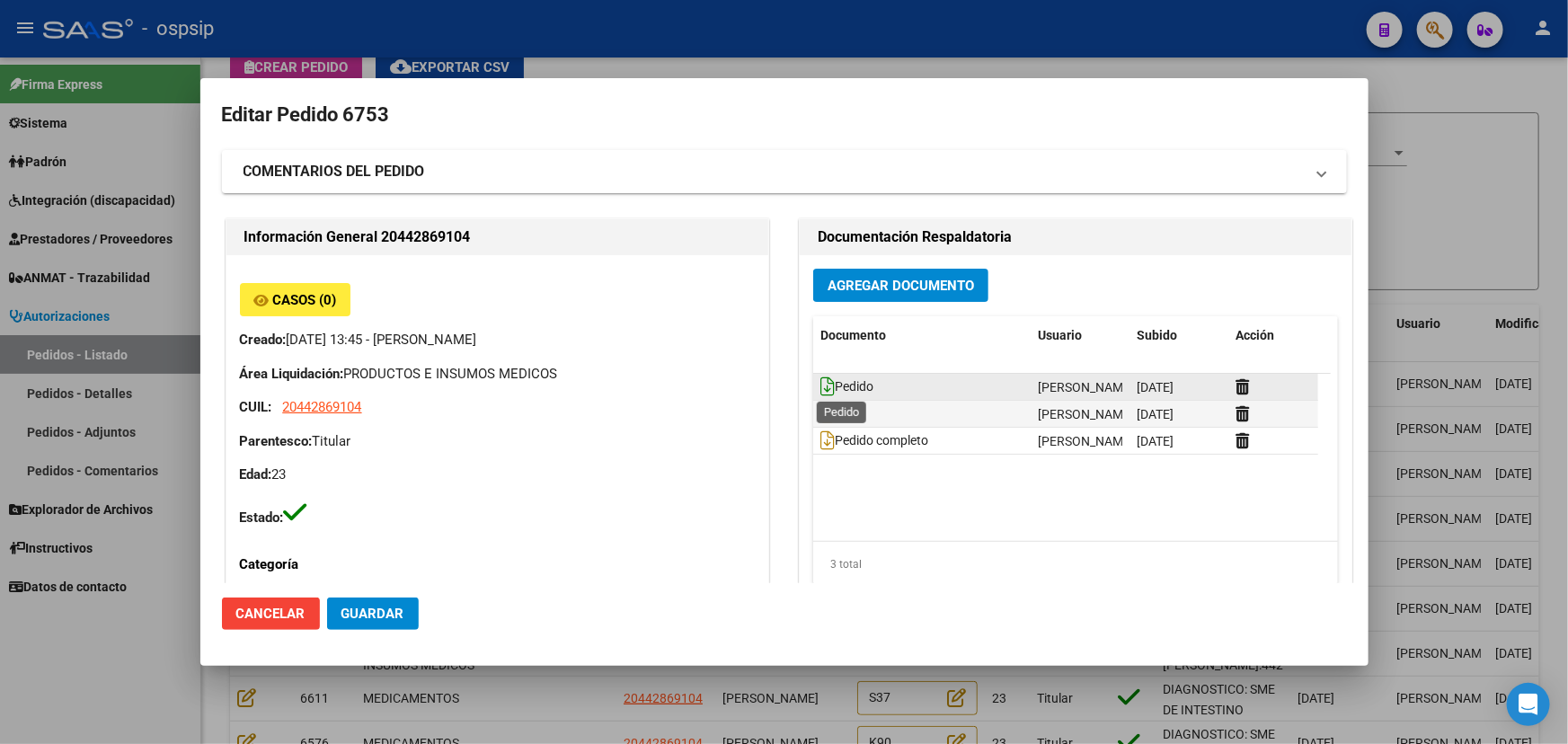
click at [820, 382] on icon at bounding box center [827, 386] width 14 height 20
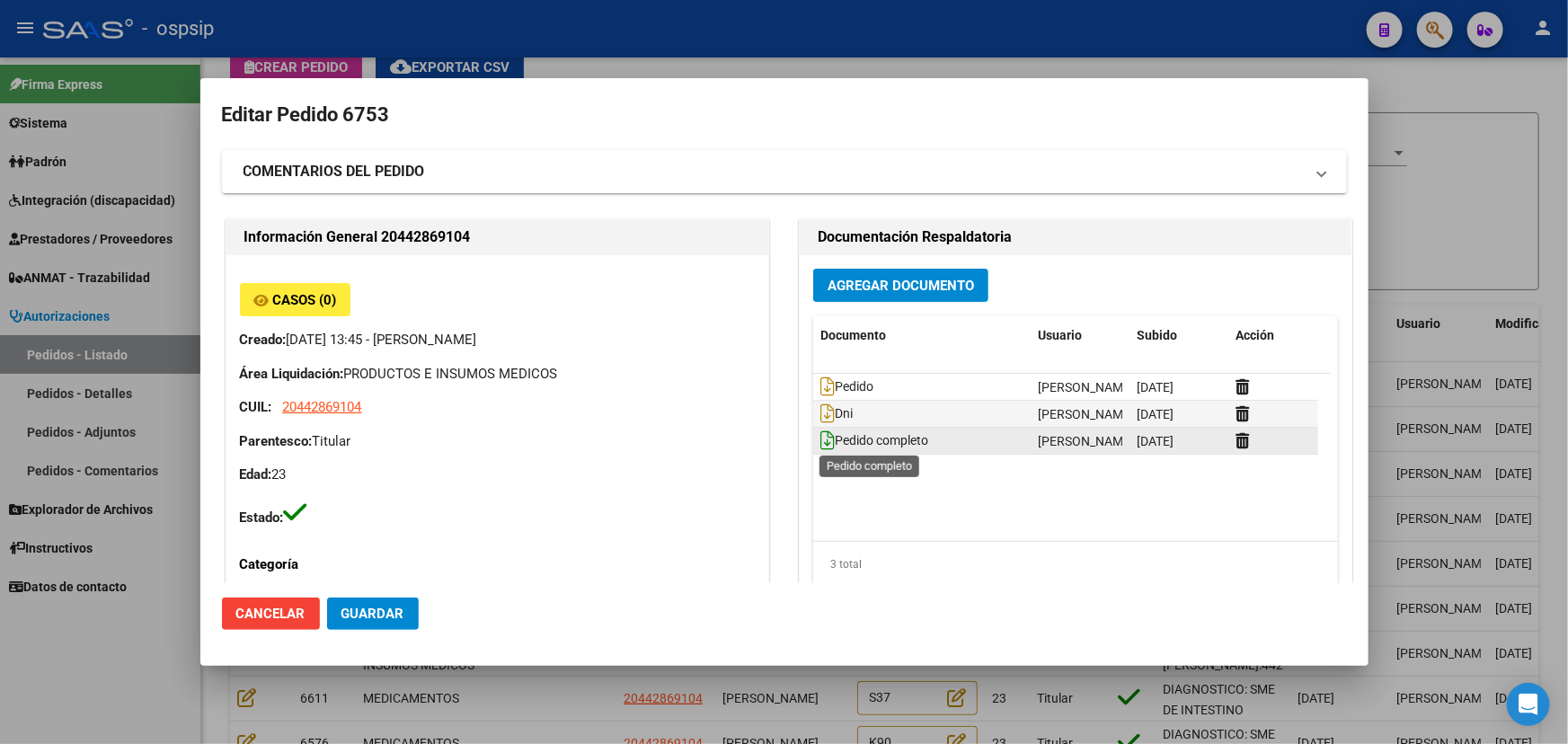
click at [825, 440] on icon at bounding box center [827, 440] width 14 height 20
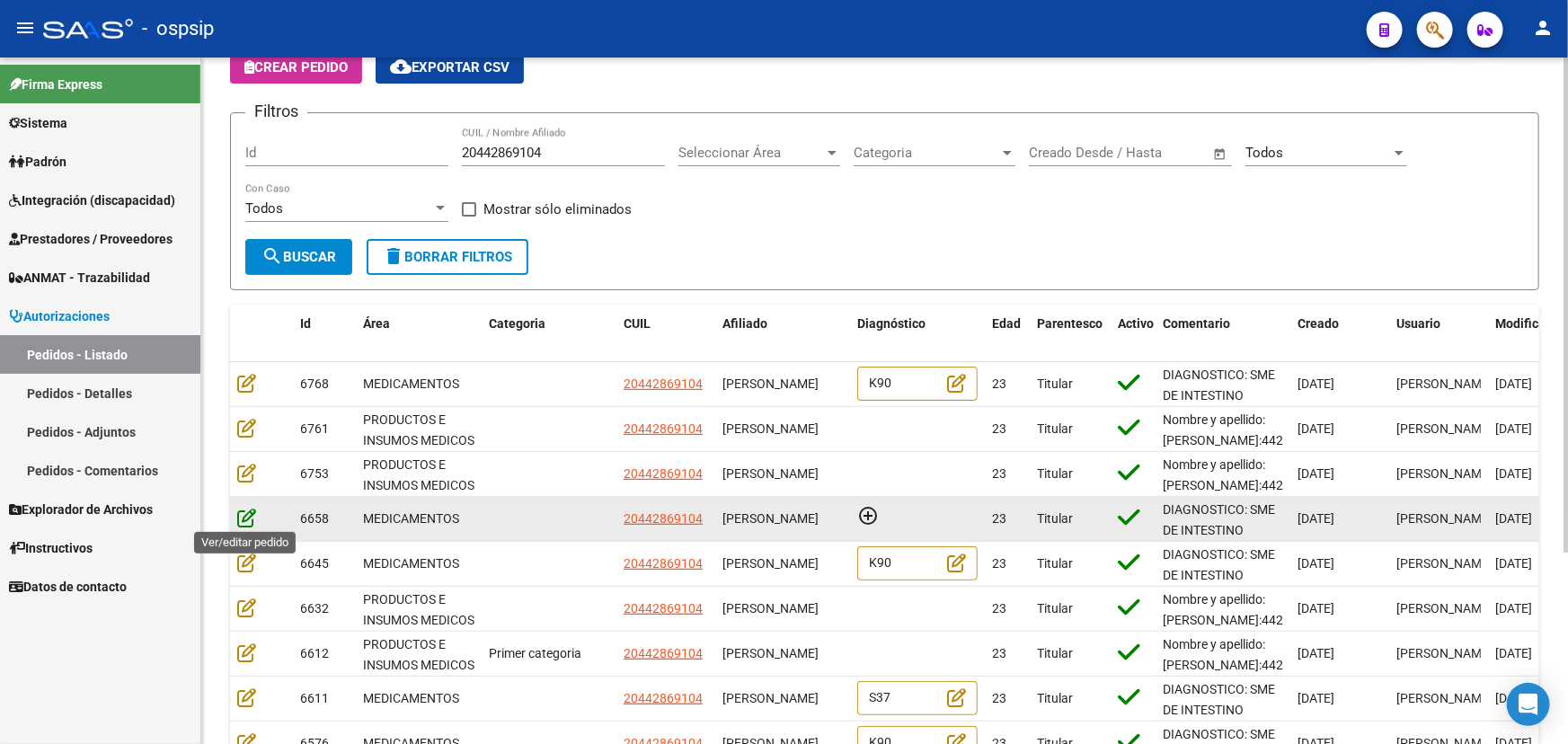
click at [242, 515] on icon at bounding box center [246, 518] width 19 height 20
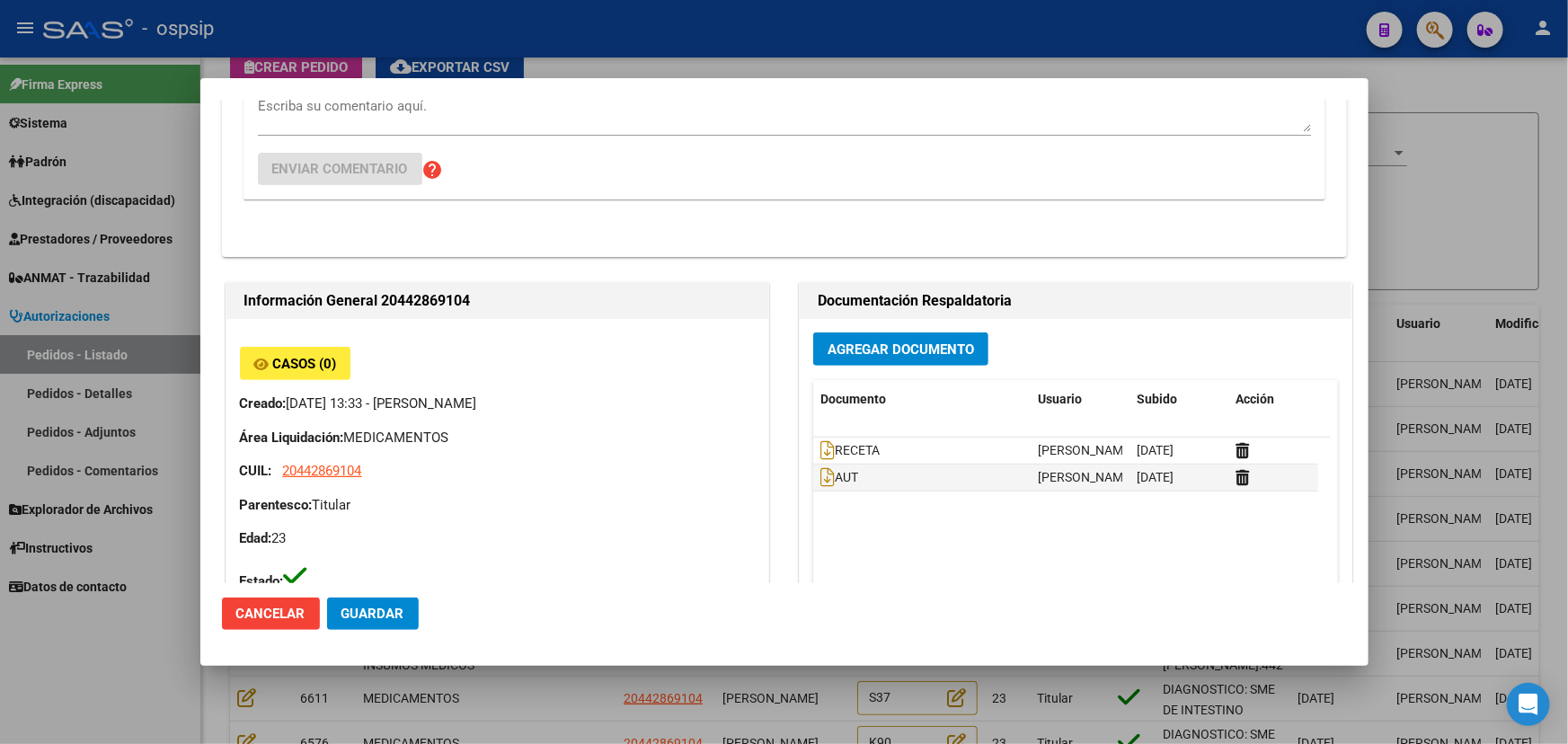
scroll to position [408, 0]
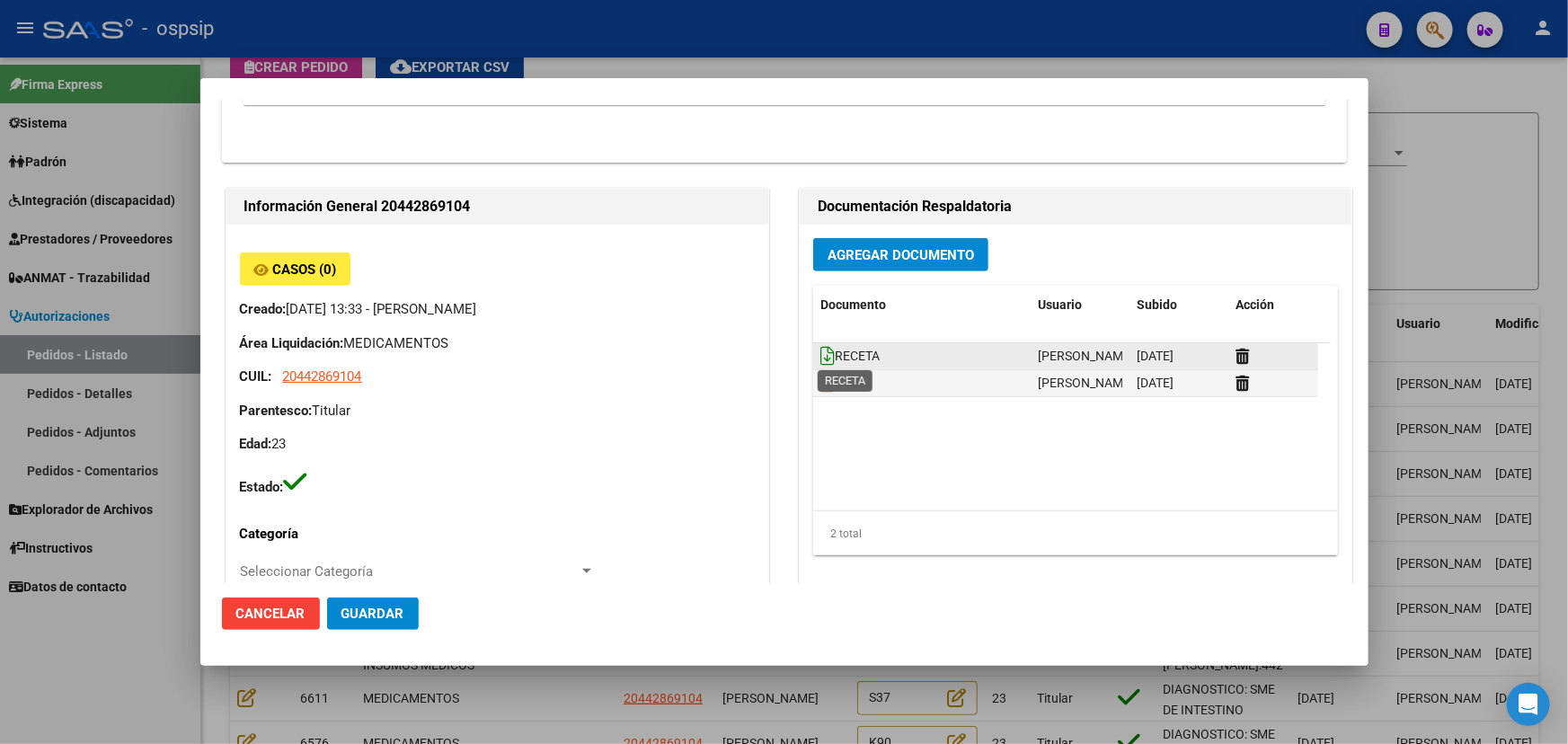
click at [820, 352] on icon at bounding box center [827, 356] width 14 height 20
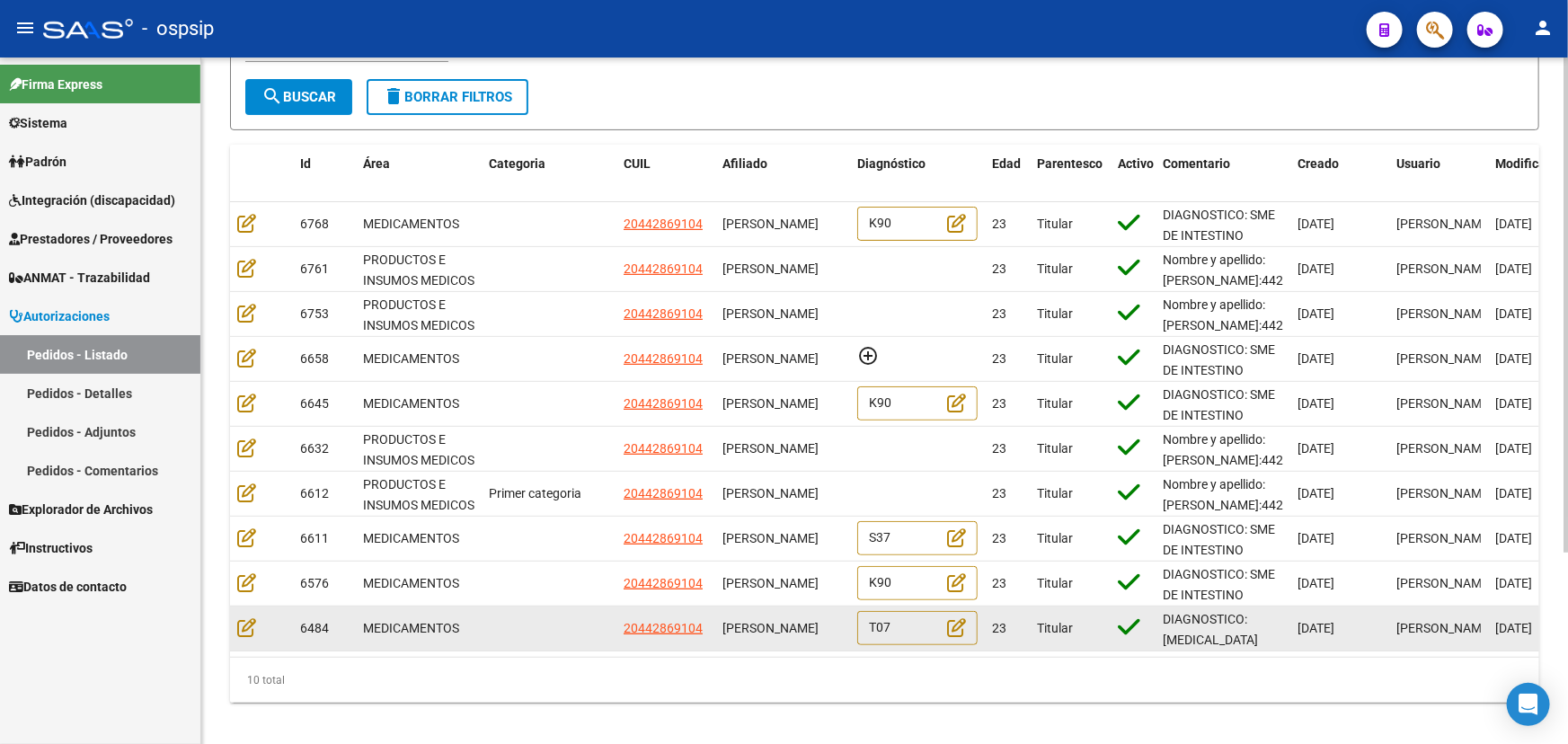
scroll to position [244, 0]
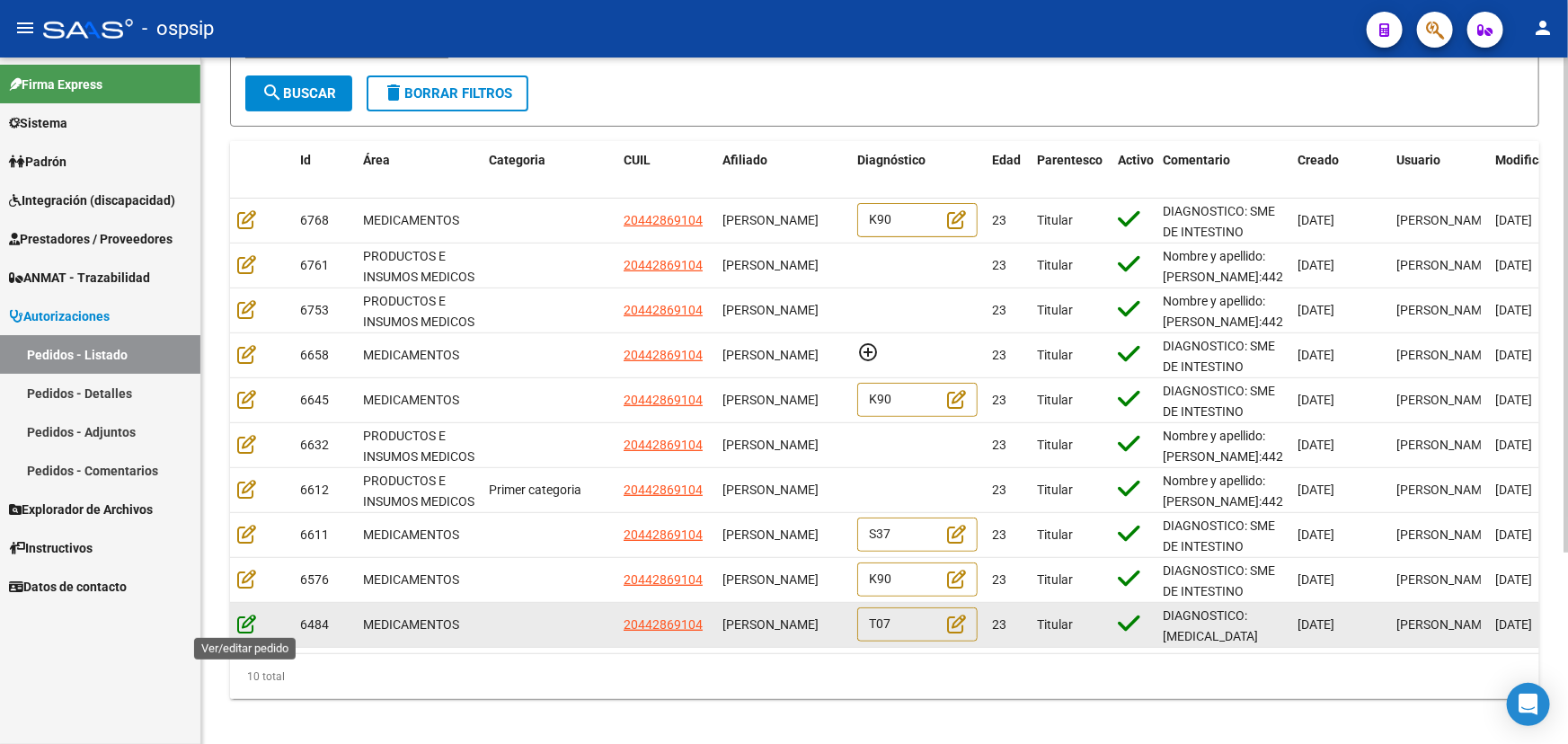
click at [246, 621] on icon at bounding box center [246, 624] width 19 height 20
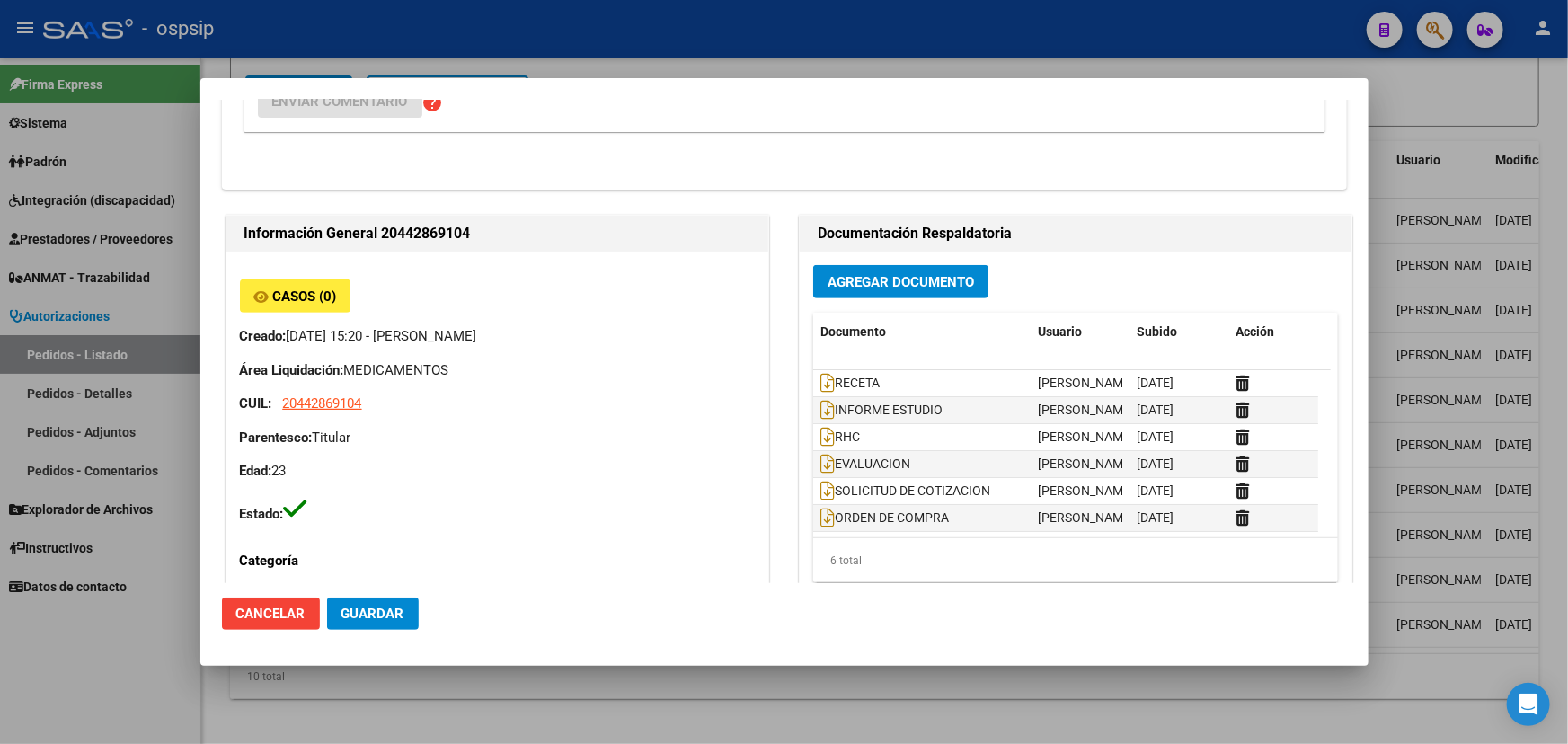
scroll to position [490, 0]
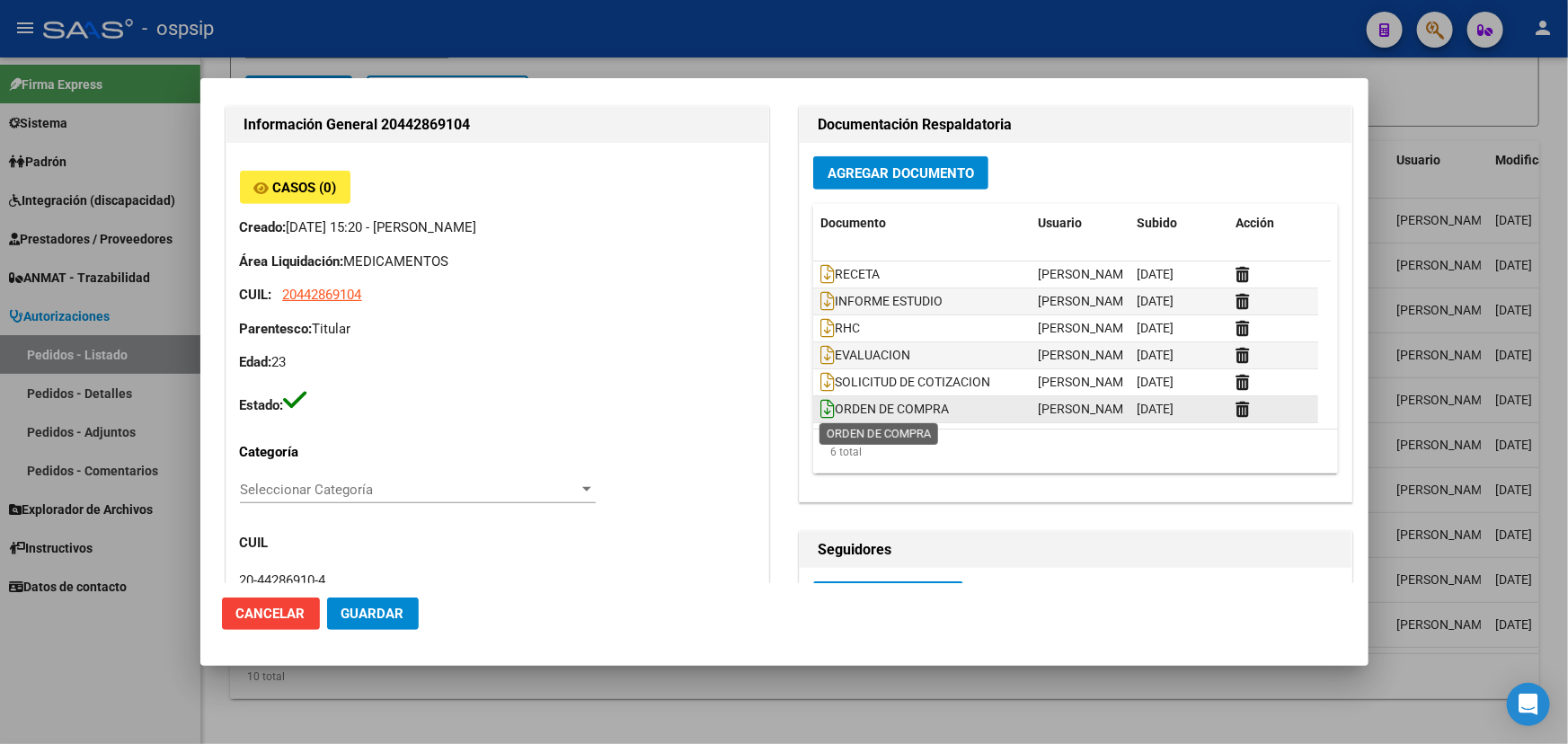
click at [820, 409] on icon at bounding box center [827, 409] width 14 height 20
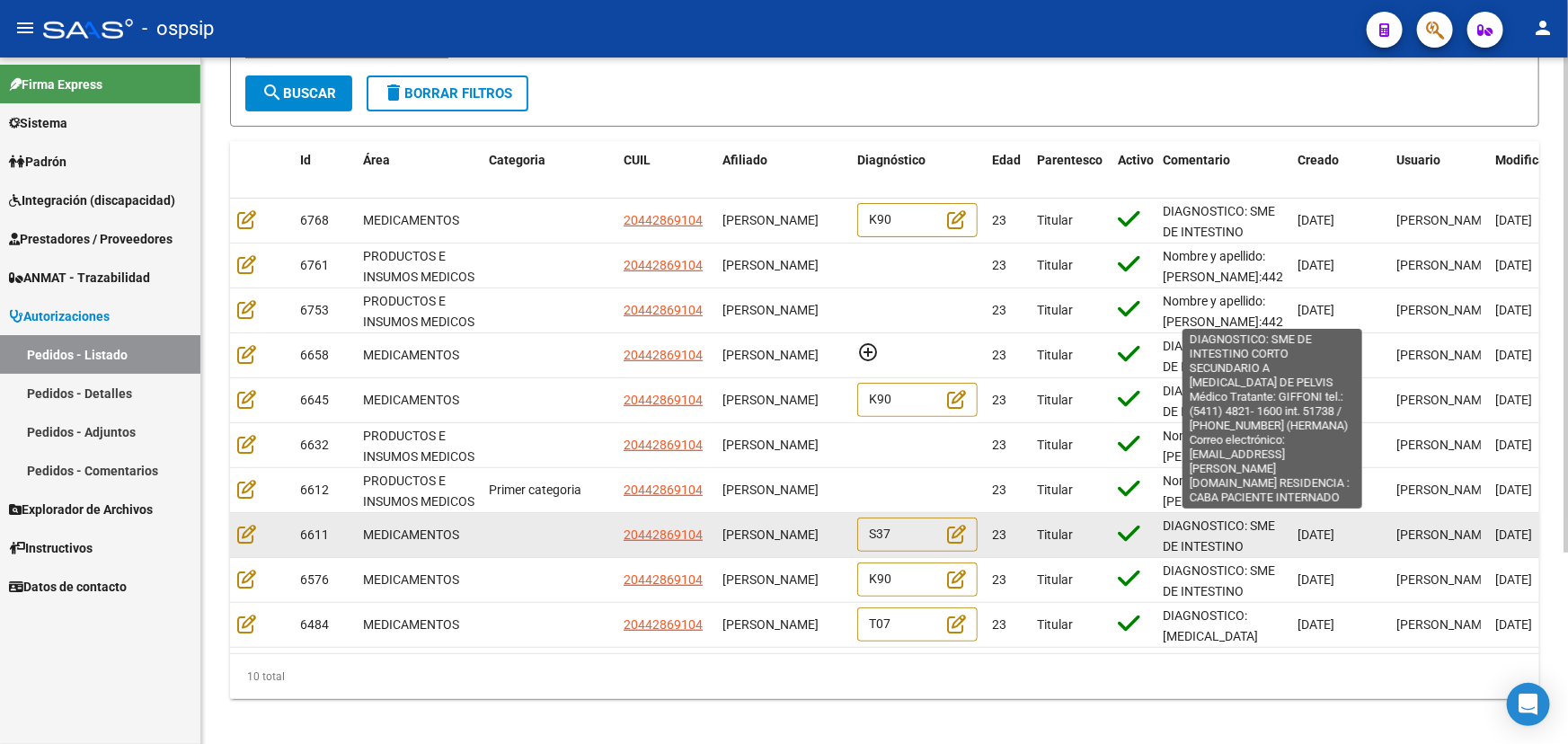
scroll to position [163, 0]
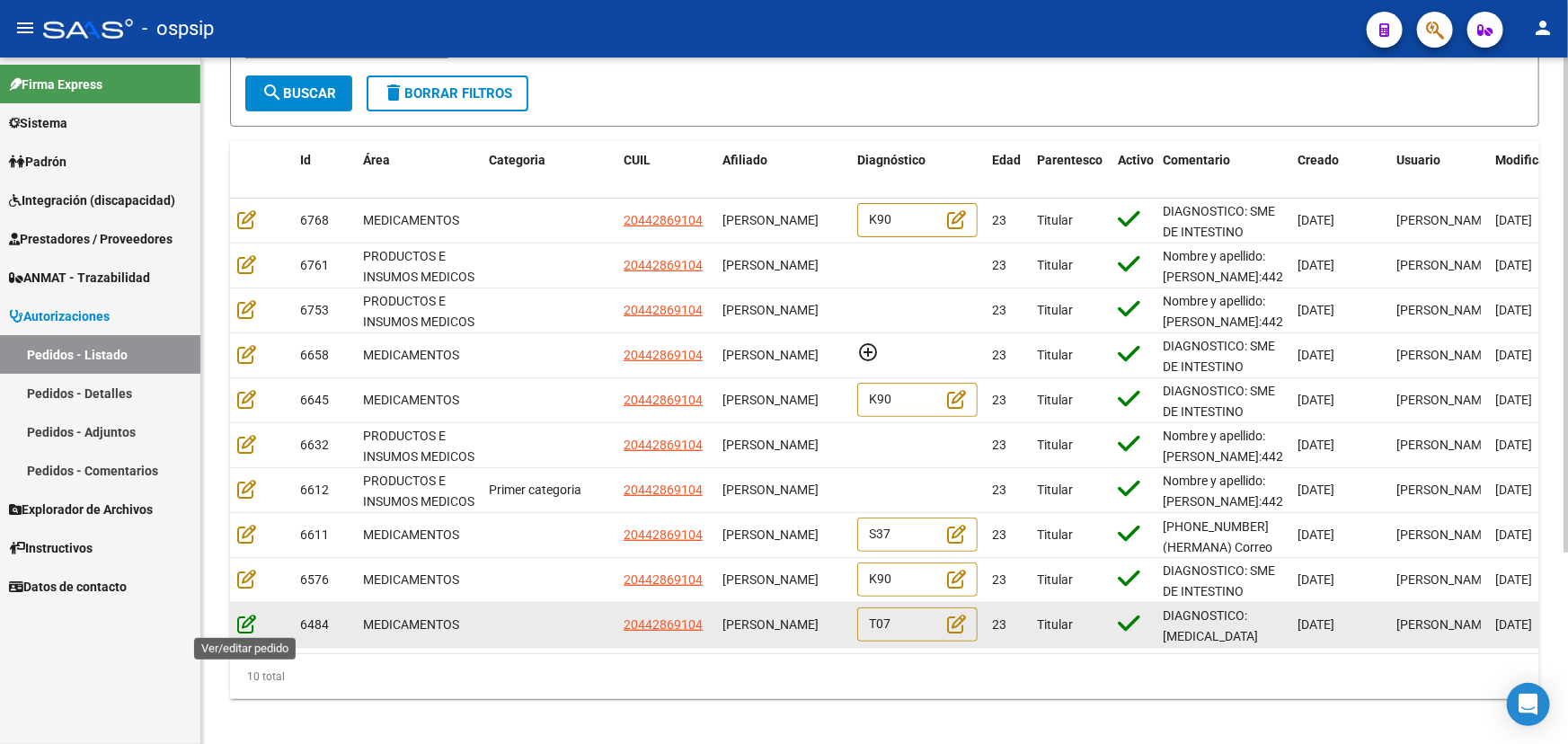
click at [246, 619] on icon at bounding box center [246, 624] width 19 height 20
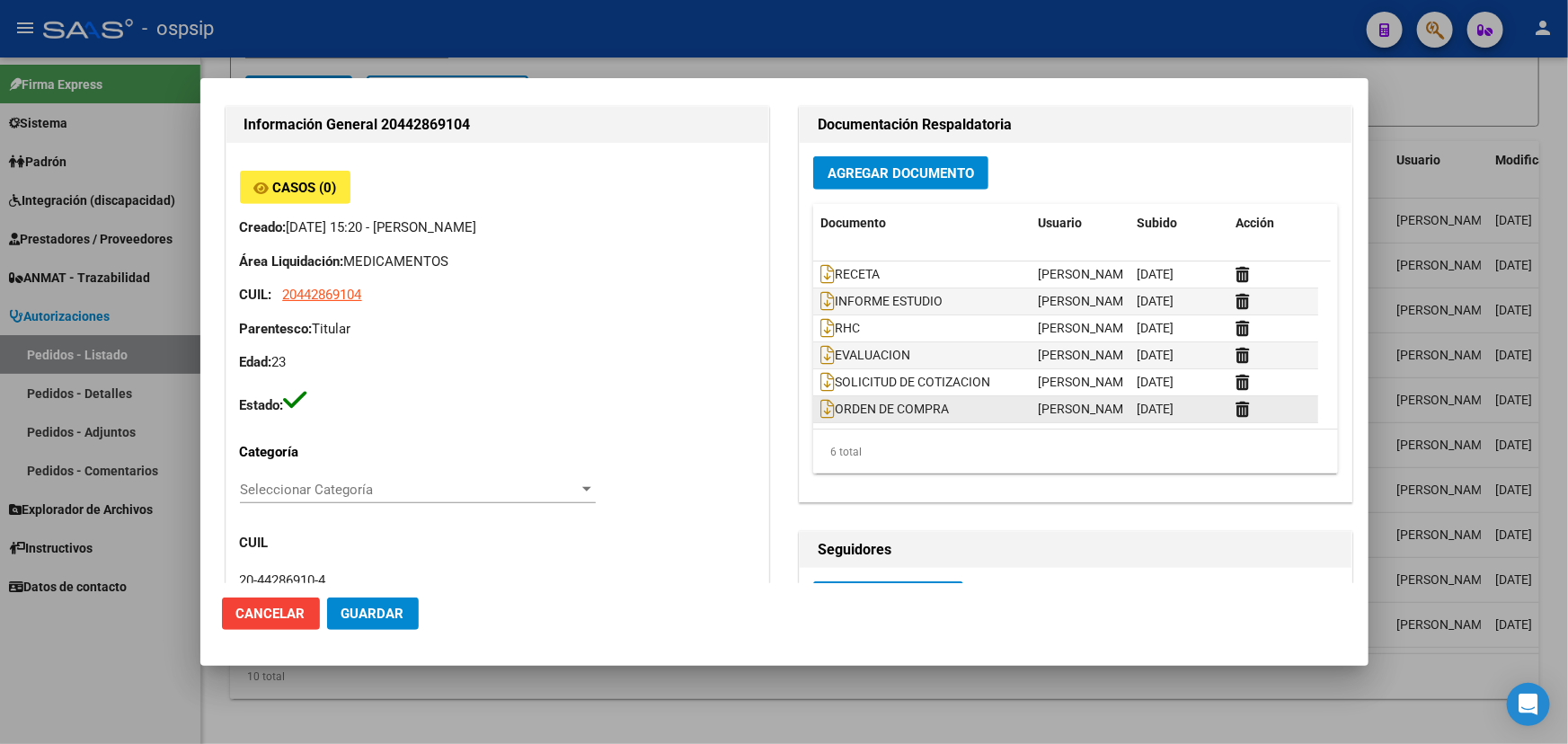
scroll to position [654, 0]
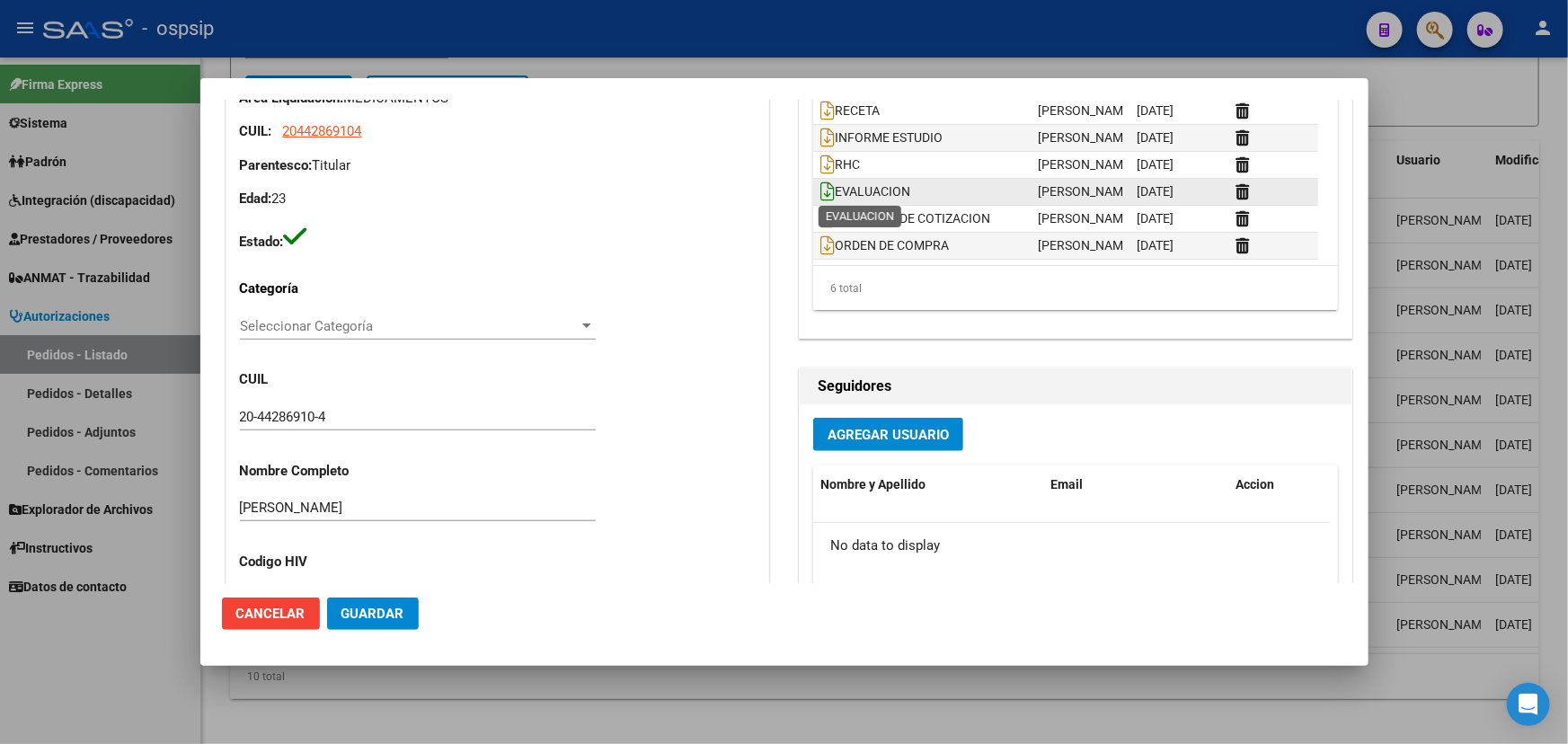
click at [820, 187] on icon at bounding box center [827, 192] width 14 height 20
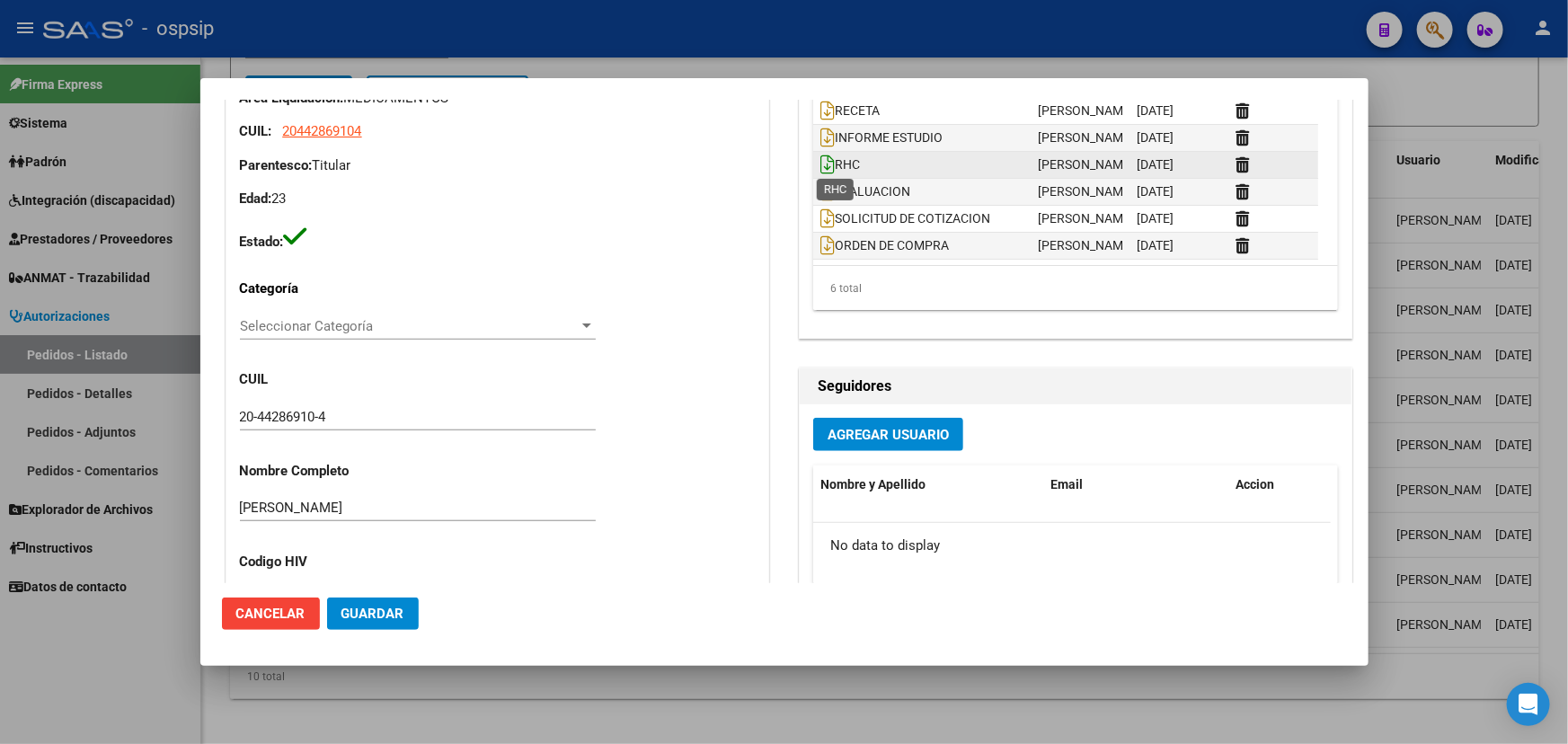
click at [820, 164] on icon at bounding box center [827, 165] width 14 height 20
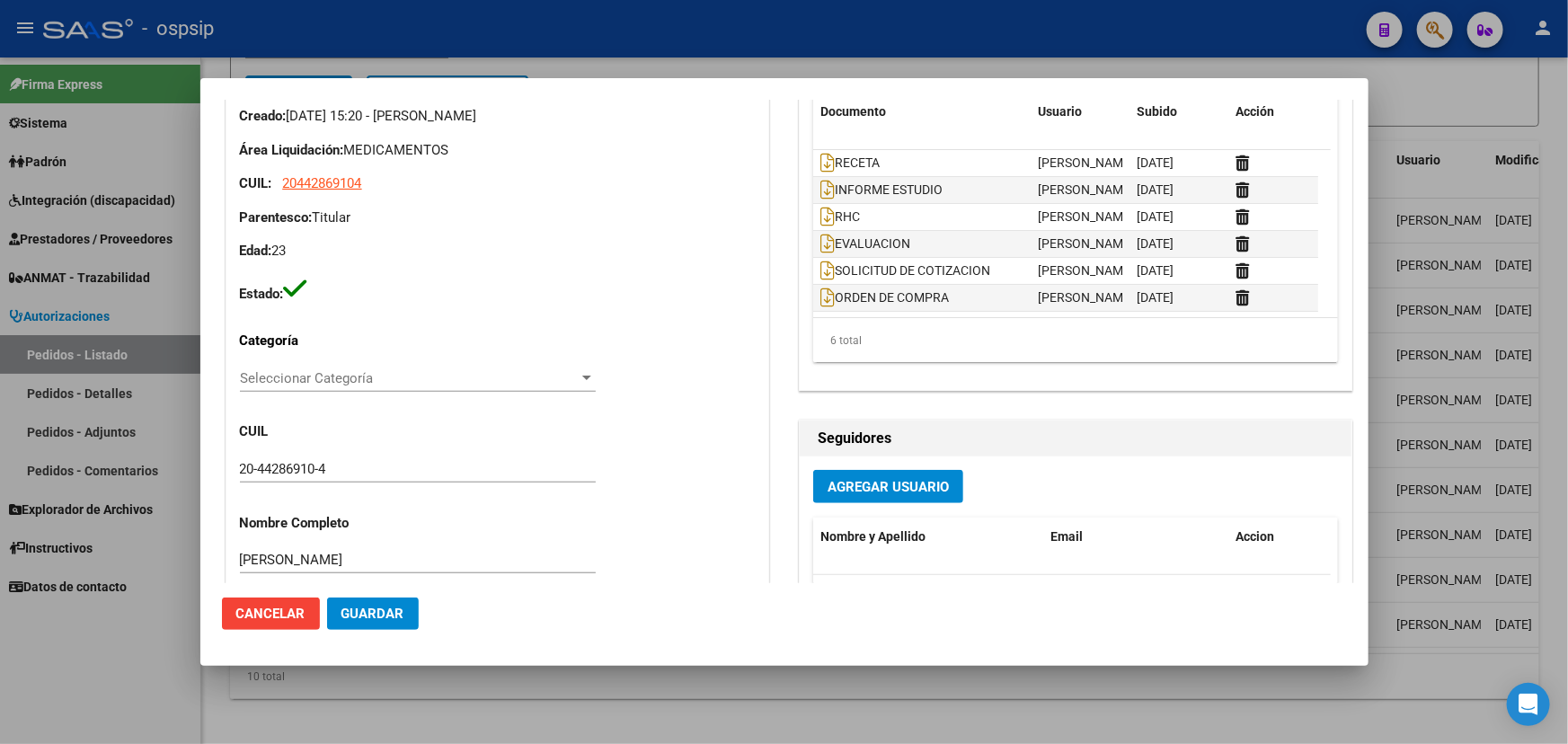
scroll to position [408, 0]
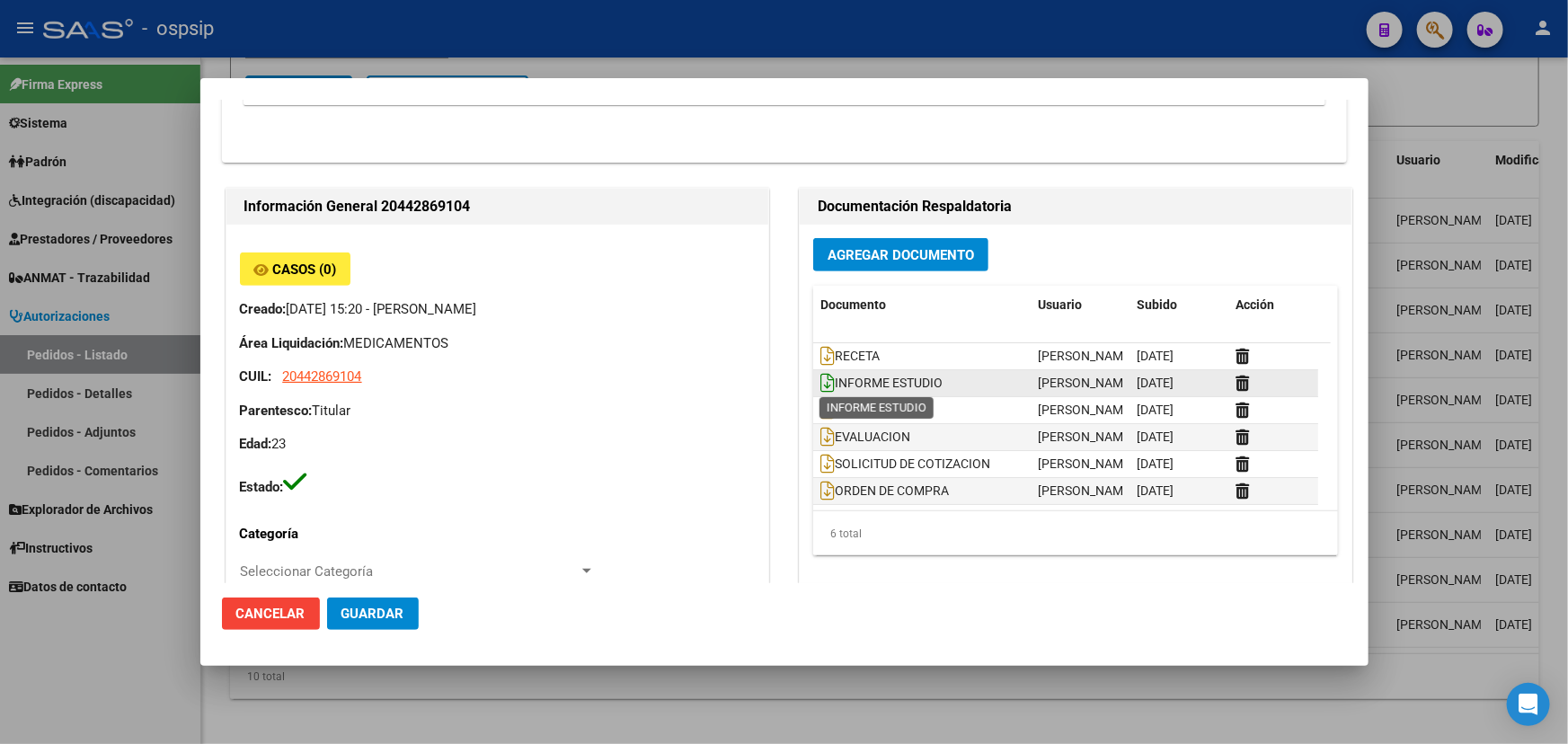
click at [820, 380] on icon at bounding box center [827, 382] width 14 height 20
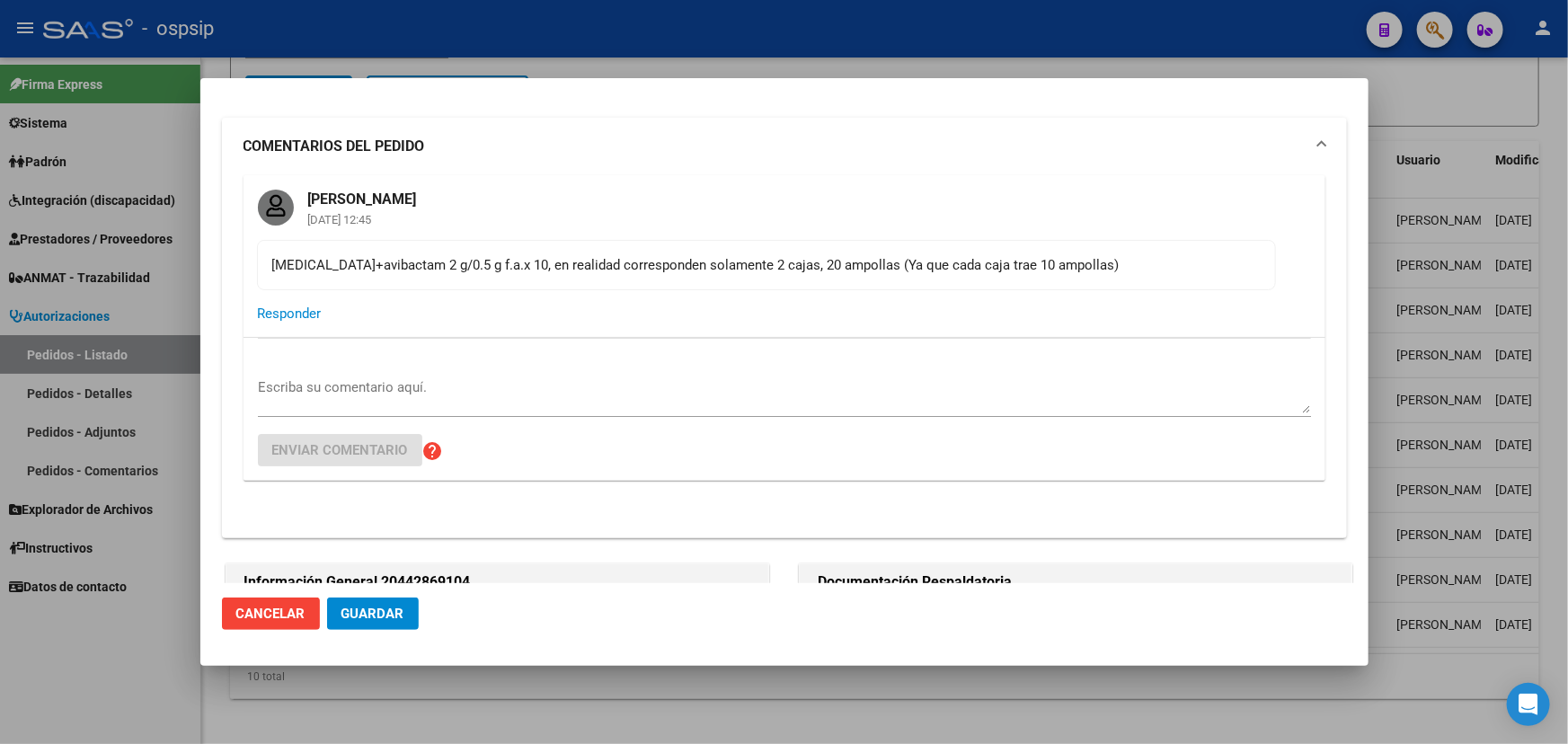
scroll to position [0, 0]
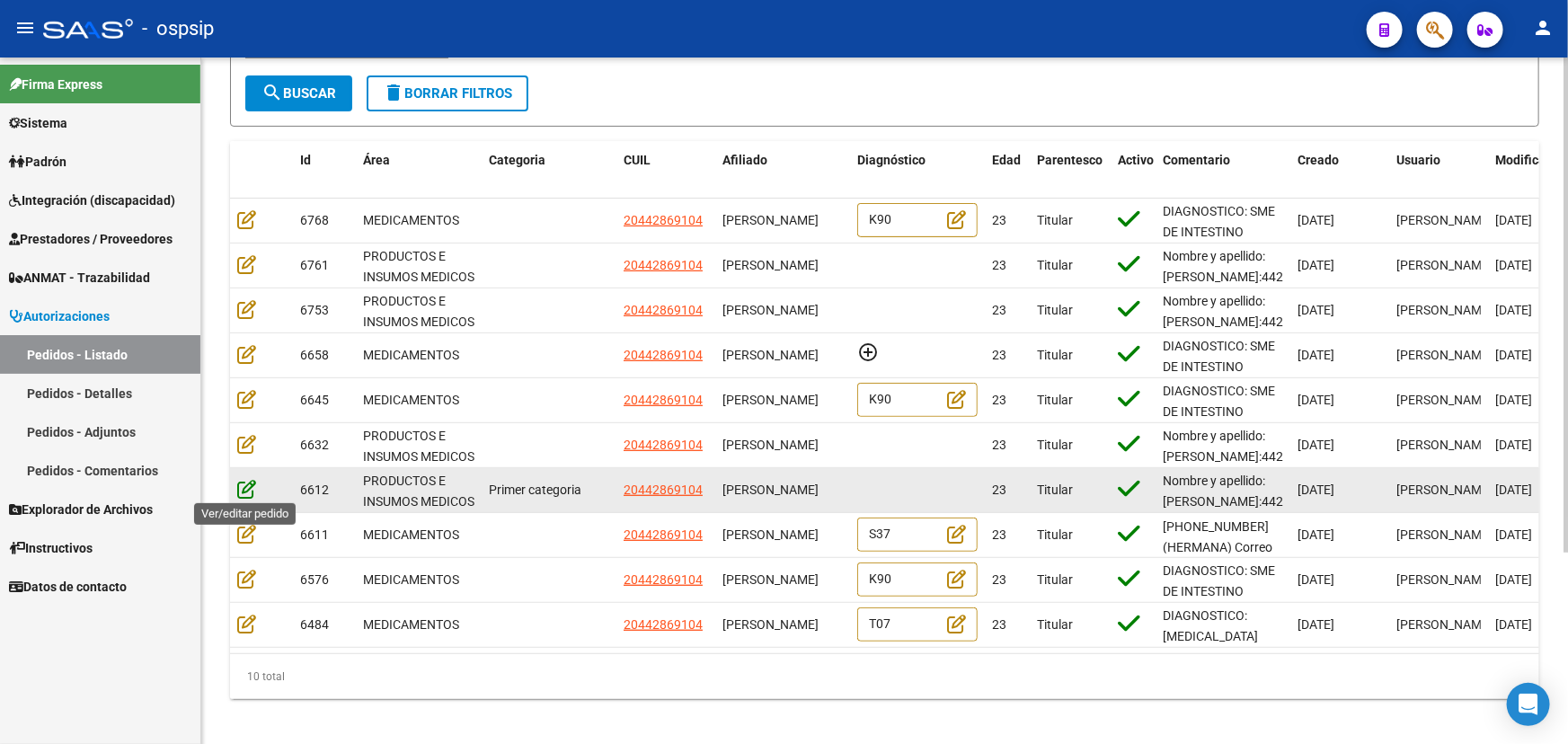
click at [251, 482] on icon at bounding box center [246, 489] width 19 height 20
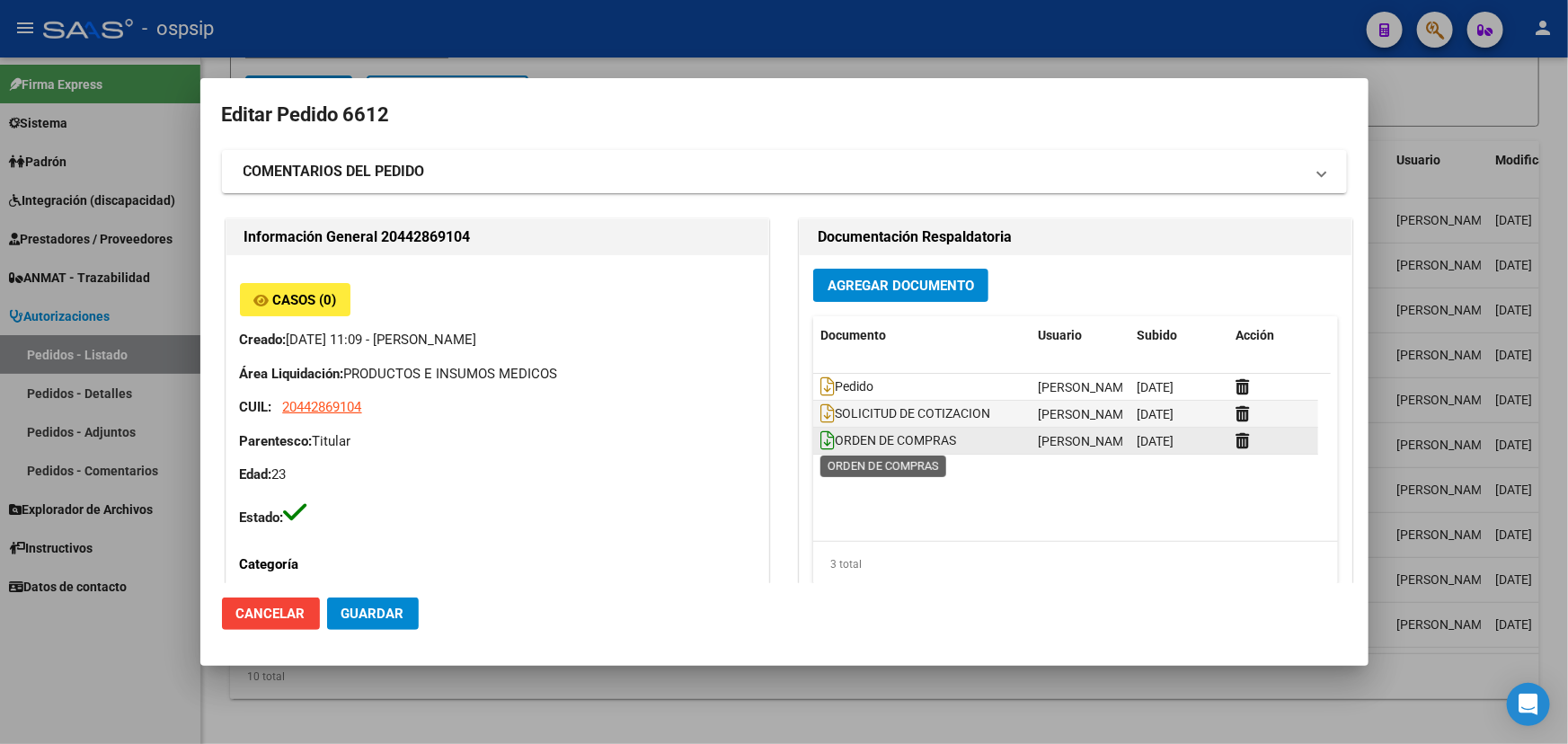
click at [820, 439] on icon at bounding box center [827, 440] width 14 height 20
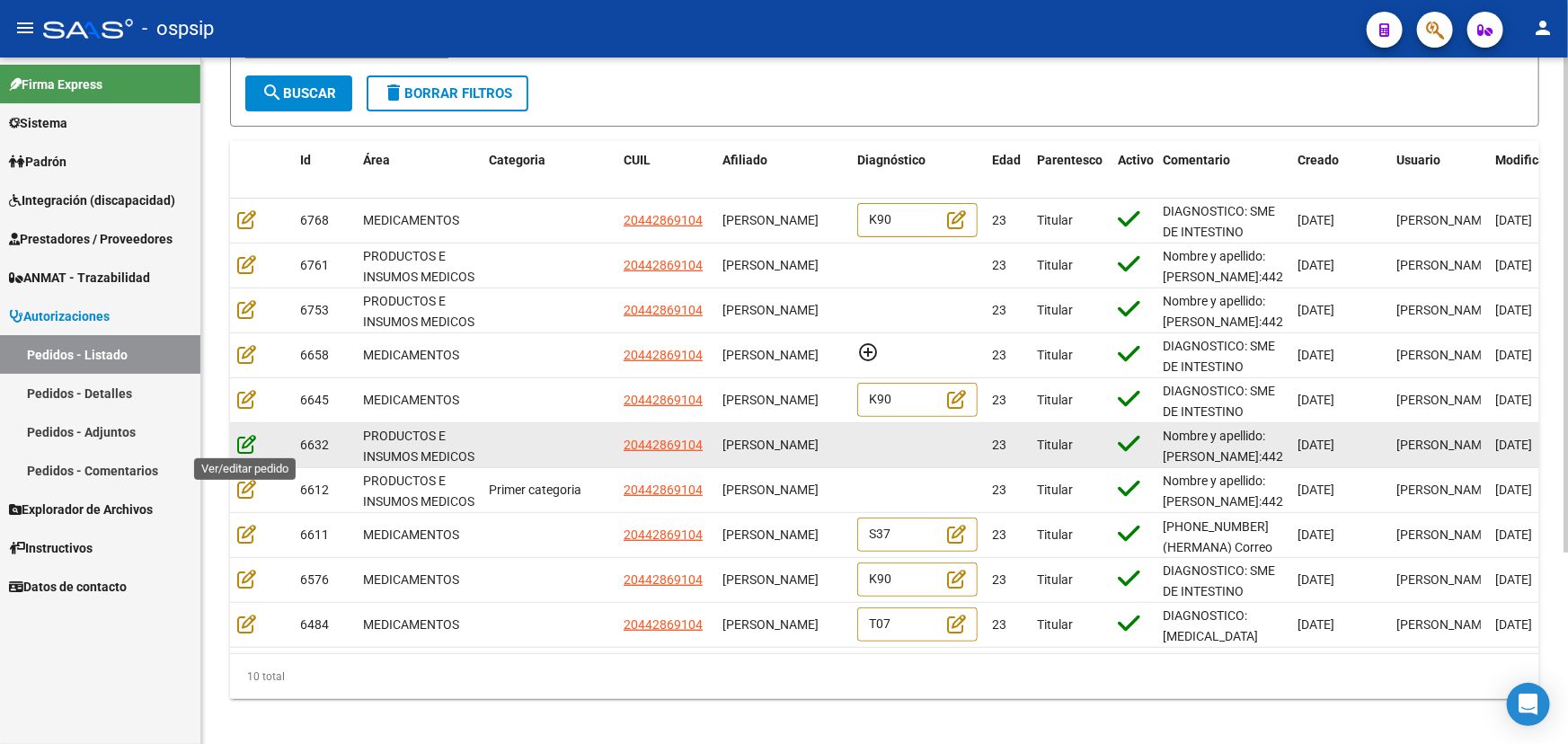
click at [240, 439] on icon at bounding box center [246, 444] width 19 height 20
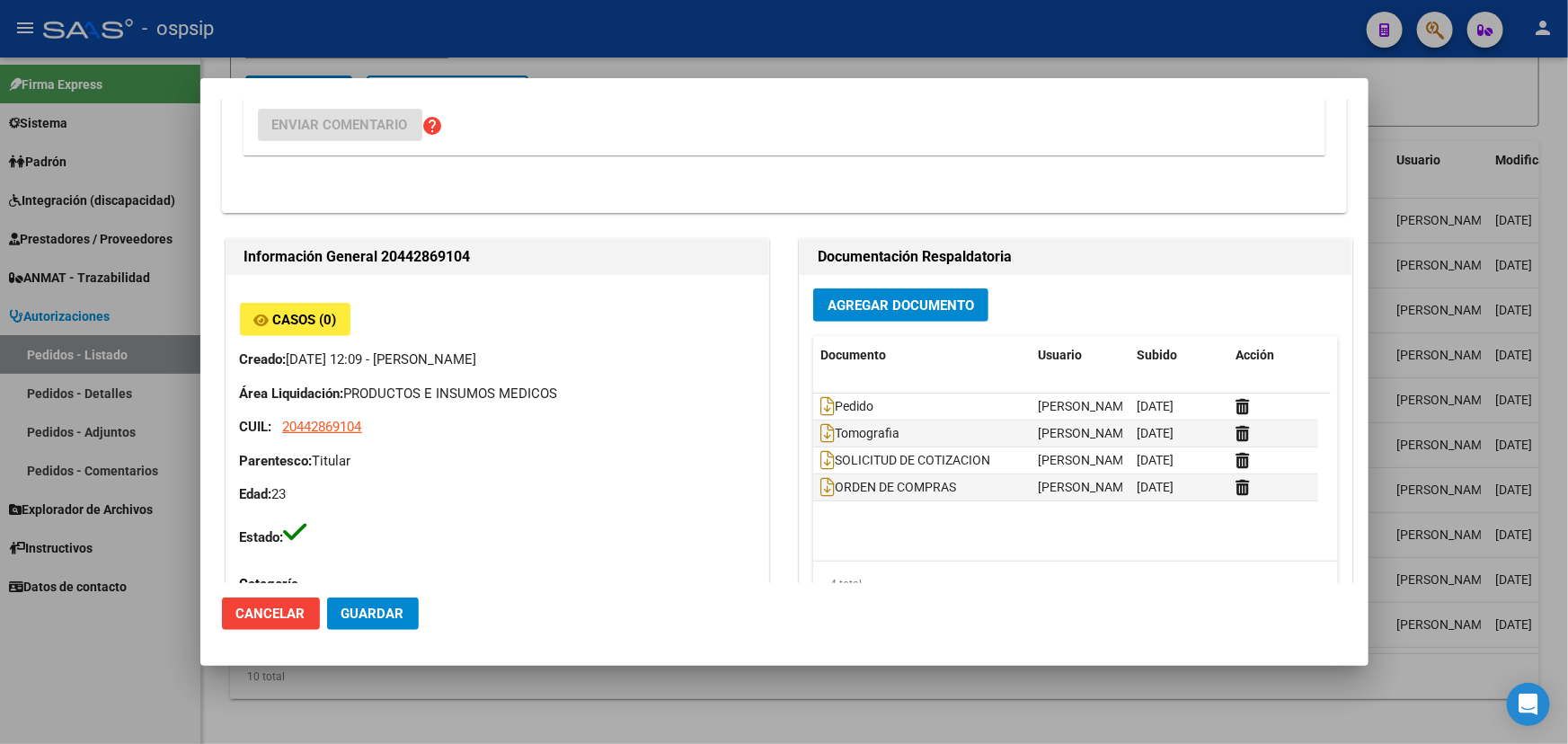
scroll to position [408, 0]
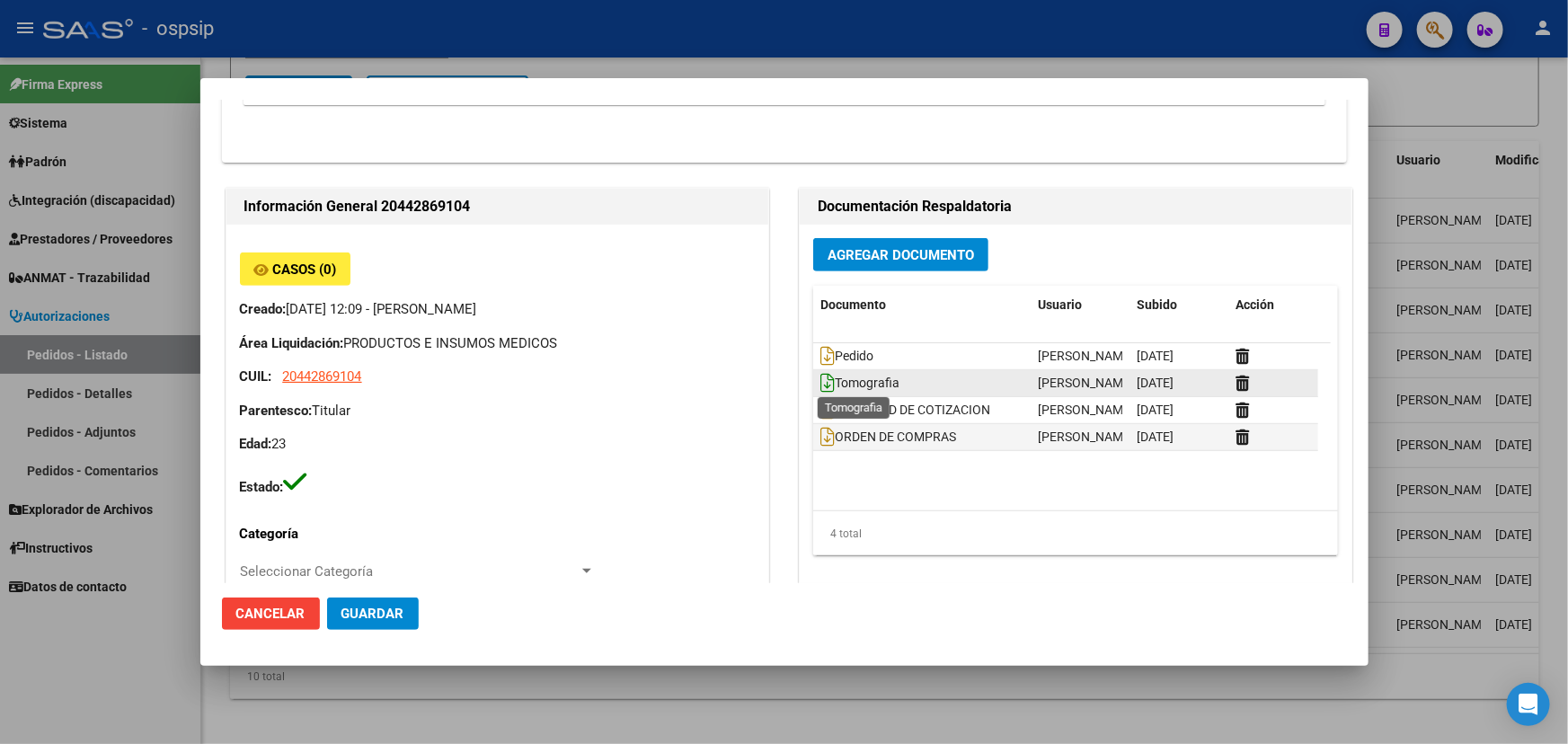
click at [820, 383] on icon at bounding box center [827, 382] width 14 height 20
click at [813, 435] on datatable-body-cell "ORDEN DE COMPRAS" at bounding box center [922, 437] width 217 height 26
click at [826, 439] on icon at bounding box center [827, 437] width 14 height 20
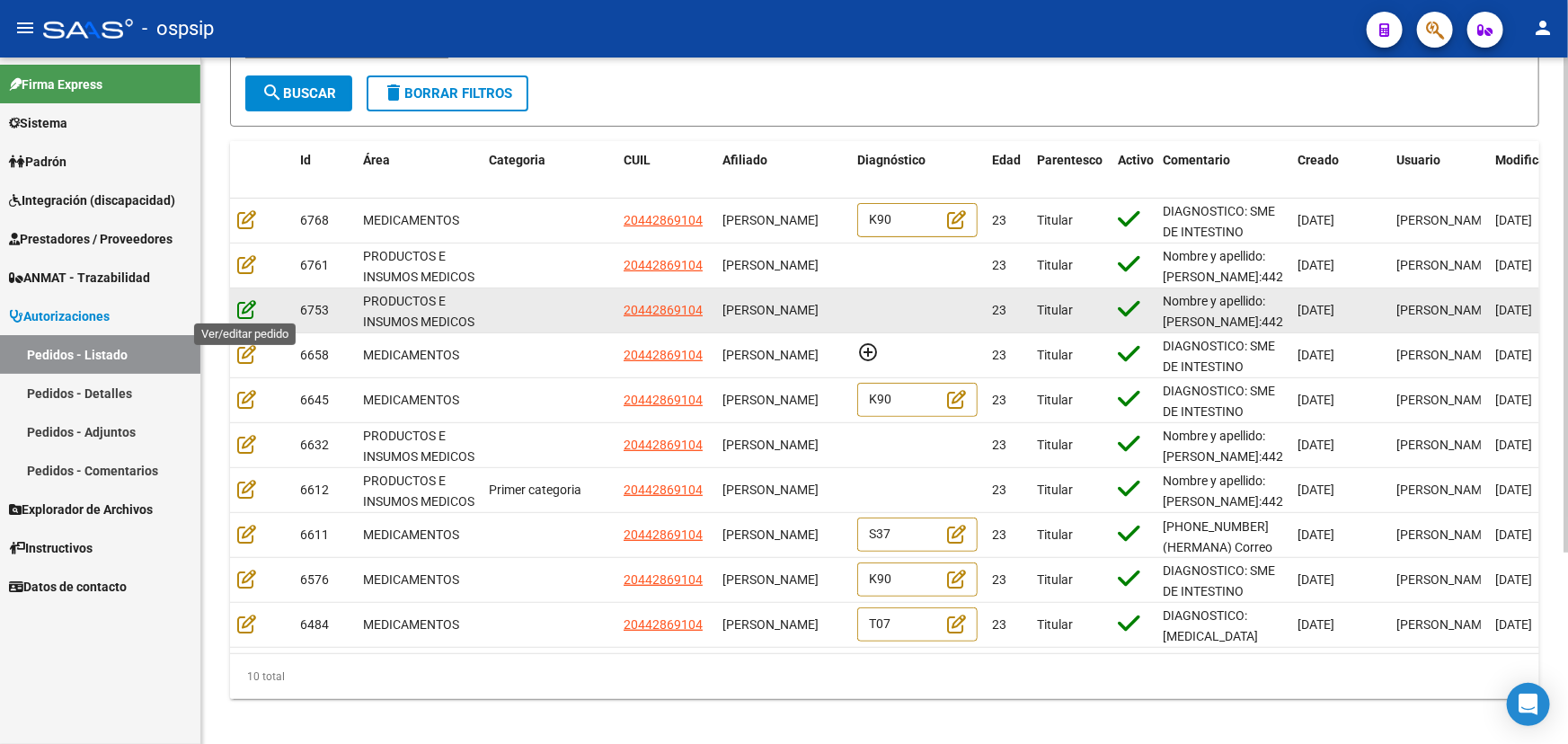
click at [244, 306] on icon at bounding box center [246, 309] width 19 height 20
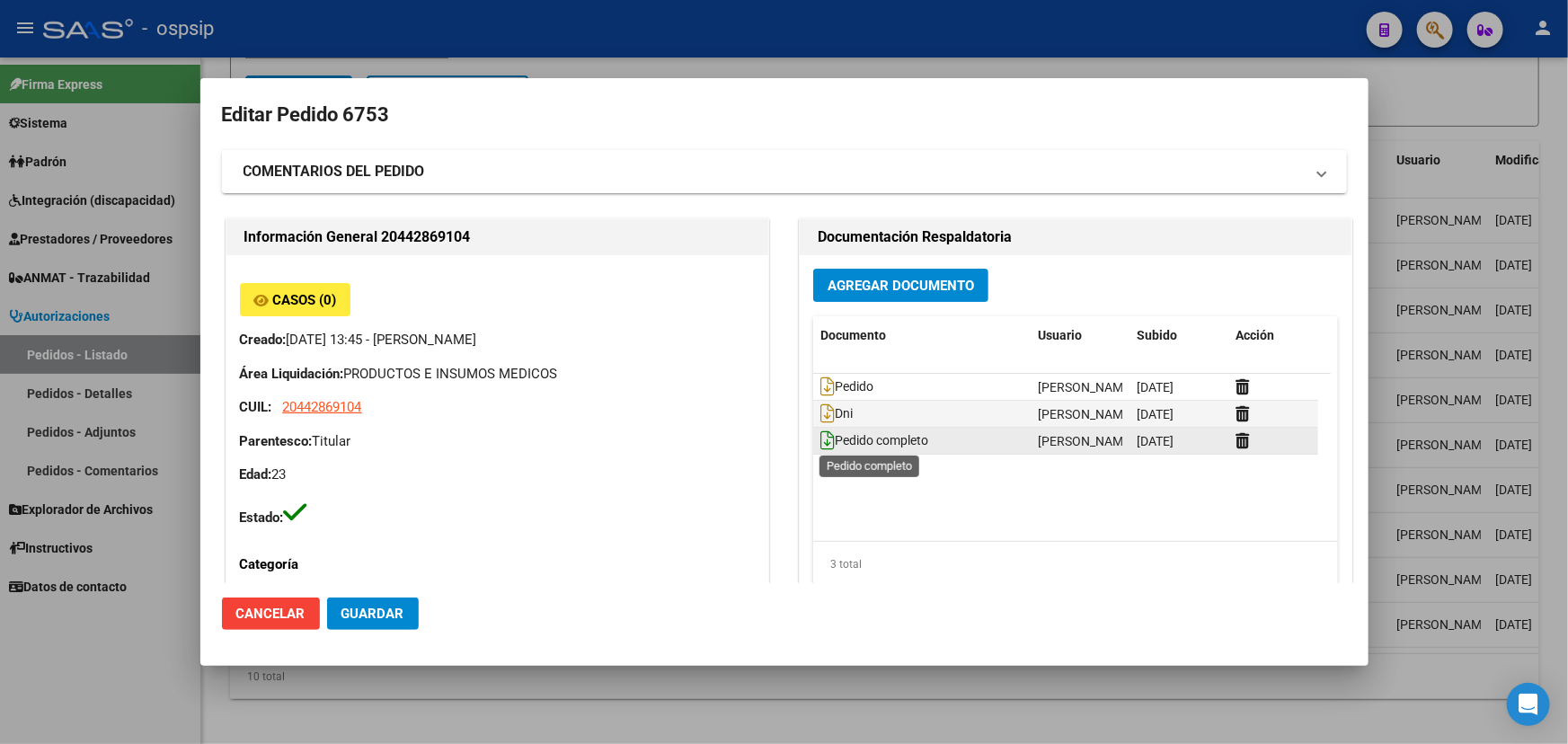
click at [821, 444] on icon at bounding box center [827, 440] width 14 height 20
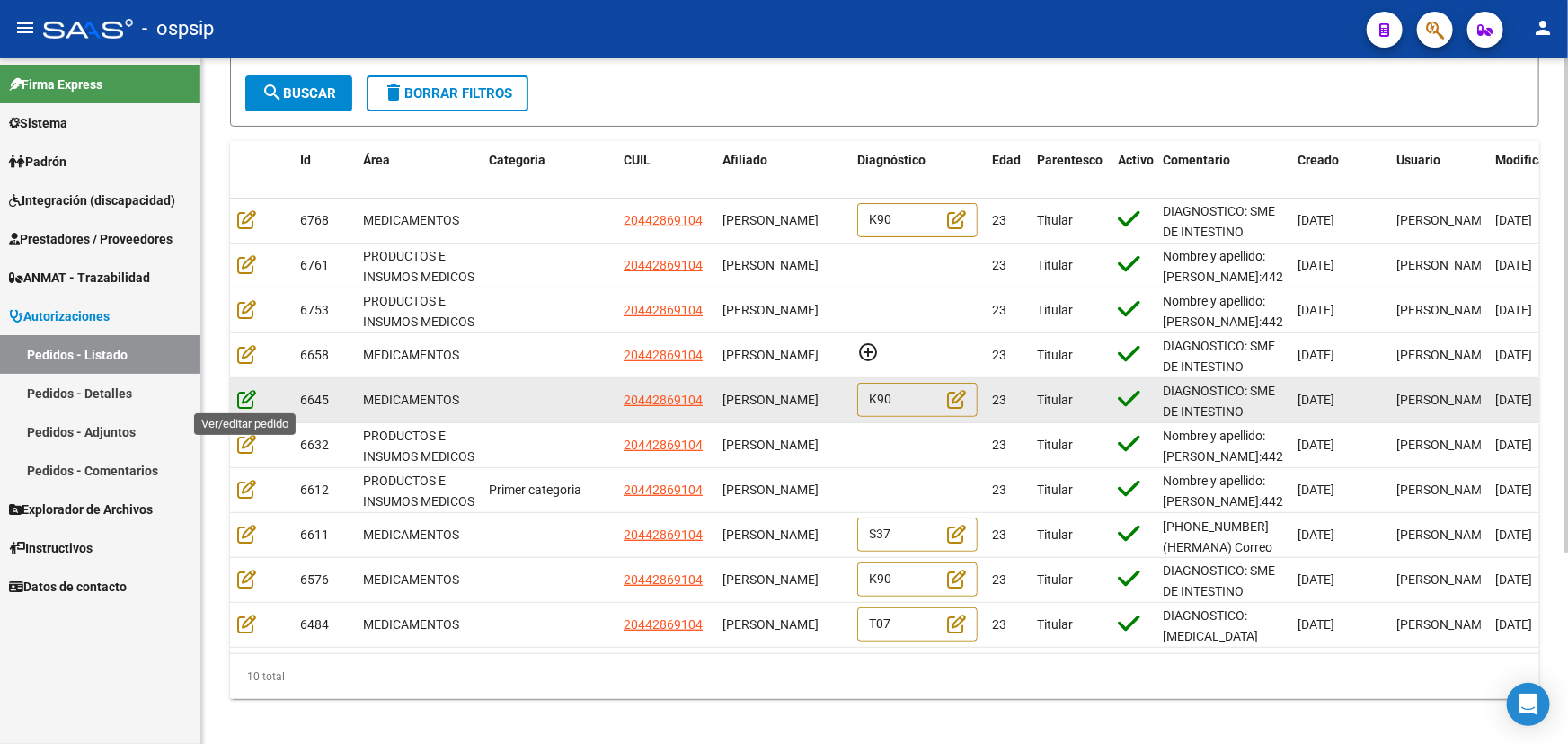
click at [245, 393] on icon at bounding box center [246, 399] width 19 height 20
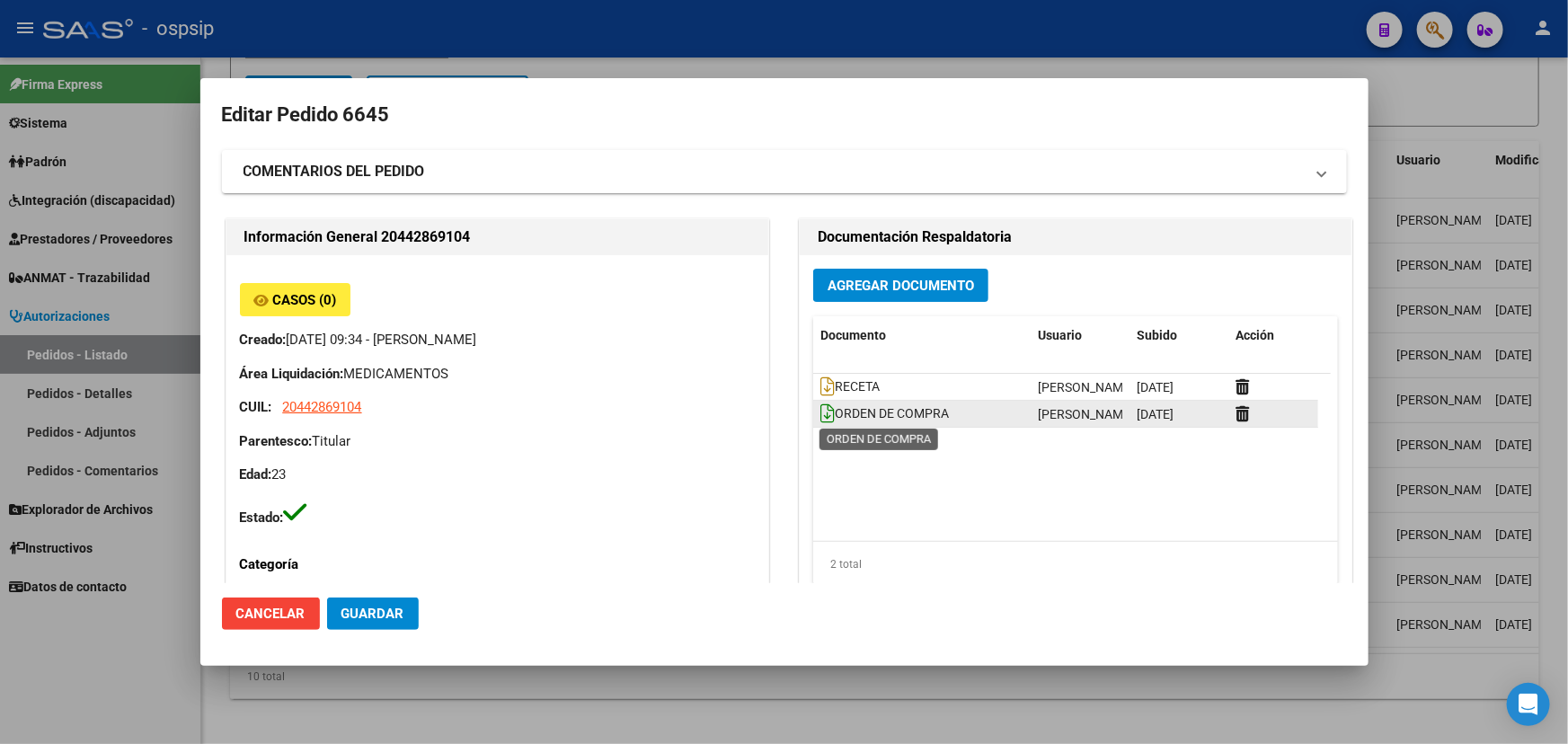
click at [820, 412] on icon at bounding box center [827, 413] width 14 height 20
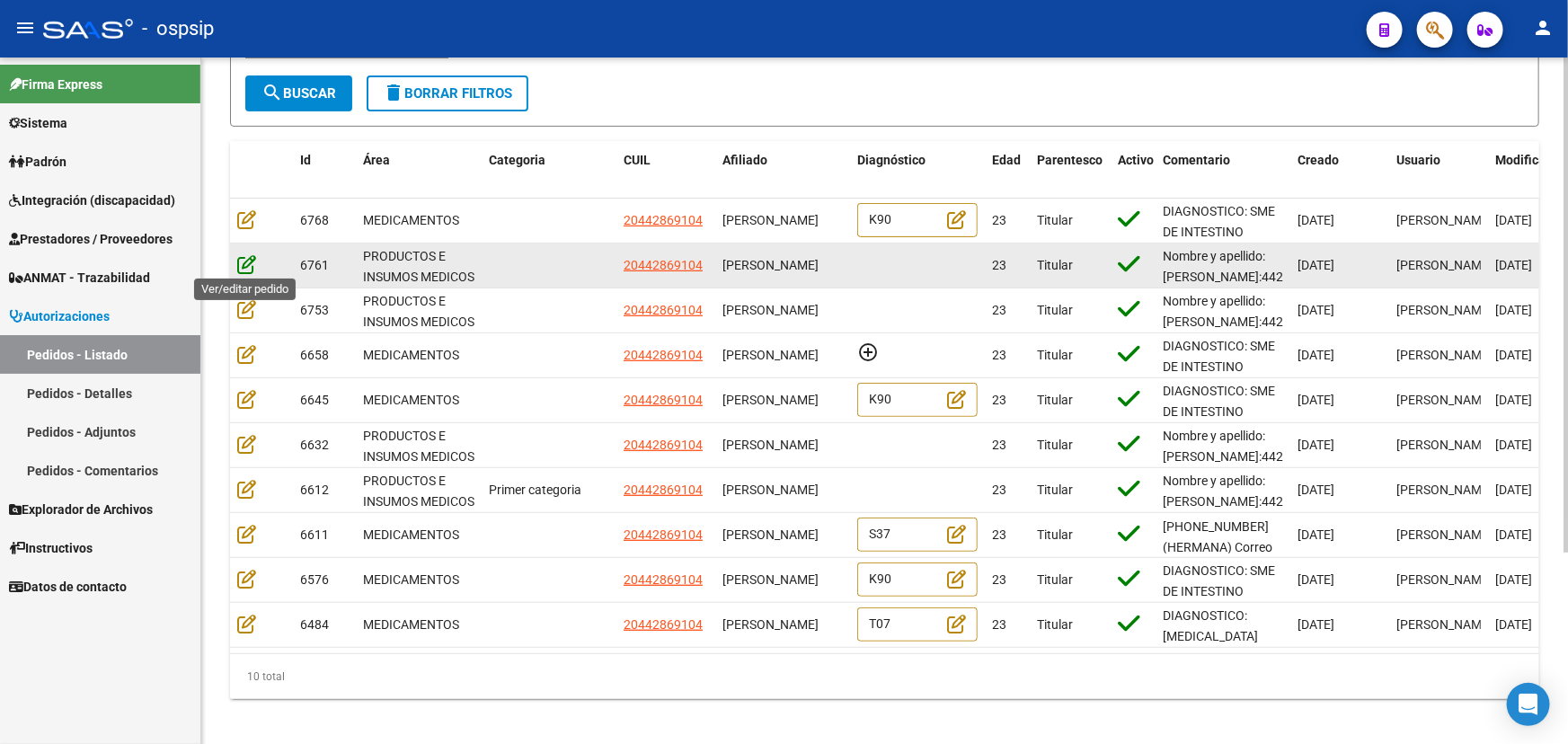
click at [249, 254] on icon at bounding box center [246, 264] width 19 height 20
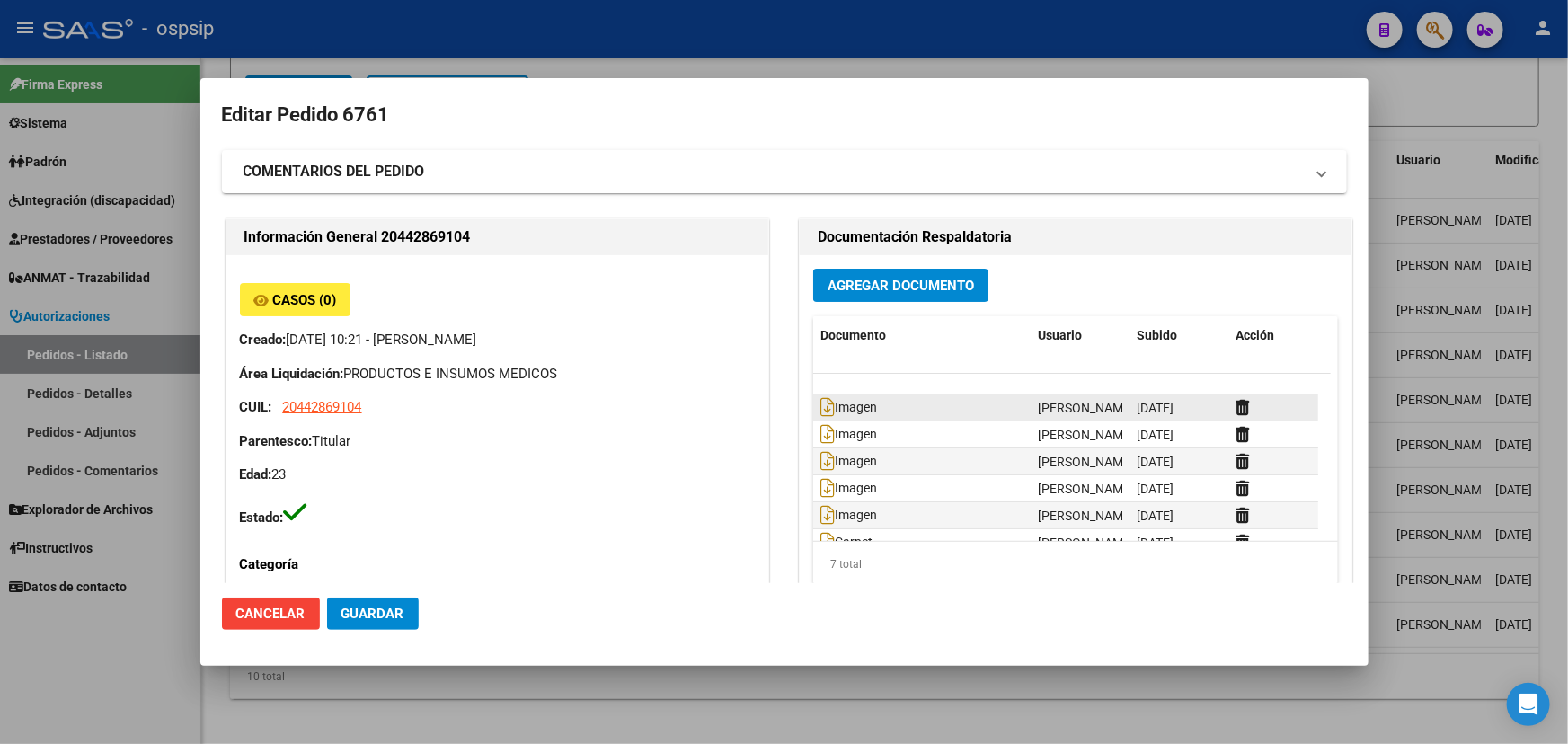
scroll to position [0, 0]
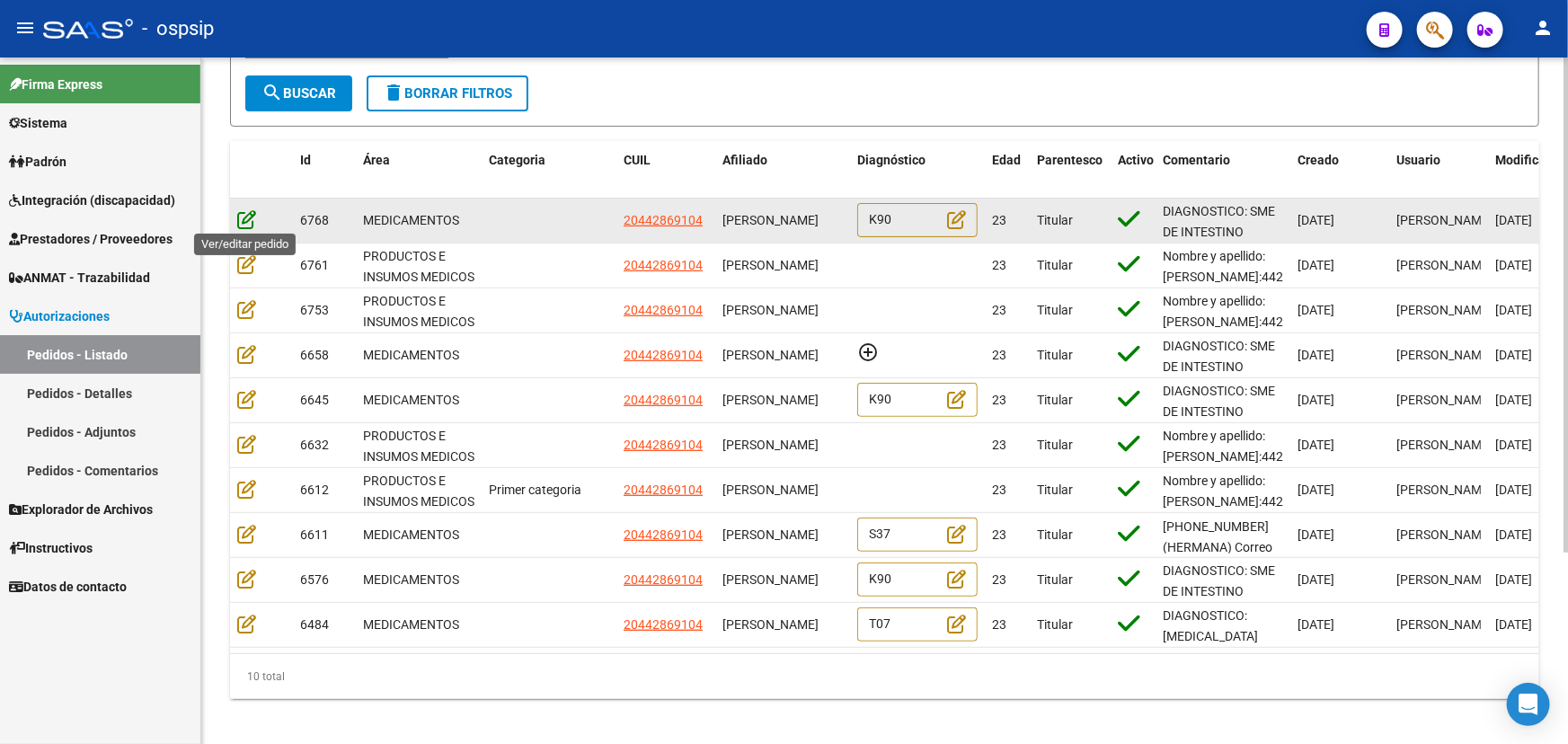
click at [247, 217] on icon at bounding box center [246, 220] width 19 height 20
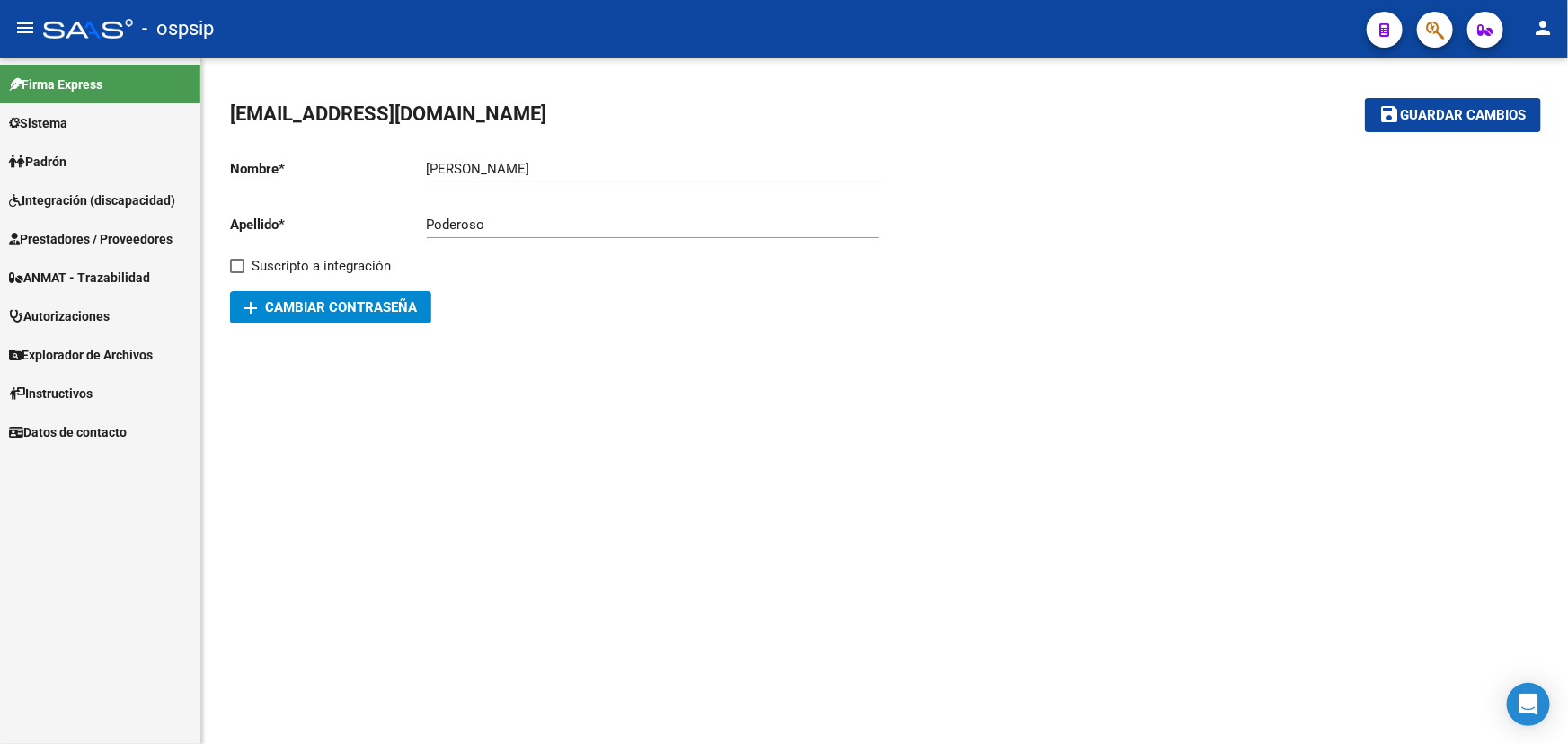
click at [83, 271] on span "ANMAT - Trazabilidad" at bounding box center [79, 278] width 141 height 20
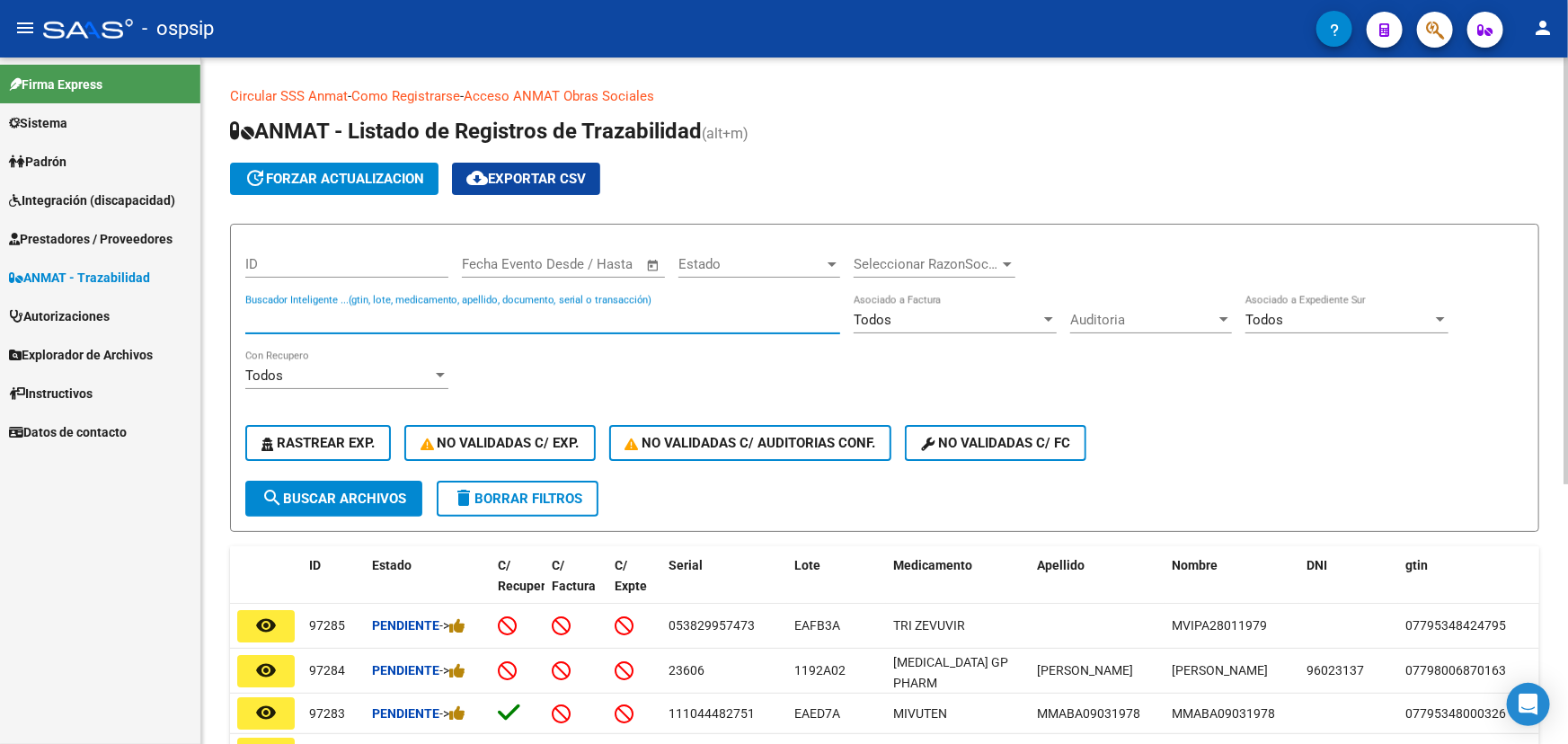
paste input "5800271950"
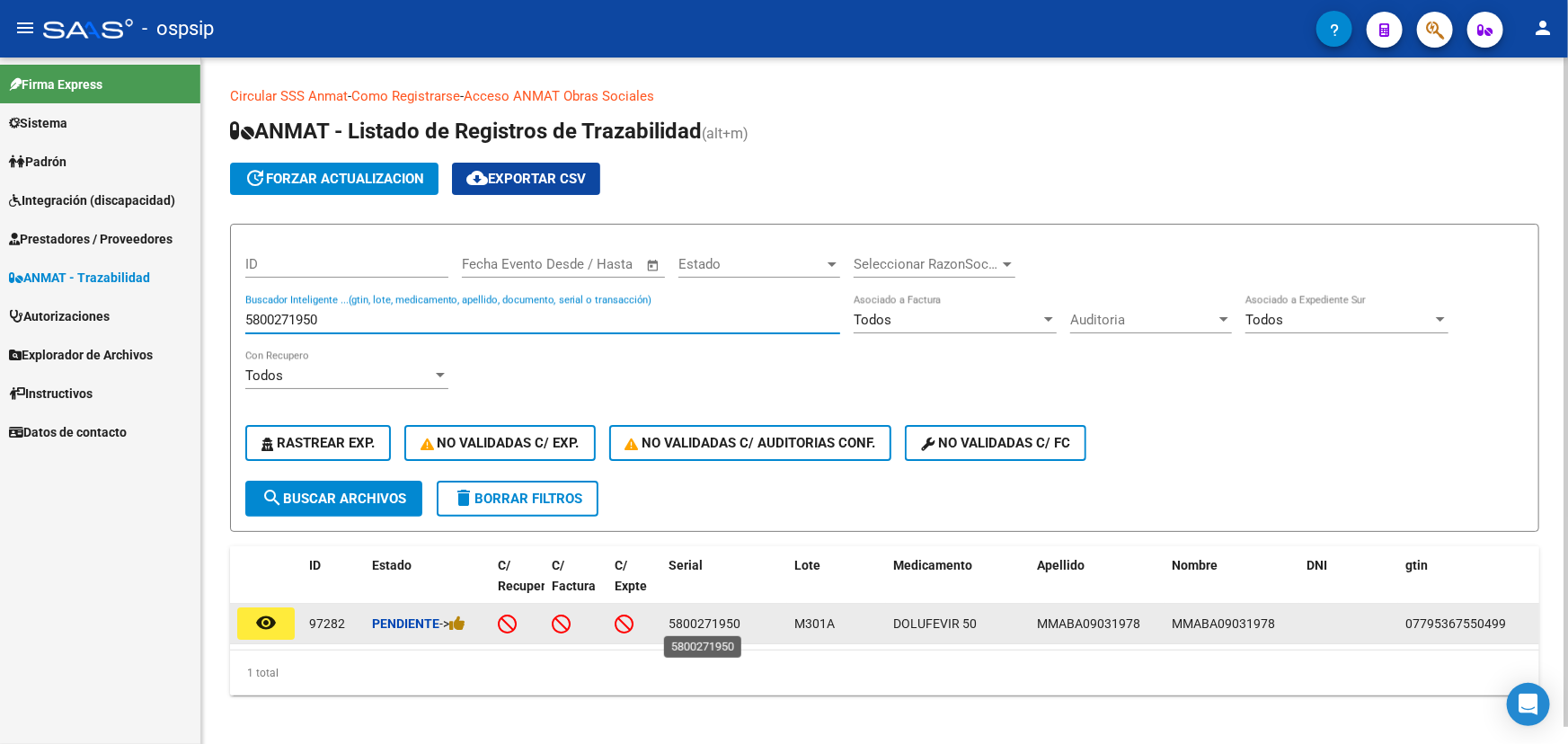
click at [713, 620] on span "5800271950" at bounding box center [704, 624] width 71 height 14
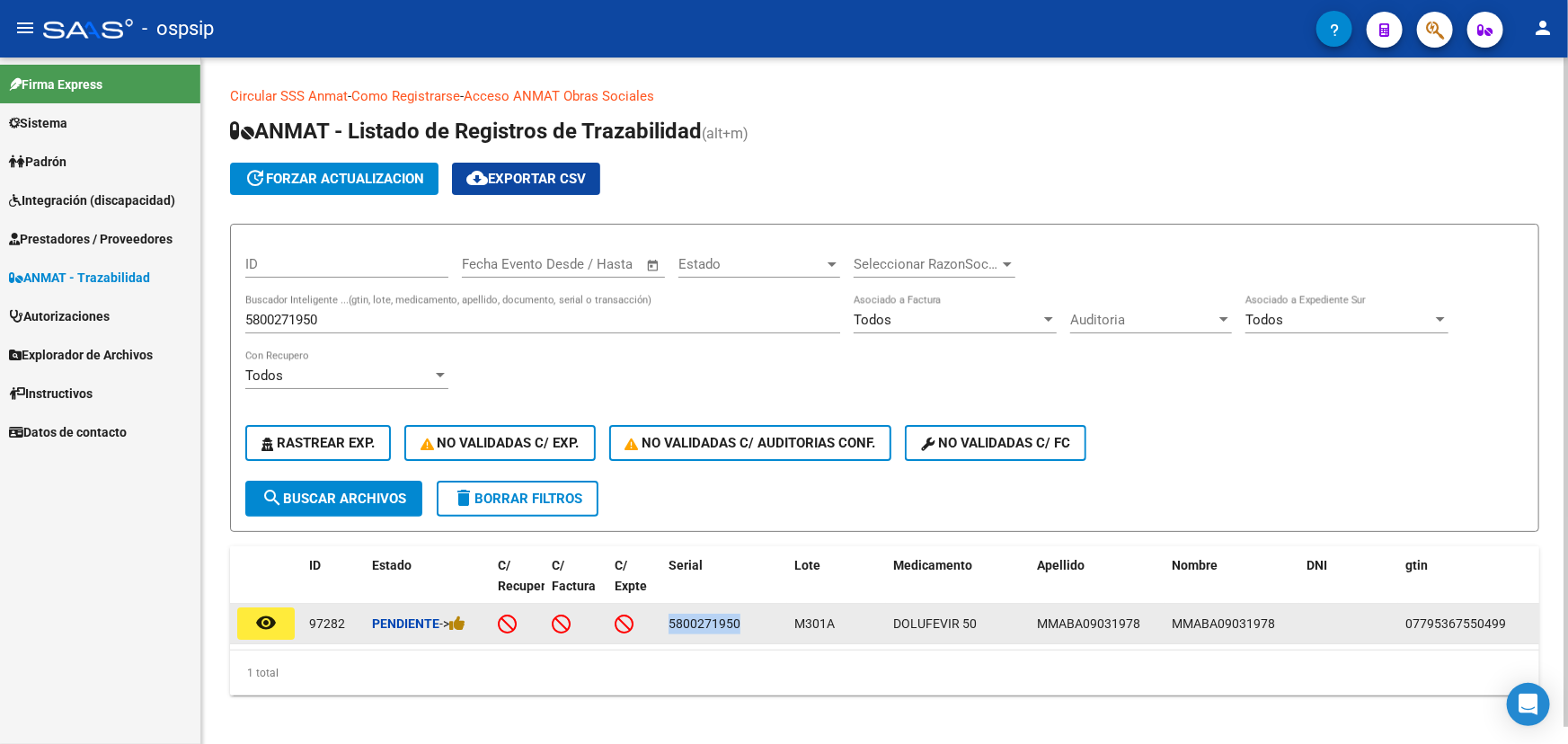
click at [713, 620] on span "5800271950" at bounding box center [704, 624] width 71 height 14
copy span "5800271950"
click at [800, 620] on span "M301A" at bounding box center [814, 624] width 41 height 14
copy span "M301A"
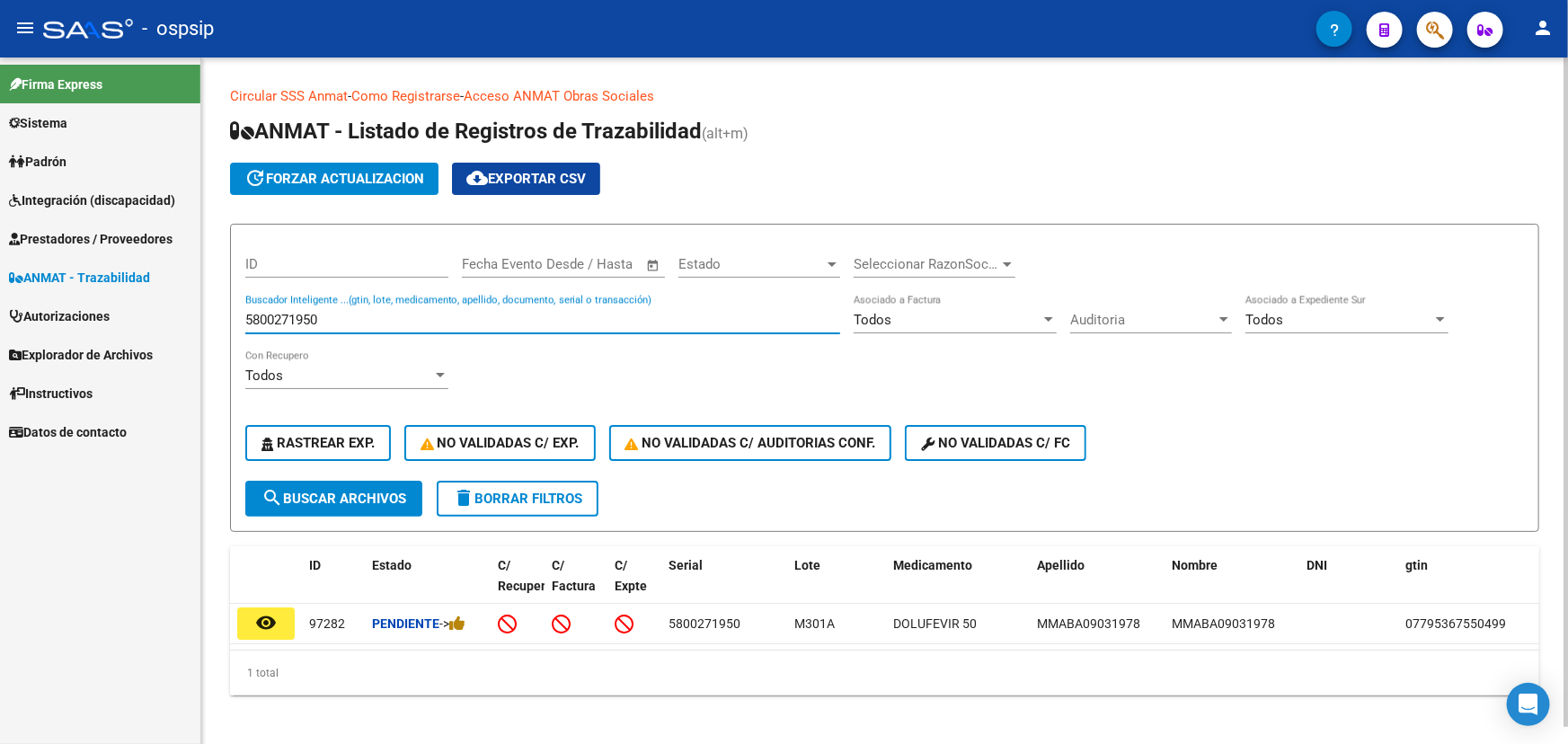
click at [297, 319] on input "5800271950" at bounding box center [542, 320] width 595 height 16
paste input "111044482751"
type input "111044482751"
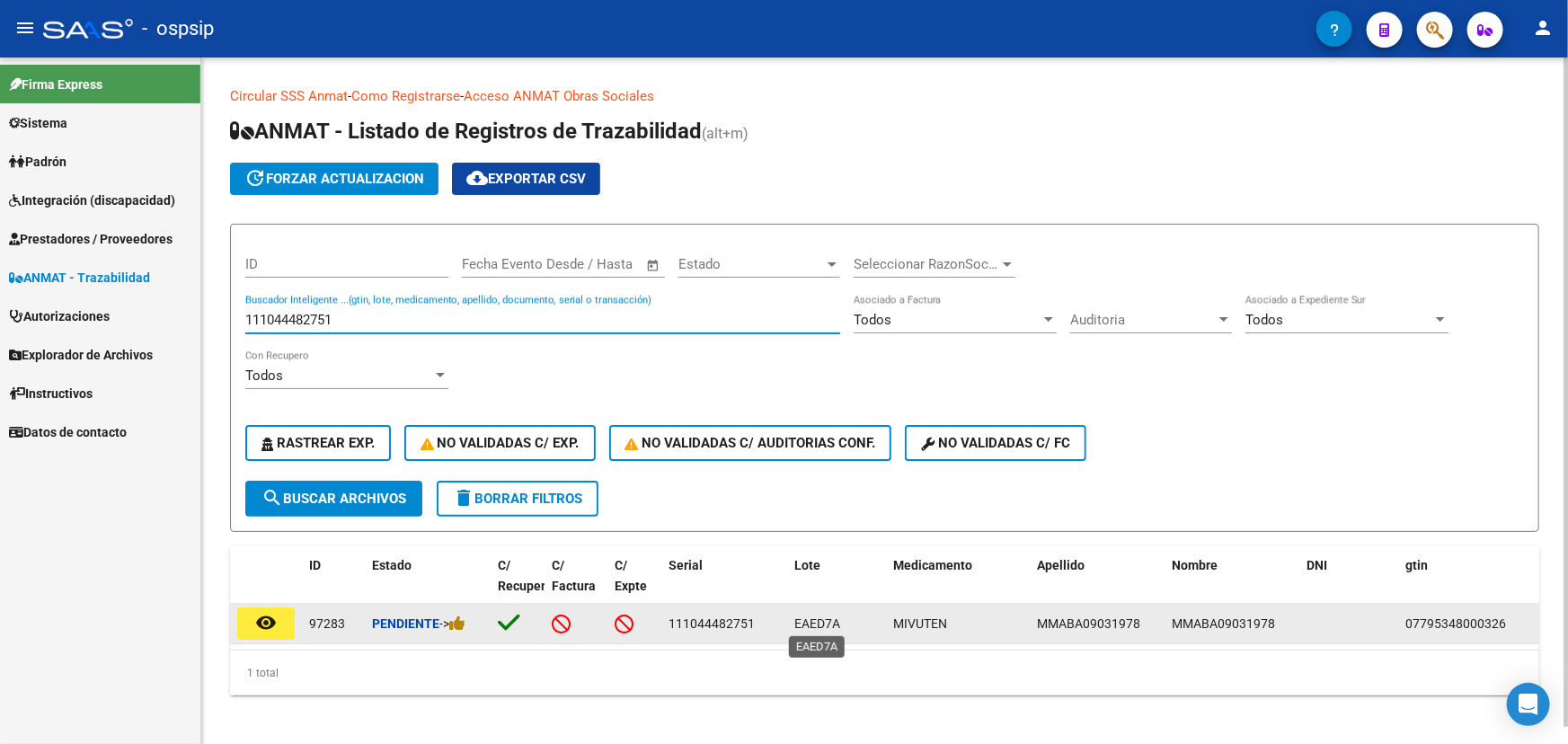
click at [826, 620] on span "EAED7A" at bounding box center [817, 624] width 46 height 14
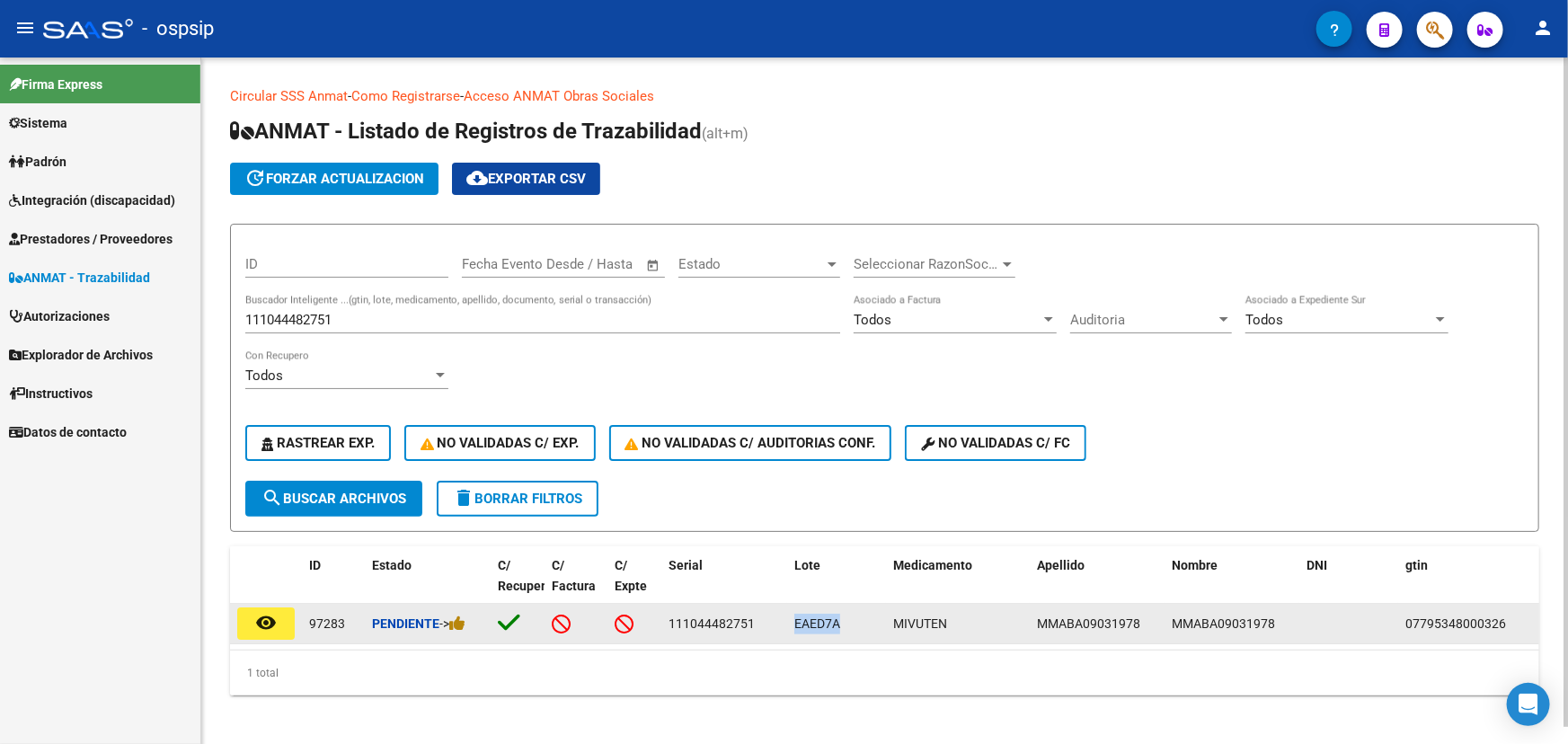
click at [826, 620] on span "EAED7A" at bounding box center [817, 624] width 46 height 14
copy span "EAED7A"
